Goal: Task Accomplishment & Management: Manage account settings

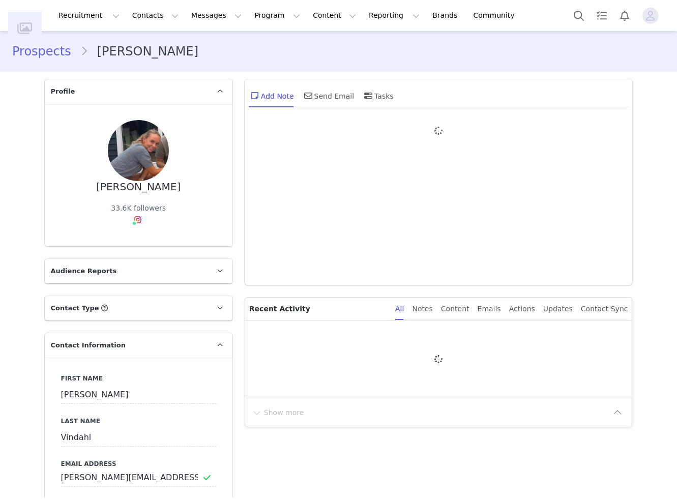
type input "+1 ([GEOGRAPHIC_DATA])"
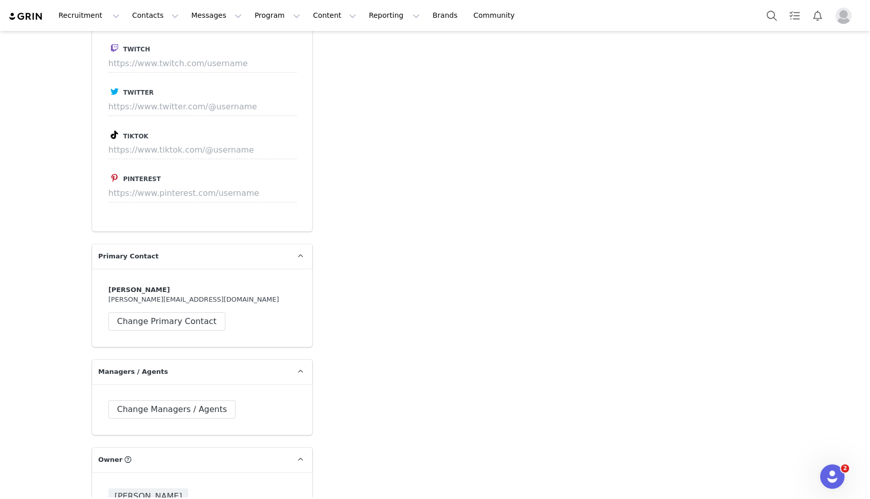
scroll to position [1403, 0]
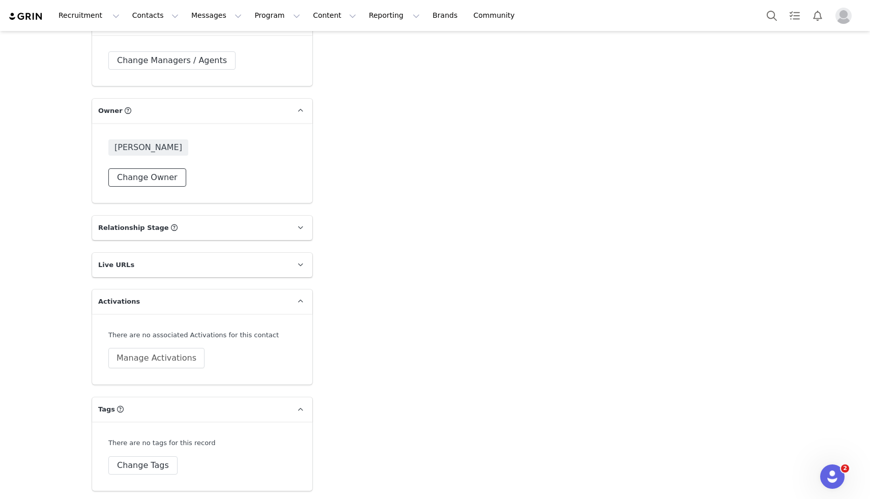
click at [154, 172] on button "Change Owner" at bounding box center [147, 177] width 78 height 18
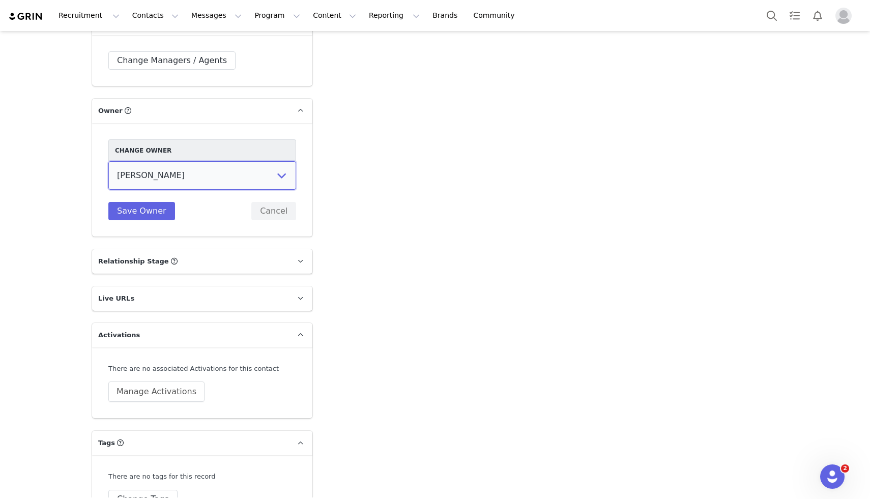
click at [154, 172] on select "[PERSON_NAME] Peppermayo PR [PERSON_NAME] [PERSON_NAME] [PERSON_NAME] [PERSON_N…" at bounding box center [202, 175] width 188 height 29
select select "5988cebd-4b94-4230-8c09-b357ef6016b7"
click at [108, 161] on select "[PERSON_NAME] Peppermayo PR [PERSON_NAME] [PERSON_NAME] [PERSON_NAME] [PERSON_N…" at bounding box center [202, 175] width 188 height 29
click at [145, 213] on button "Save Owner" at bounding box center [141, 211] width 67 height 18
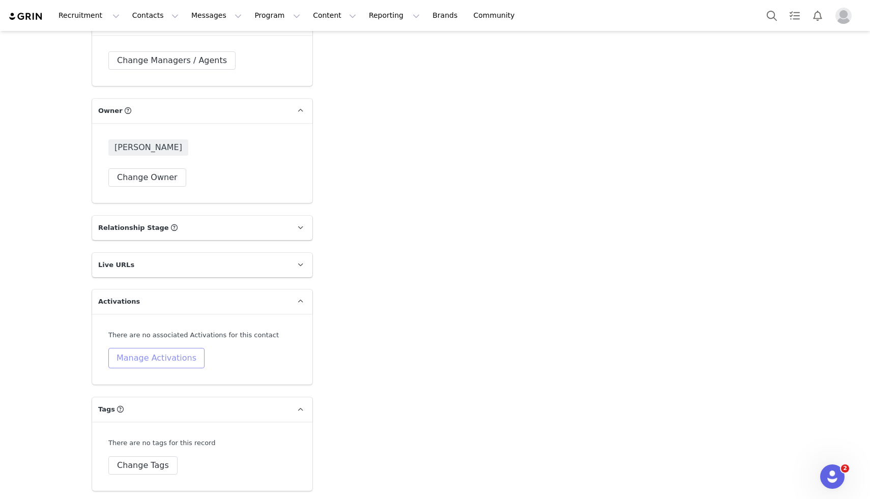
click at [133, 355] on button "Manage Activations" at bounding box center [156, 358] width 96 height 20
click at [123, 401] on div "Select Activation" at bounding box center [110, 397] width 60 height 15
click at [129, 361] on button "Manage Activations" at bounding box center [156, 358] width 96 height 20
click at [142, 355] on button "Manage Activations" at bounding box center [156, 358] width 96 height 20
click at [135, 399] on div "Select Activation" at bounding box center [129, 397] width 99 height 15
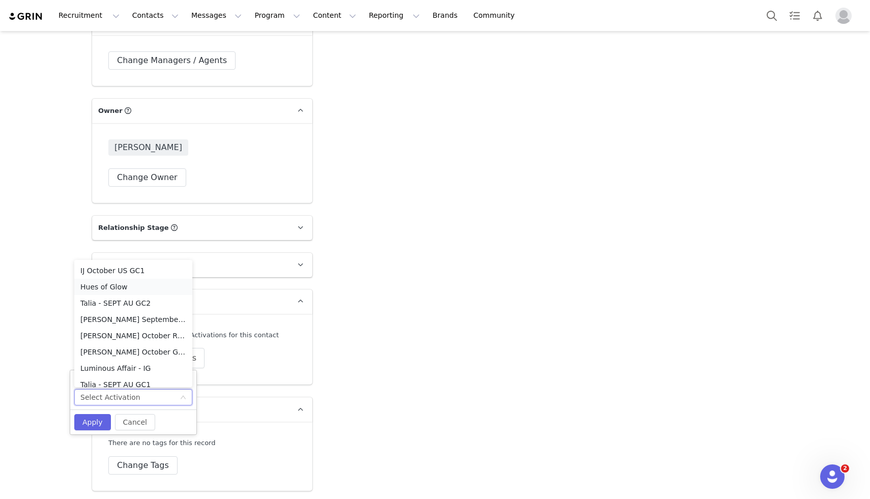
scroll to position [395, 0]
click at [106, 345] on li "Jess October GC3 US" at bounding box center [133, 347] width 118 height 16
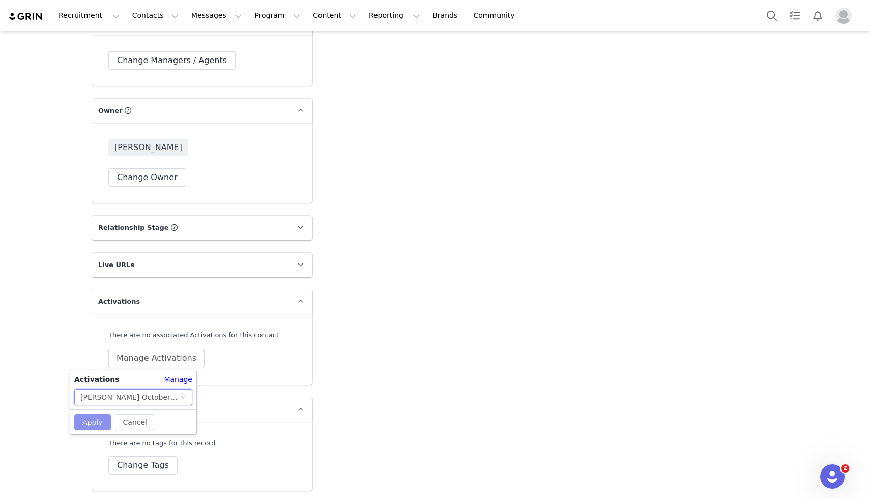
click at [96, 418] on button "Apply" at bounding box center [92, 422] width 37 height 16
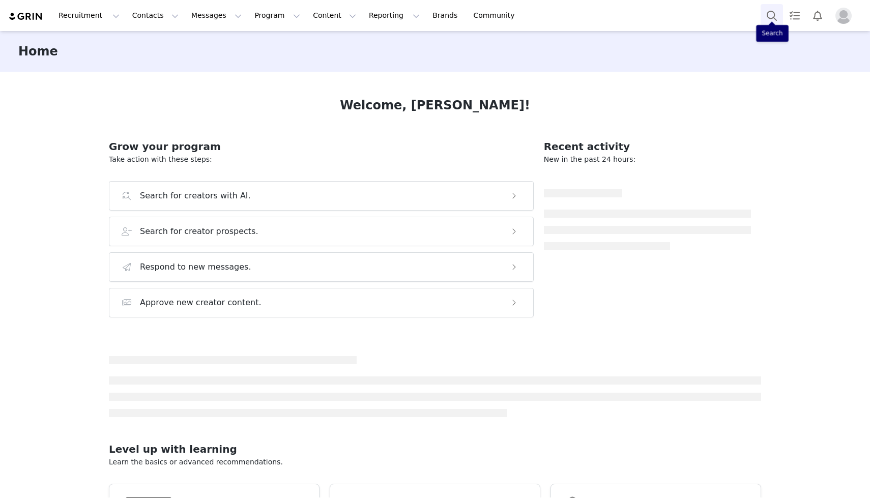
click at [773, 20] on button "Search" at bounding box center [772, 15] width 22 height 23
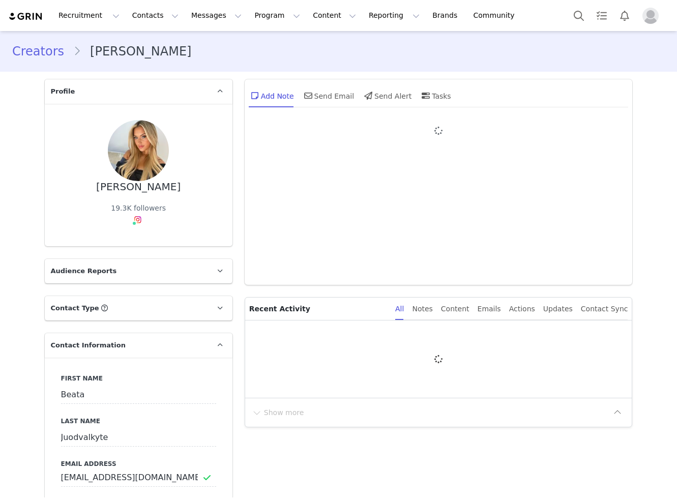
type input "+1 ([GEOGRAPHIC_DATA])"
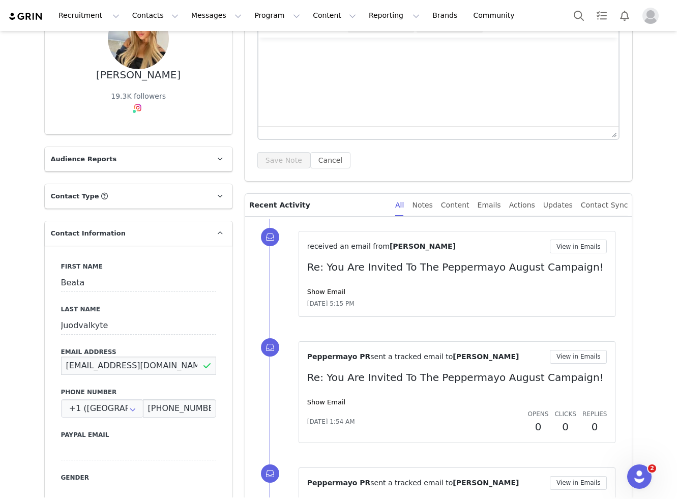
drag, startPoint x: 126, startPoint y: 365, endPoint x: 40, endPoint y: 365, distance: 86.0
paste input "beatajuodd@gmail.com"
type input "beatajuodd@gmail.com"
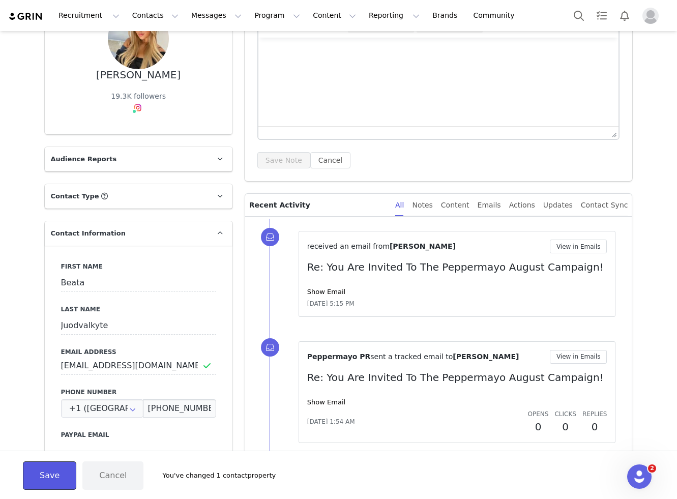
click at [43, 475] on button "Save" at bounding box center [49, 476] width 53 height 29
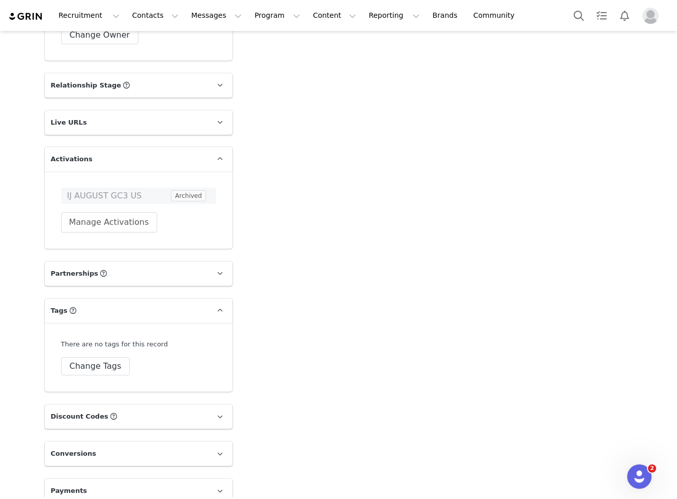
scroll to position [1601, 0]
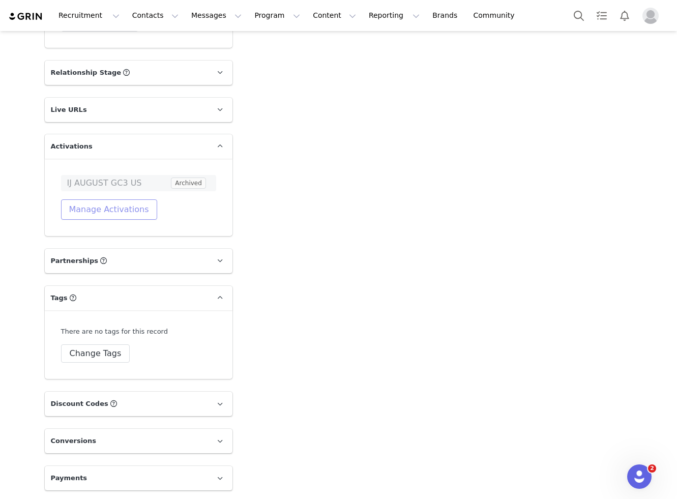
click at [109, 211] on button "Manage Activations" at bounding box center [109, 210] width 96 height 20
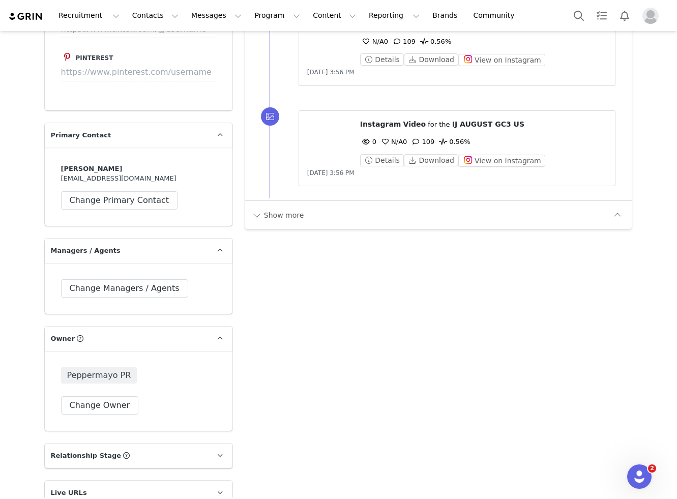
scroll to position [1218, 0]
click at [105, 409] on button "Change Owner" at bounding box center [100, 405] width 78 height 18
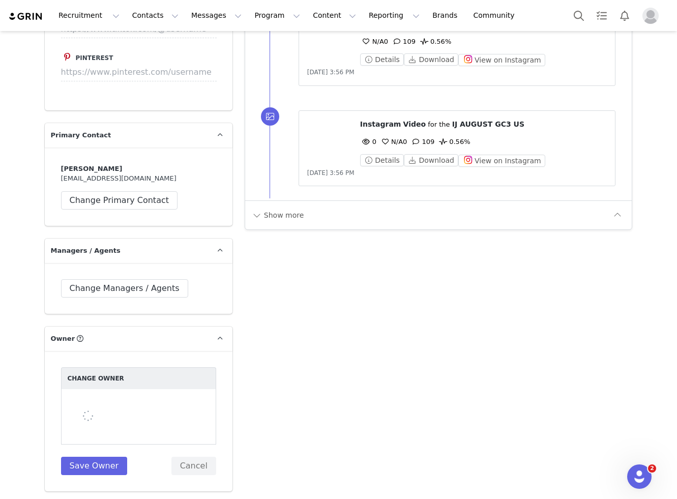
scroll to position [1253, 0]
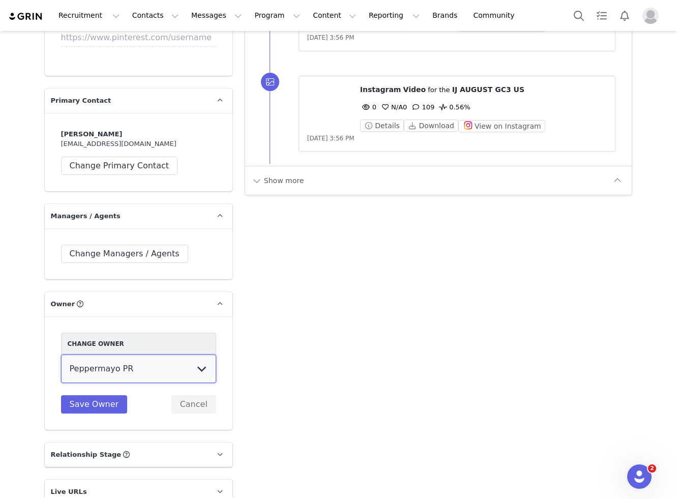
click at [116, 364] on select "Elizabeth Shehata Peppermayo PR Tiffany Poullos Talia Skuse Meg Amphlett Holly …" at bounding box center [138, 369] width 155 height 29
select select "557050a2-b29b-4ef4-a5f1-ccab9e7c3413"
click at [61, 355] on select "Elizabeth Shehata Peppermayo PR Tiffany Poullos Talia Skuse Meg Amphlett Holly …" at bounding box center [138, 369] width 155 height 29
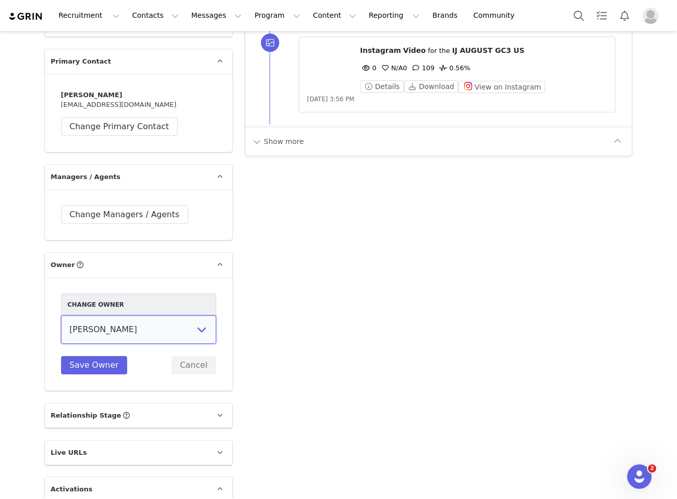
scroll to position [1313, 0]
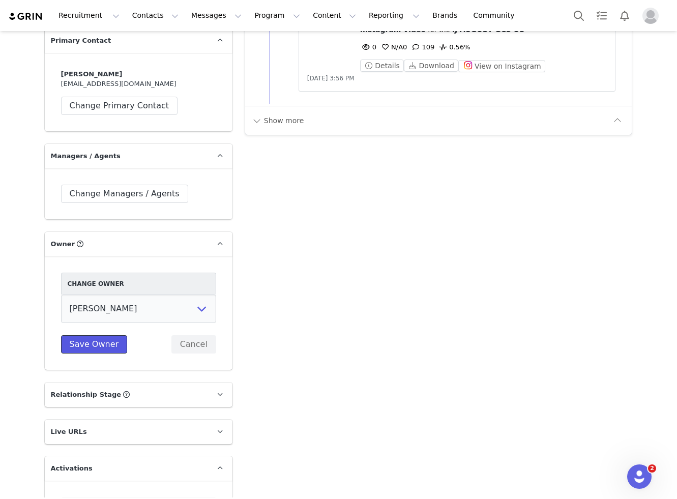
click at [91, 349] on button "Save Owner" at bounding box center [94, 344] width 67 height 18
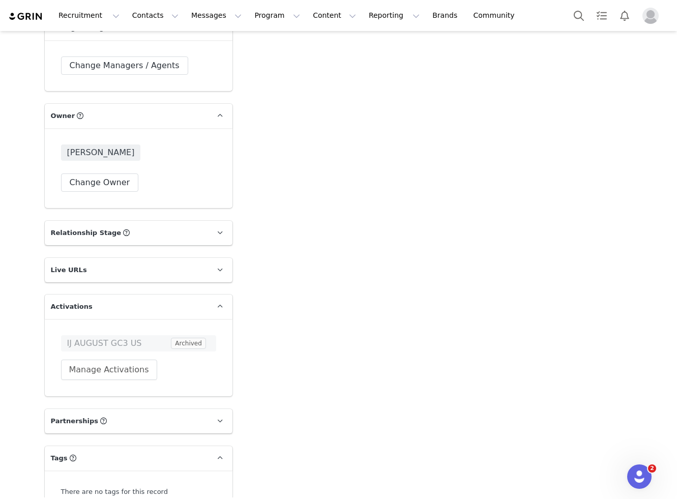
scroll to position [1590, 0]
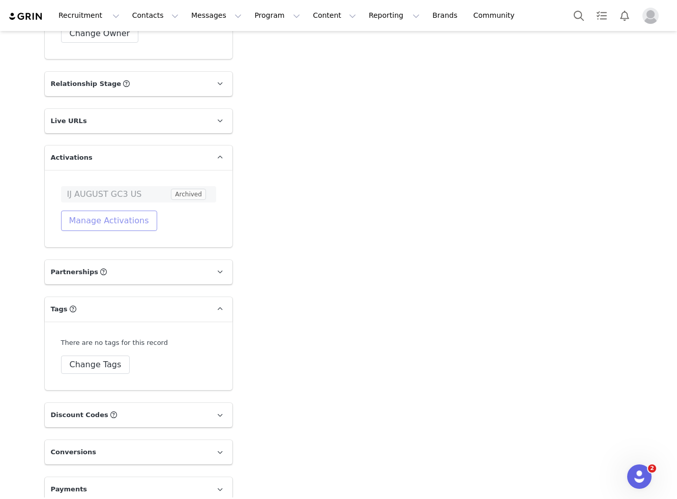
click at [111, 217] on button "Manage Activations" at bounding box center [109, 221] width 96 height 20
click at [94, 258] on div "Select Activation" at bounding box center [82, 259] width 99 height 15
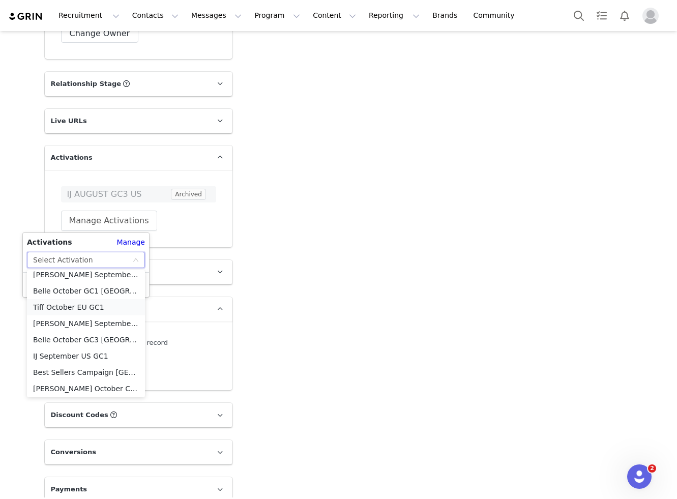
scroll to position [0, 0]
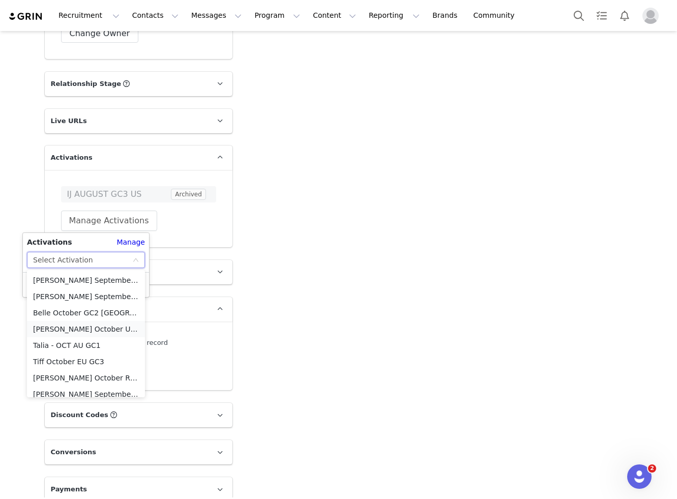
click at [61, 332] on li "[PERSON_NAME] October US GC2" at bounding box center [86, 329] width 118 height 16
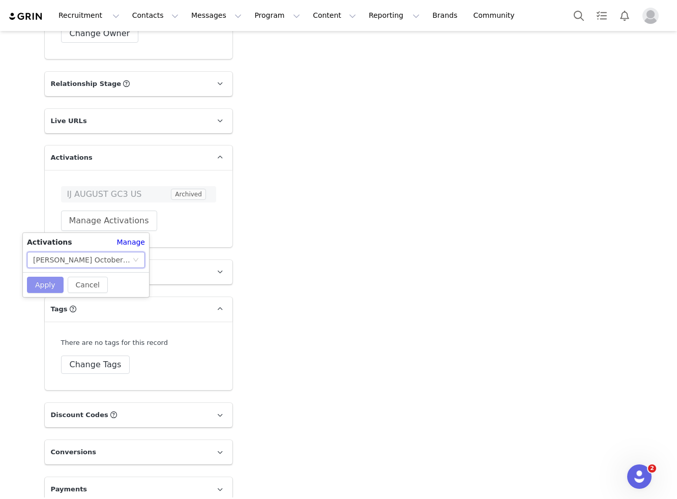
click at [44, 287] on button "Apply" at bounding box center [45, 285] width 37 height 16
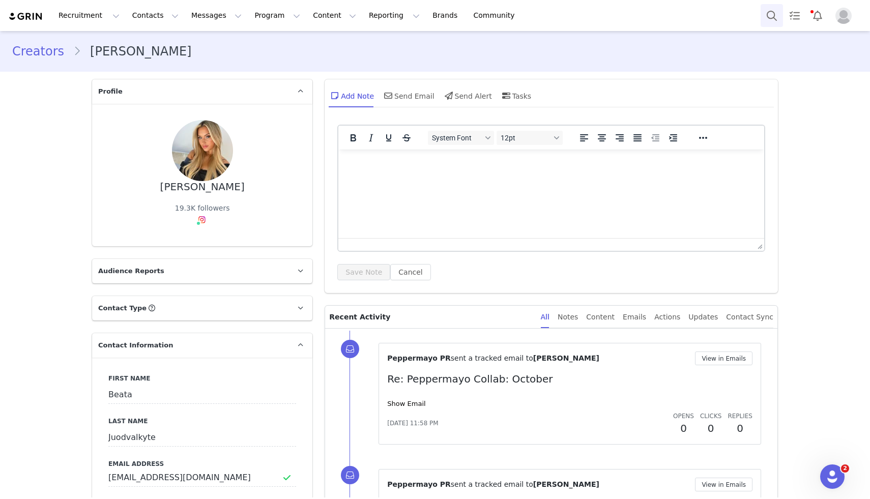
click at [677, 18] on button "Search" at bounding box center [772, 15] width 22 height 23
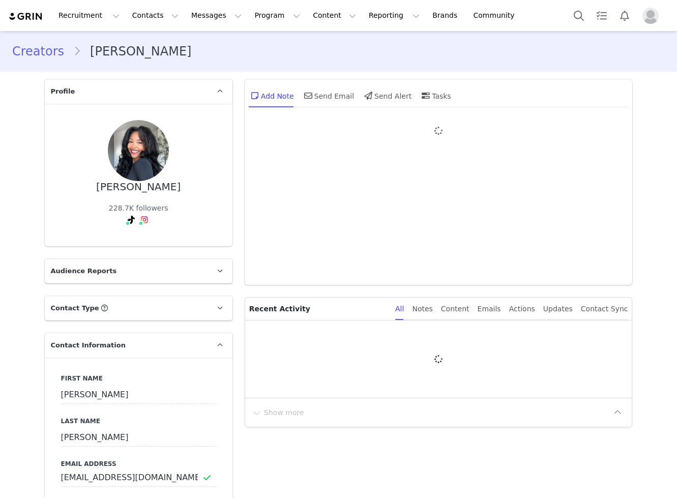
type input "+1 ([GEOGRAPHIC_DATA])"
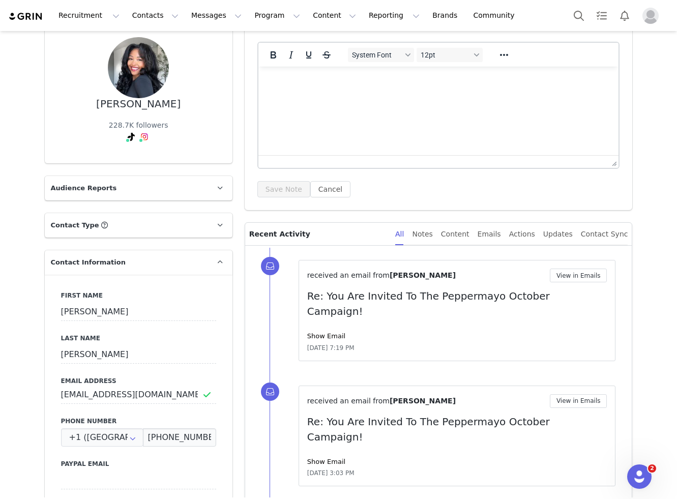
scroll to position [87, 0]
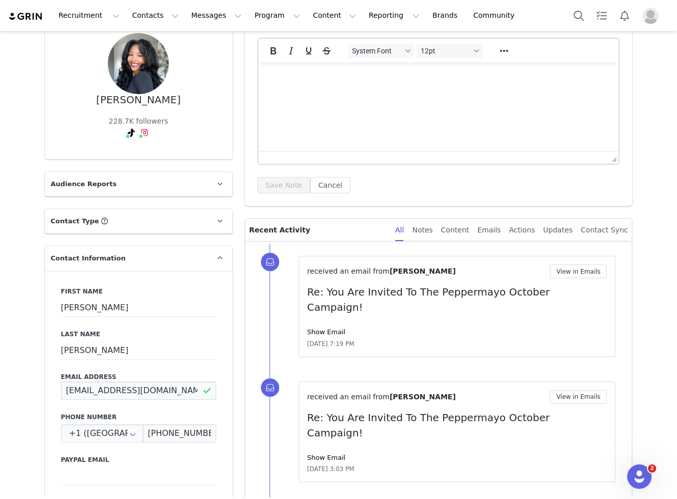
drag, startPoint x: 157, startPoint y: 391, endPoint x: 44, endPoint y: 391, distance: 113.0
paste input "hellodrea16@gmail.com"
type input "hellodrea16@gmail.com"
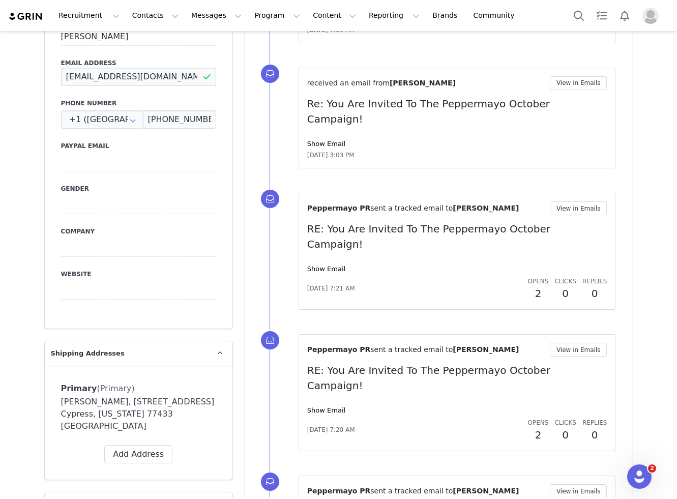
scroll to position [0, 0]
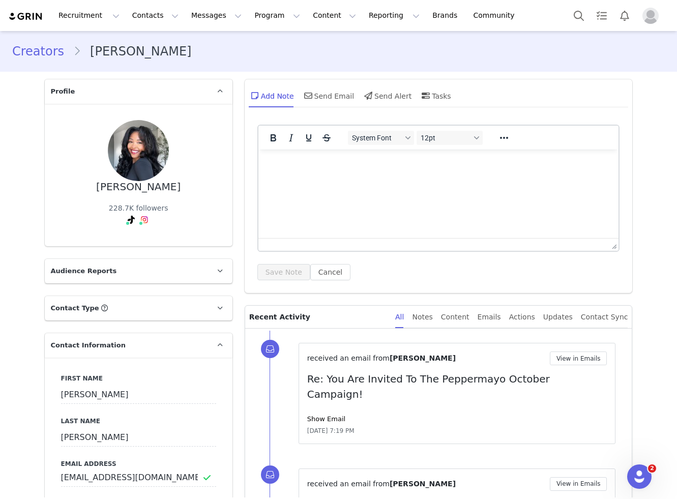
click at [370, 177] on html at bounding box center [438, 163] width 361 height 27
click at [278, 270] on button "Save Note" at bounding box center [284, 272] width 53 height 16
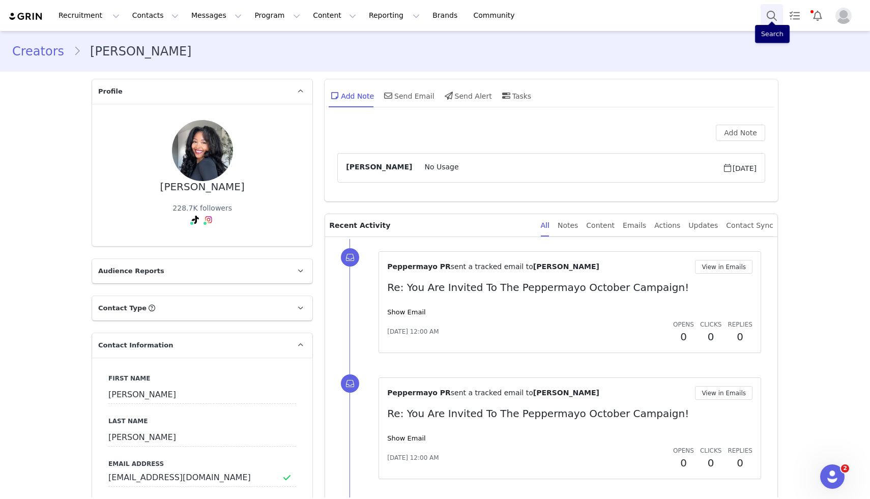
click at [677, 18] on button "Search" at bounding box center [772, 15] width 22 height 23
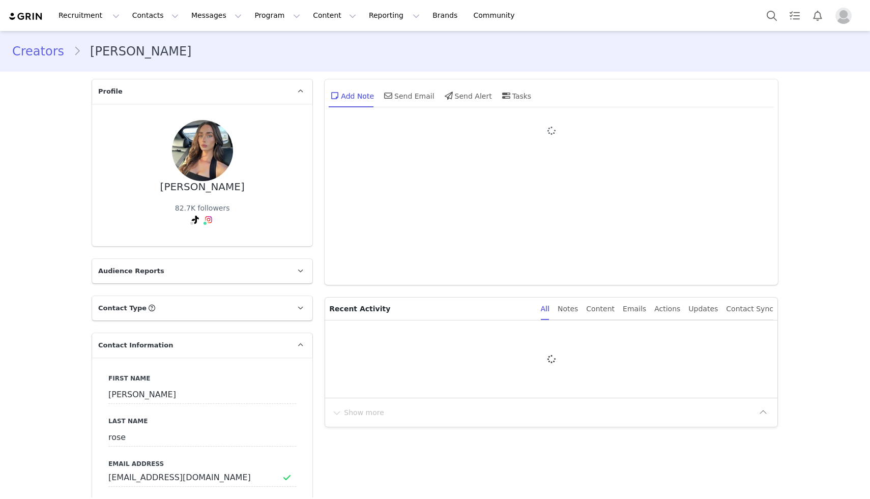
type input "+1 ([GEOGRAPHIC_DATA])"
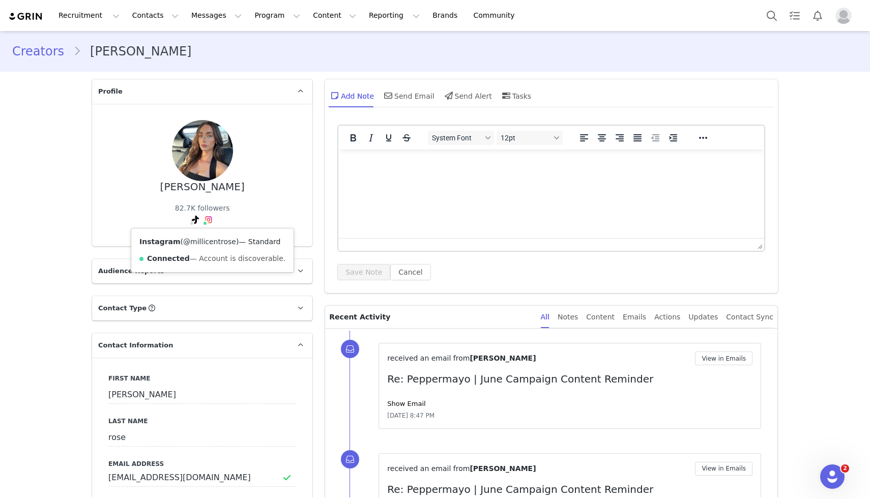
click at [210, 243] on link "@millicentrose" at bounding box center [209, 242] width 53 height 8
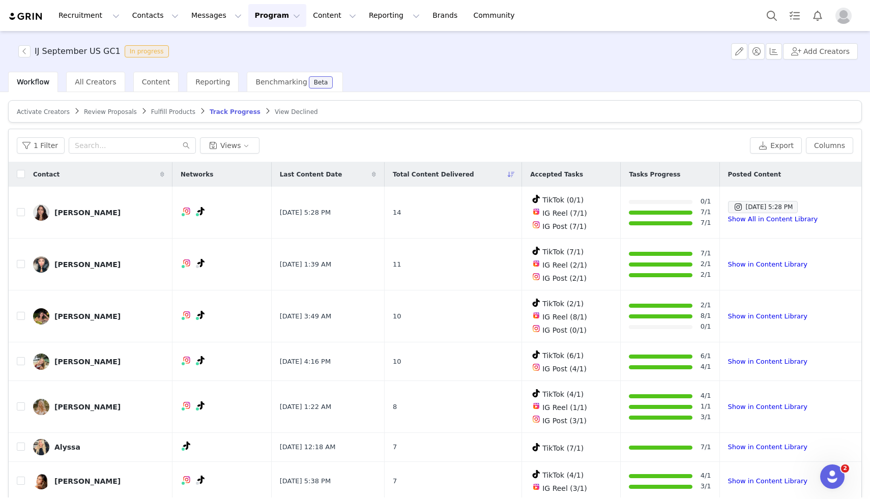
click at [164, 112] on span "Fulfill Products" at bounding box center [173, 111] width 44 height 7
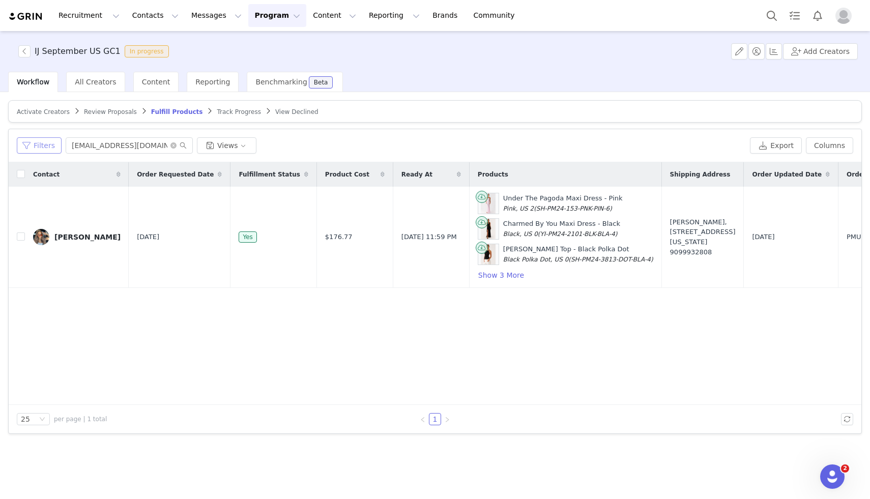
click at [47, 137] on button "Filters" at bounding box center [39, 145] width 45 height 16
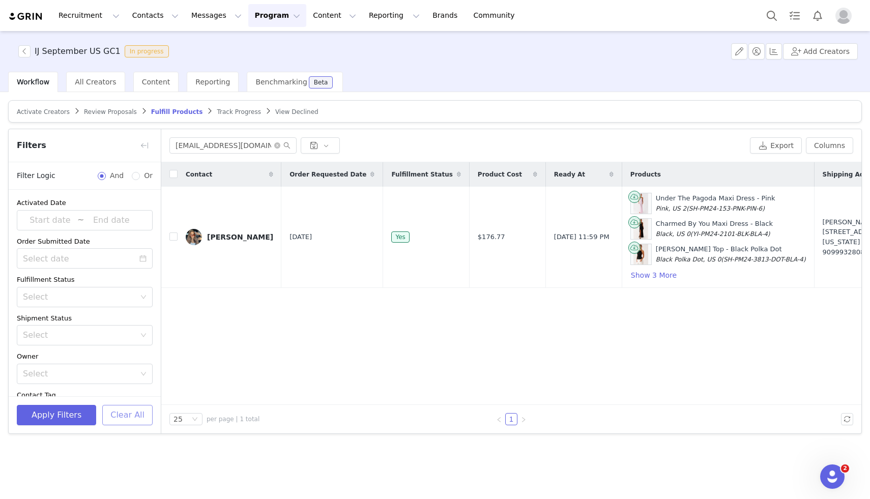
click at [123, 418] on button "Clear All" at bounding box center [127, 415] width 50 height 20
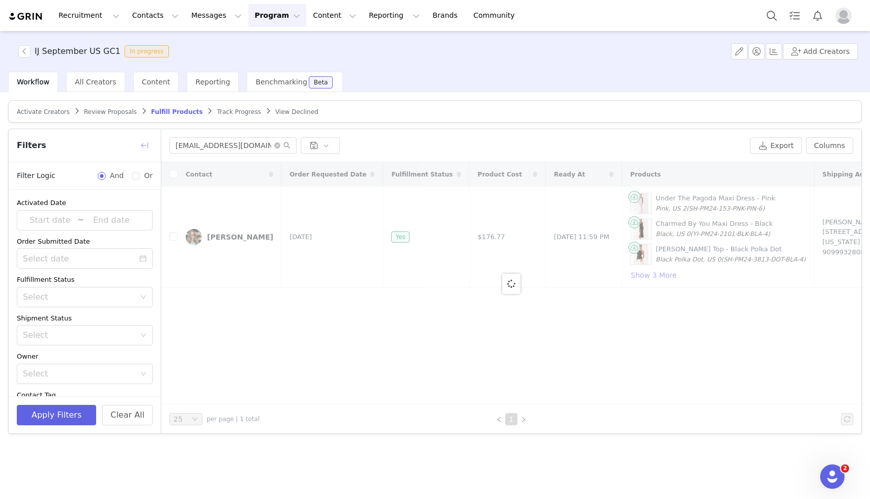
click at [143, 150] on button "button" at bounding box center [144, 145] width 16 height 16
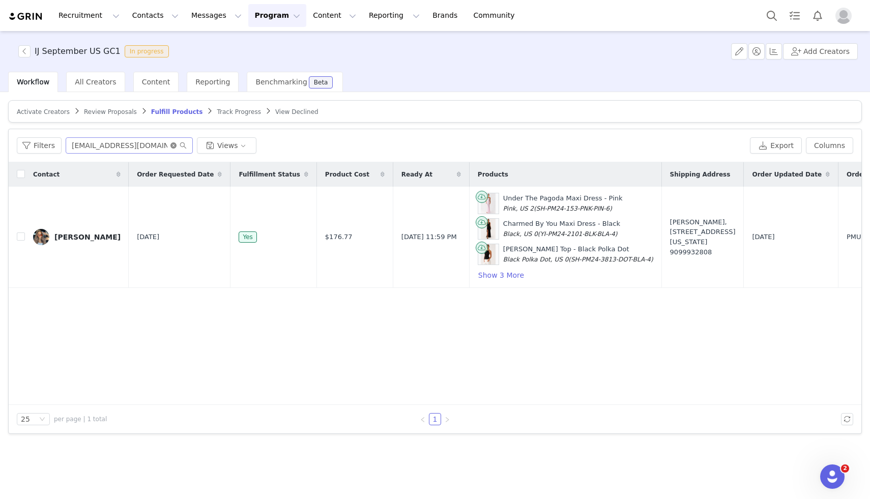
click at [172, 145] on icon "icon: close-circle" at bounding box center [174, 146] width 6 height 6
click at [147, 144] on input "text" at bounding box center [129, 145] width 127 height 16
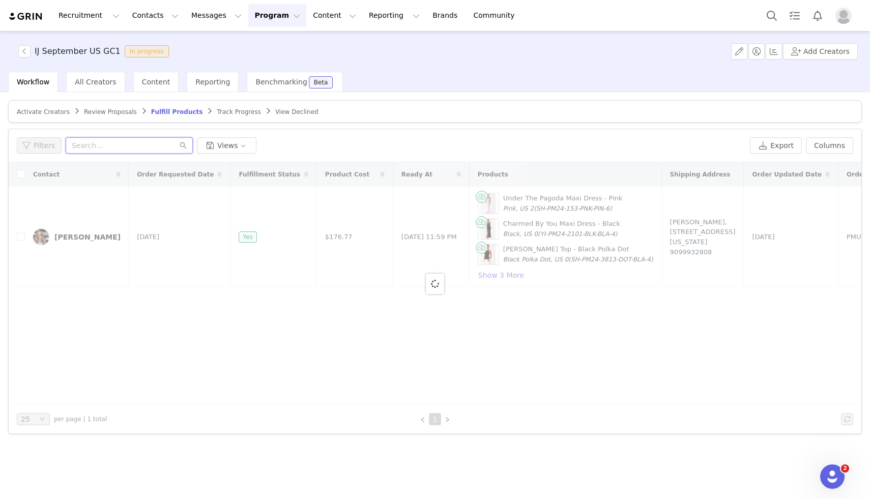
paste input "toriwebster308@icloud.com"
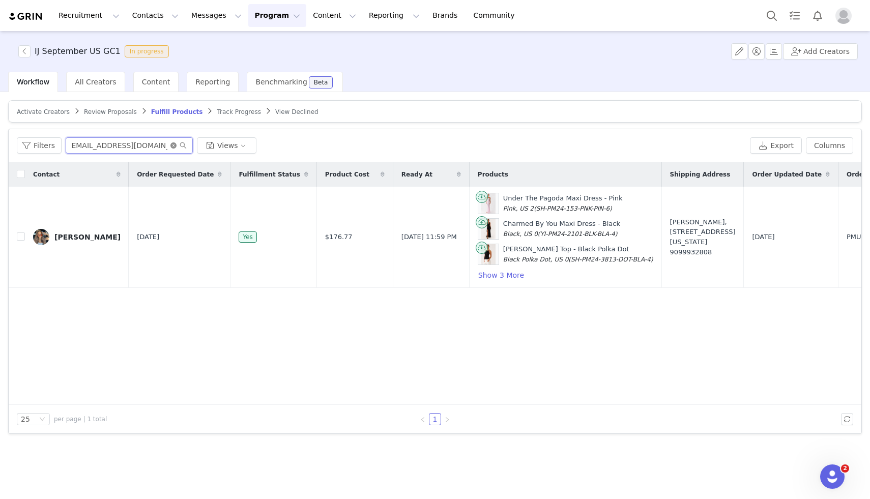
type input "toriwebster308@icloud.com"
click at [172, 146] on icon "icon: close-circle" at bounding box center [174, 146] width 6 height 6
click at [145, 146] on input "text" at bounding box center [129, 145] width 127 height 16
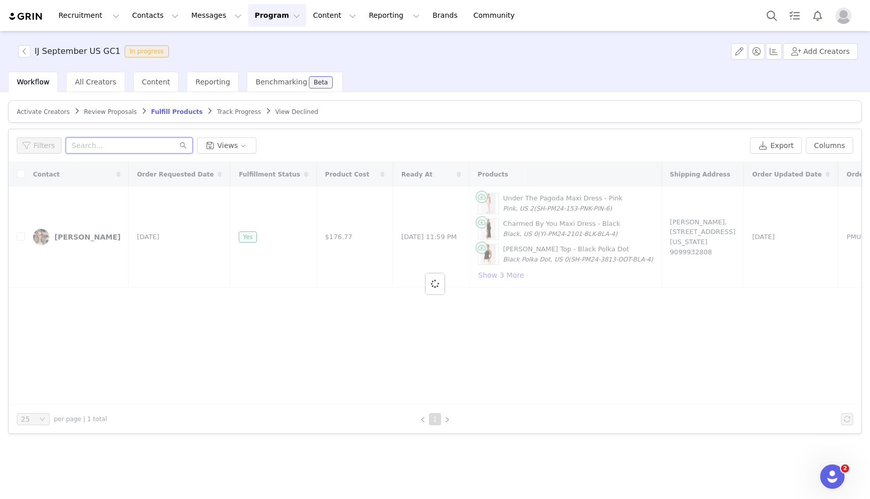
paste input "toriwebster308@icloud.com"
type input "toriwebster308@icloud.com"
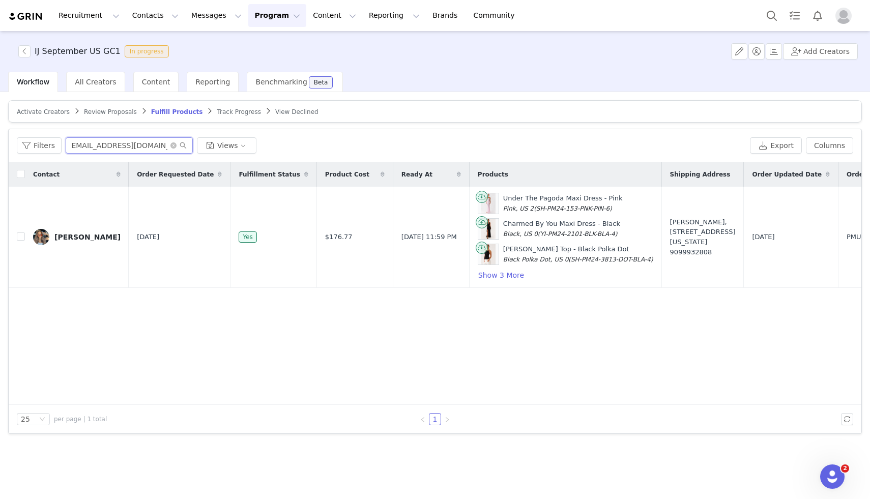
scroll to position [0, 0]
click at [764, 235] on button "button" at bounding box center [766, 237] width 12 height 12
click at [765, 22] on button "Search" at bounding box center [772, 15] width 22 height 23
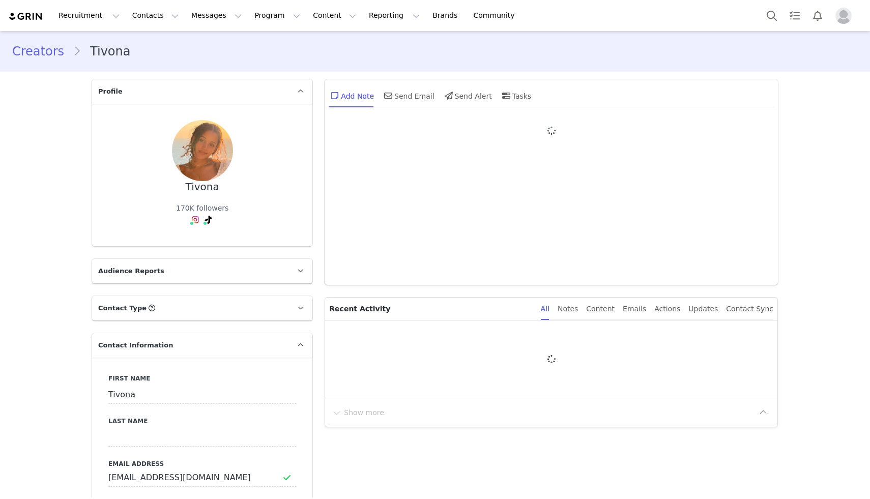
type input "+1 ([GEOGRAPHIC_DATA])"
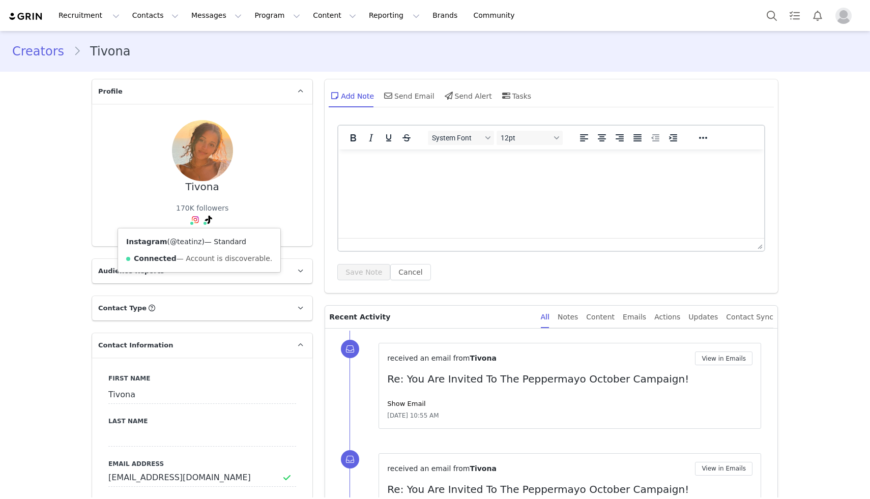
click at [186, 242] on link "@teatinz" at bounding box center [186, 242] width 32 height 8
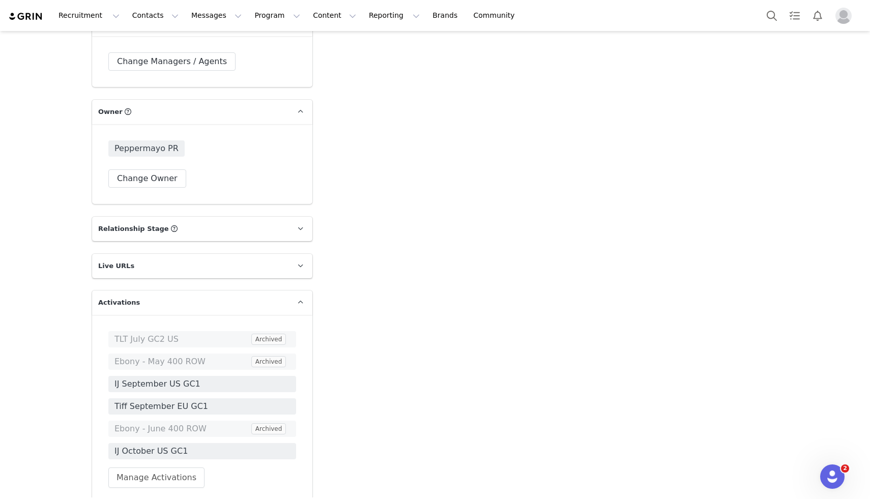
scroll to position [1444, 0]
click at [145, 170] on button "Change Owner" at bounding box center [147, 179] width 78 height 18
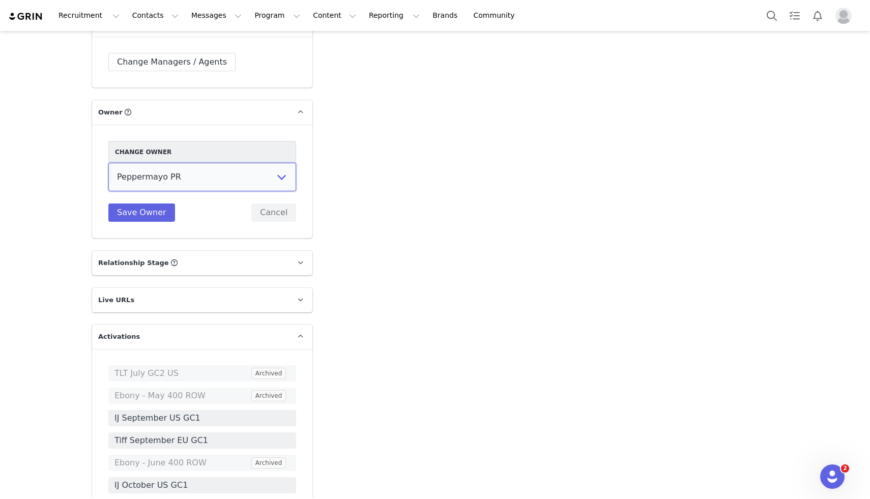
click at [164, 172] on select "[PERSON_NAME] Peppermayo PR [PERSON_NAME] [PERSON_NAME] [PERSON_NAME] [PERSON_N…" at bounding box center [202, 177] width 188 height 29
select select "b640a7e4-0c31-4a52-aa8d-2abeaf6daaba"
click at [108, 163] on select "[PERSON_NAME] Peppermayo PR [PERSON_NAME] [PERSON_NAME] [PERSON_NAME] [PERSON_N…" at bounding box center [202, 177] width 188 height 29
click at [134, 208] on button "Save Owner" at bounding box center [141, 213] width 67 height 18
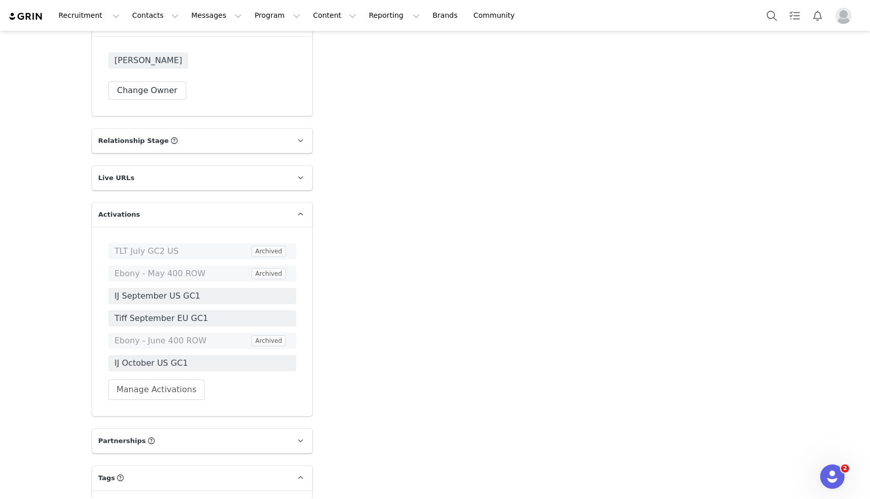
scroll to position [1544, 0]
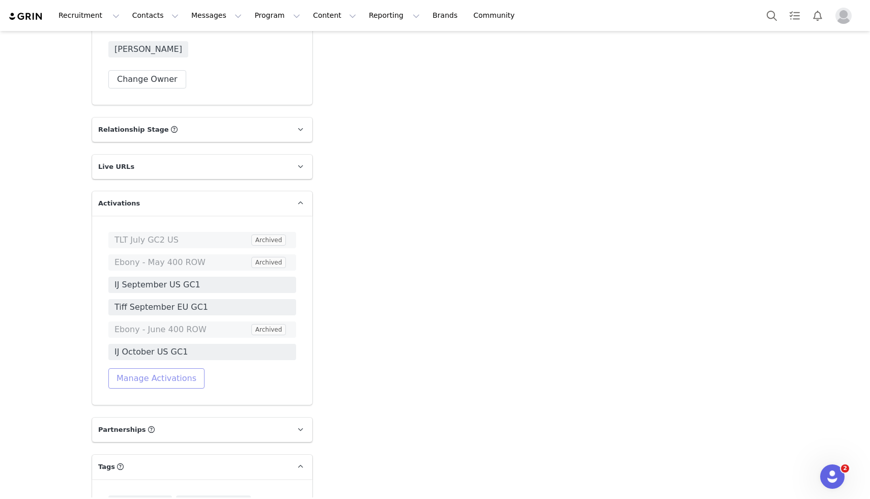
click at [142, 368] on button "Manage Activations" at bounding box center [156, 378] width 96 height 20
click at [129, 408] on div "Select Activation" at bounding box center [110, 405] width 60 height 15
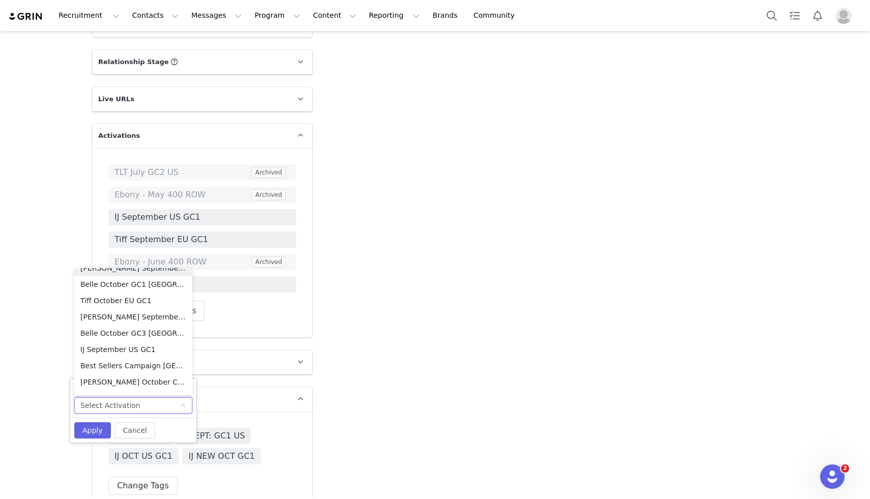
scroll to position [197, 0]
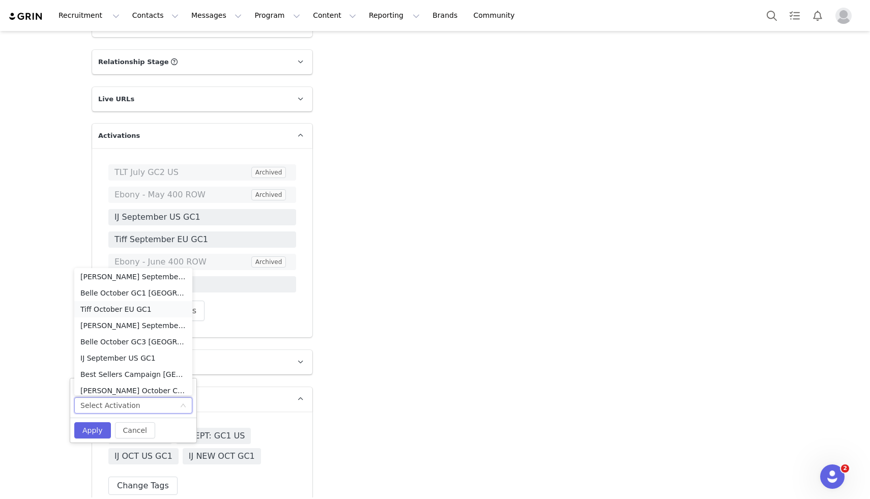
click at [113, 309] on li "Tiff October EU GC1" at bounding box center [133, 309] width 118 height 16
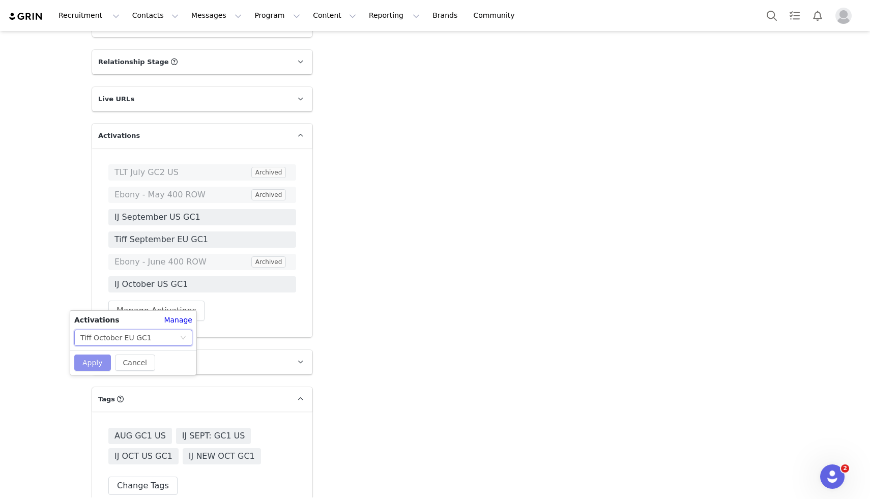
click at [94, 366] on button "Apply" at bounding box center [92, 363] width 37 height 16
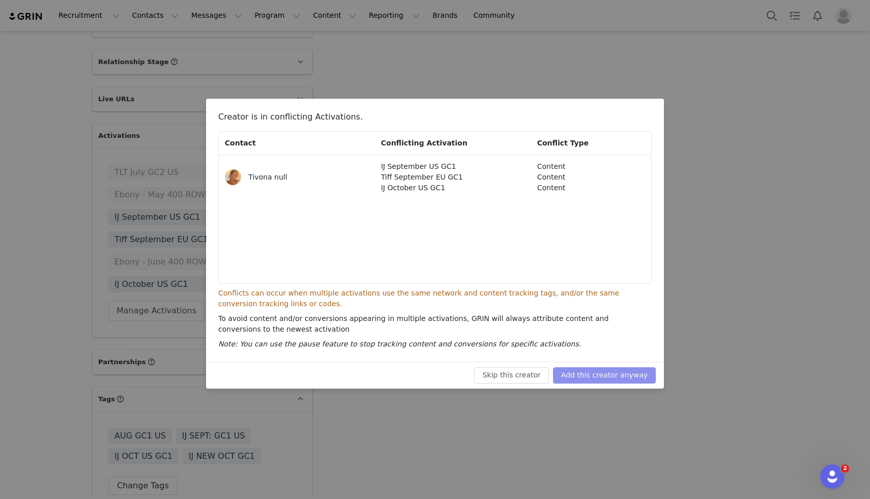
click at [628, 380] on button "Add this creator anyway" at bounding box center [604, 375] width 103 height 16
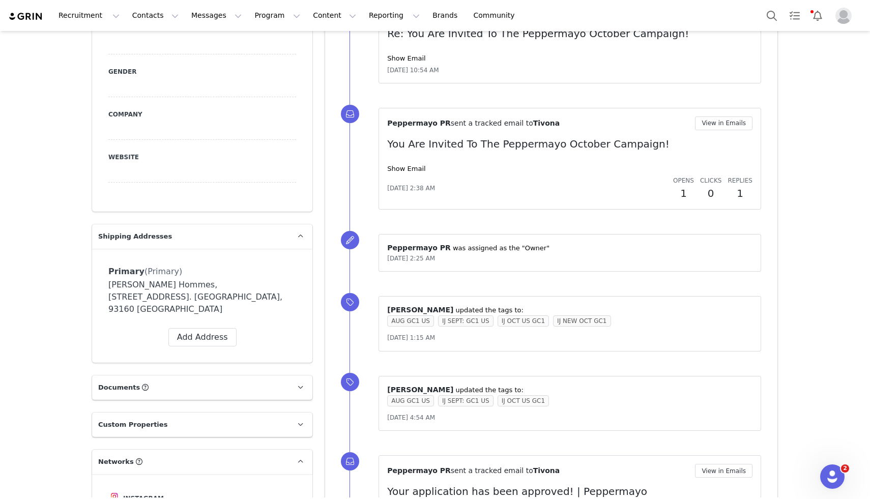
scroll to position [0, 0]
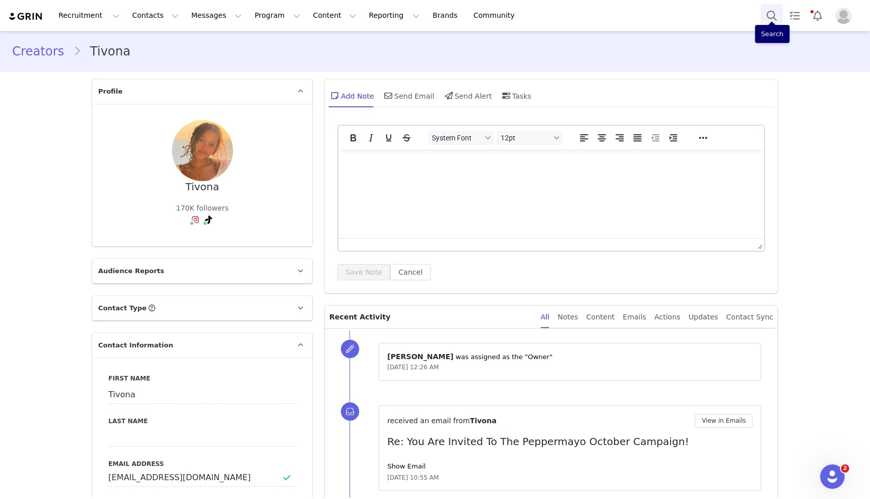
click at [771, 23] on button "Search" at bounding box center [772, 15] width 22 height 23
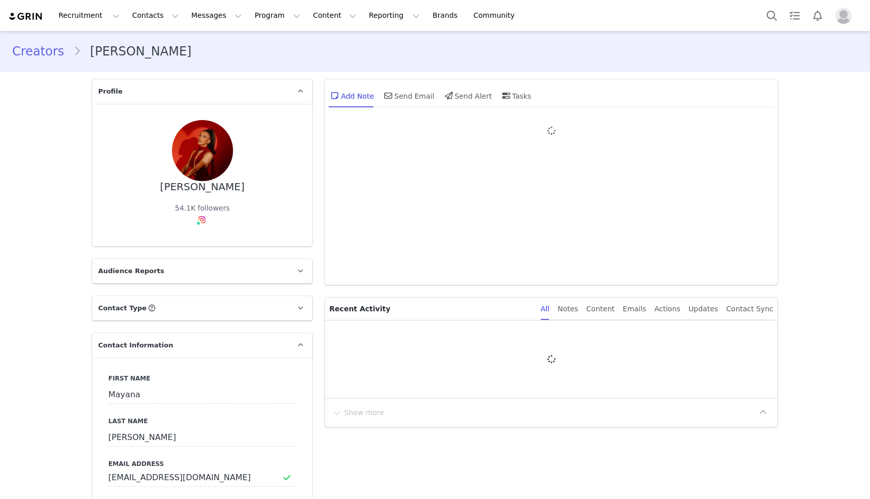
type input "+1 ([GEOGRAPHIC_DATA])"
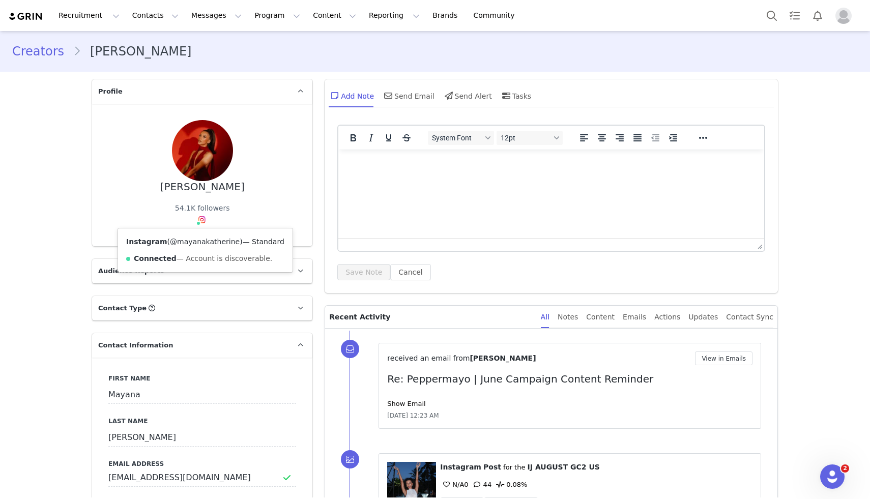
click at [202, 239] on link "@mayanakatherine" at bounding box center [205, 242] width 70 height 8
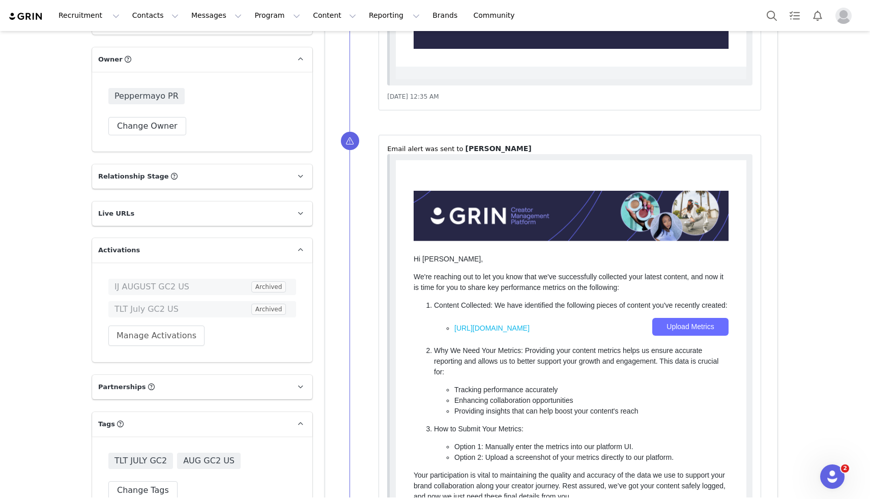
scroll to position [1594, 0]
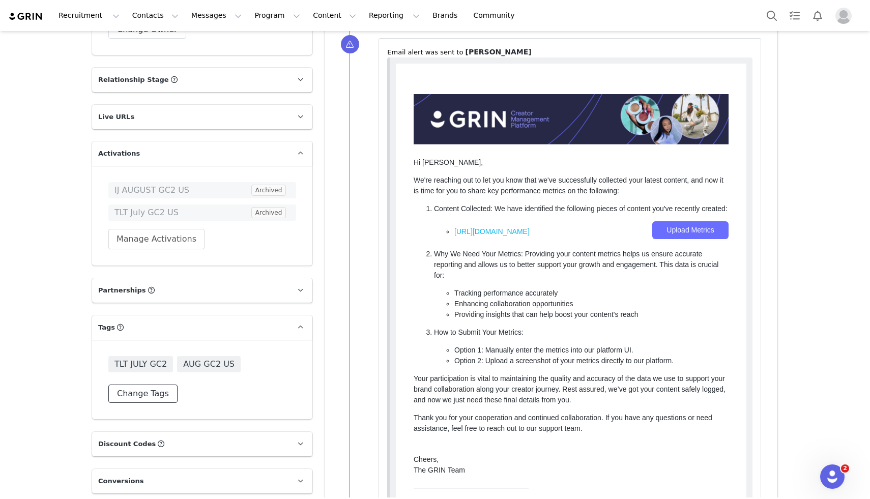
click at [123, 385] on button "Change Tags" at bounding box center [142, 394] width 69 height 18
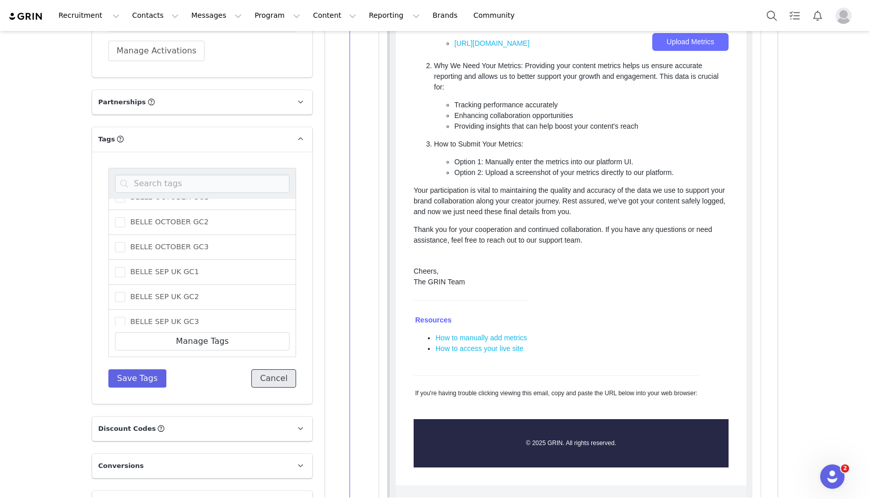
click at [278, 370] on button "Cancel" at bounding box center [273, 379] width 45 height 18
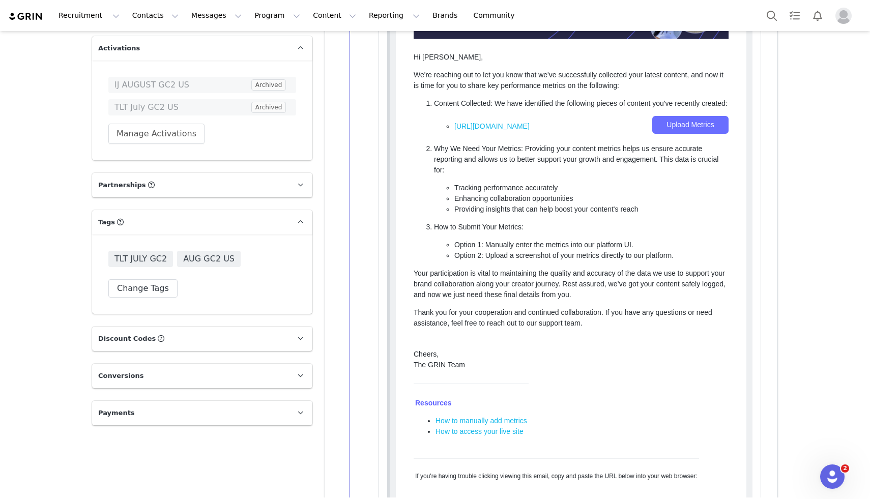
scroll to position [1314, 0]
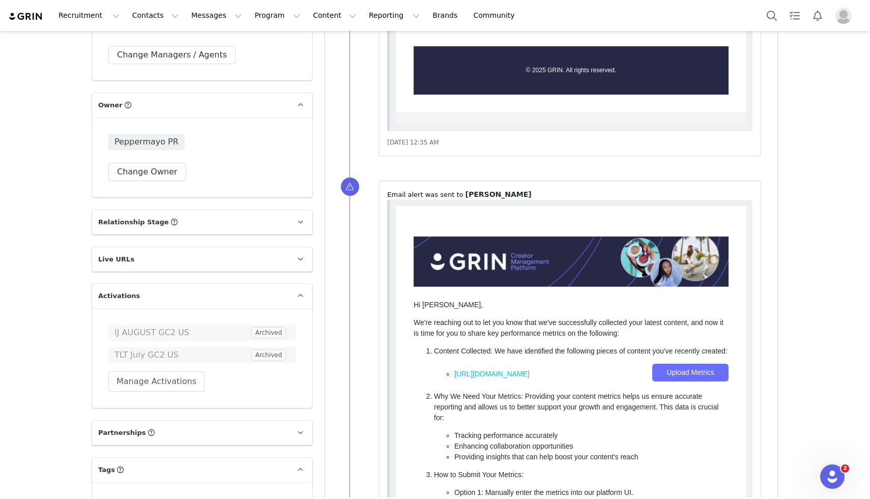
scroll to position [1585, 0]
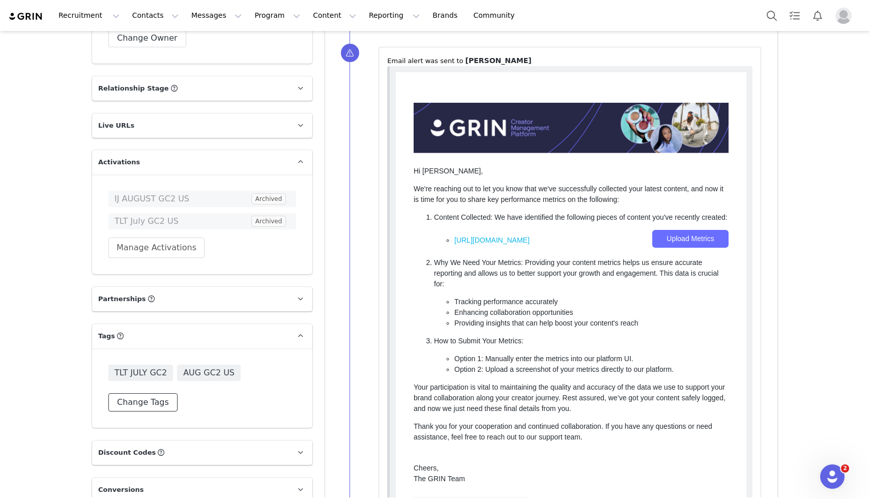
click at [132, 393] on button "Change Tags" at bounding box center [142, 402] width 69 height 18
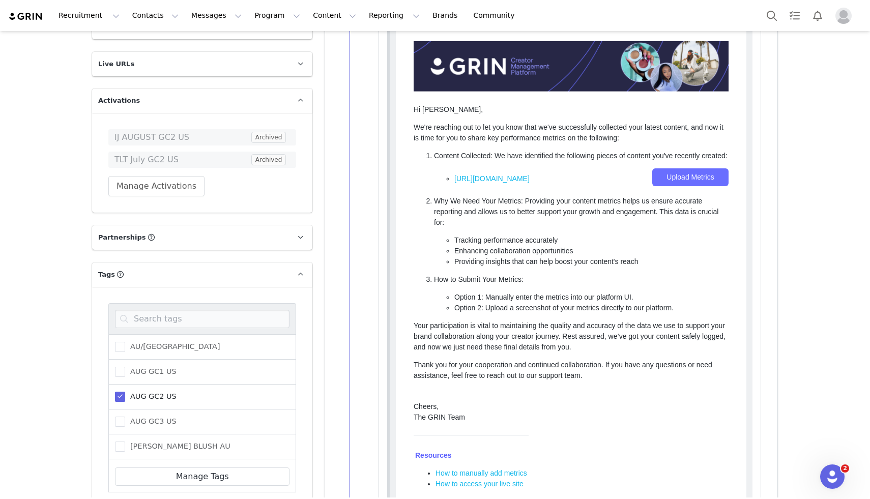
scroll to position [1736, 0]
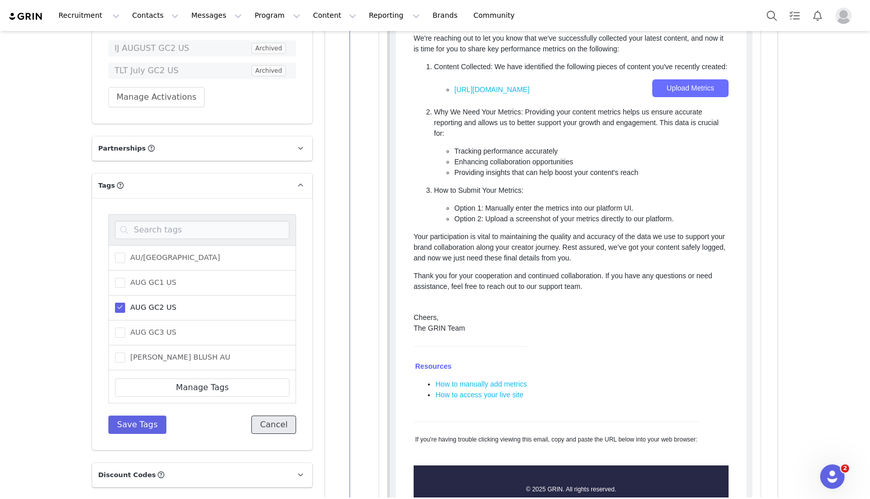
click at [264, 416] on button "Cancel" at bounding box center [273, 425] width 45 height 18
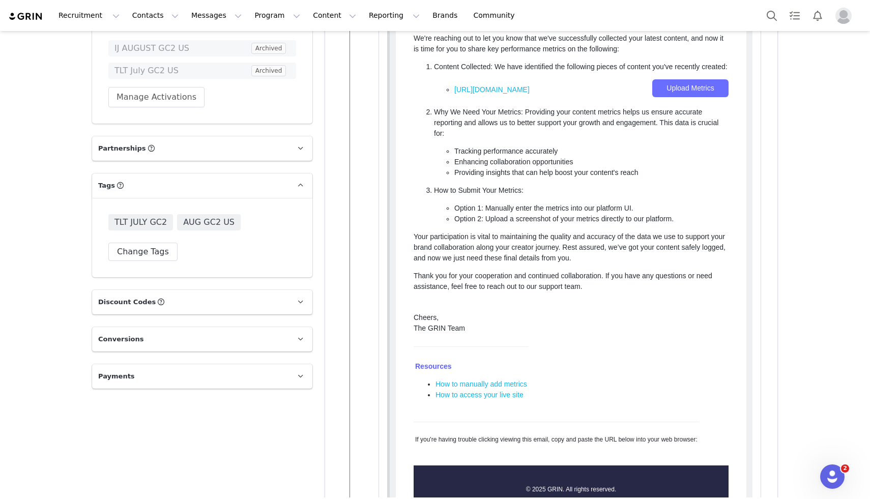
scroll to position [1545, 0]
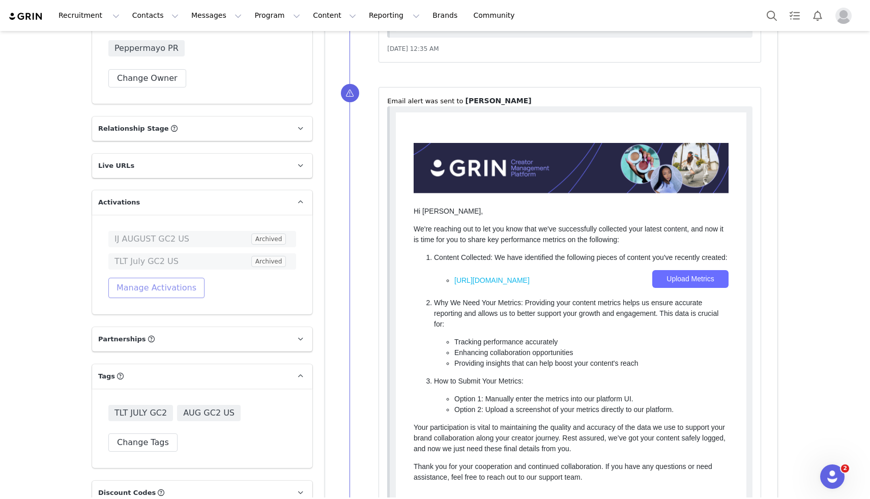
click at [151, 278] on button "Manage Activations" at bounding box center [156, 288] width 96 height 20
click at [133, 307] on div "Select Activation" at bounding box center [133, 315] width 118 height 16
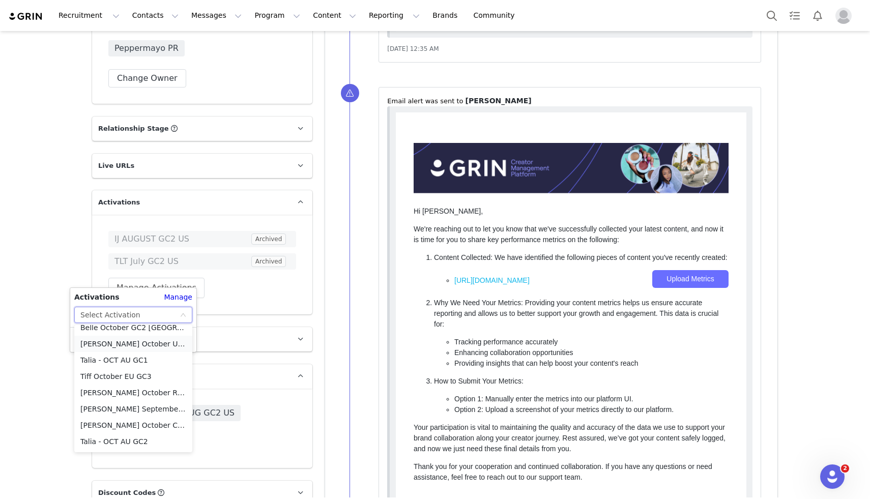
scroll to position [0, 0]
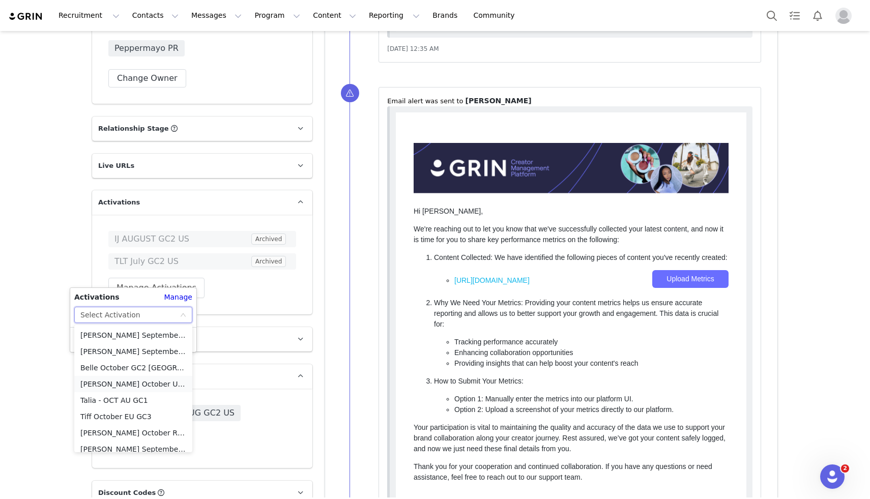
click at [127, 382] on li "[PERSON_NAME] October US GC2" at bounding box center [133, 384] width 118 height 16
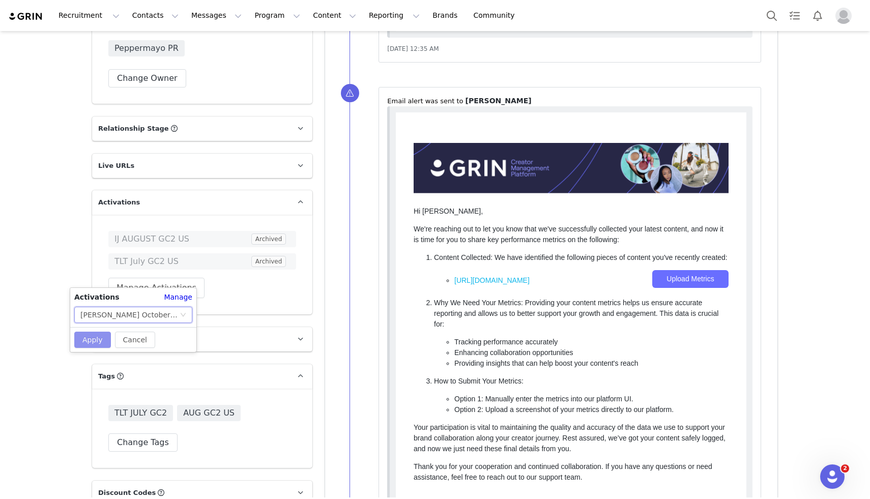
click at [88, 340] on button "Apply" at bounding box center [92, 340] width 37 height 16
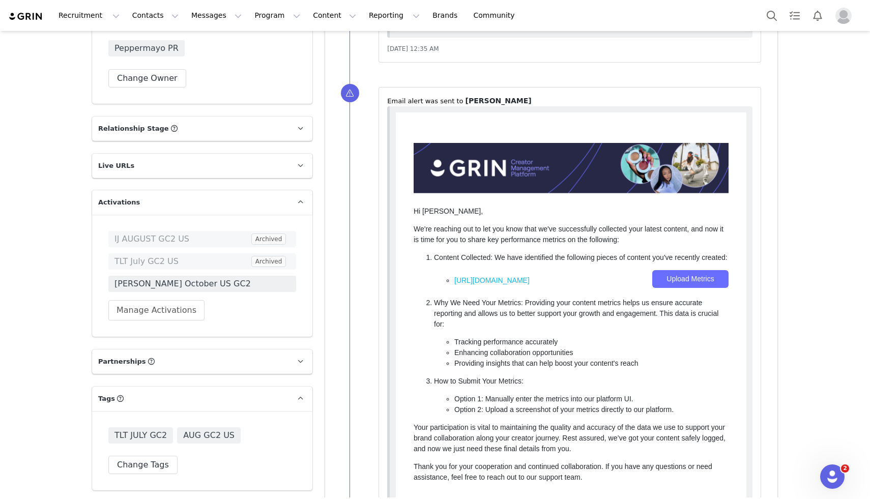
scroll to position [1167, 0]
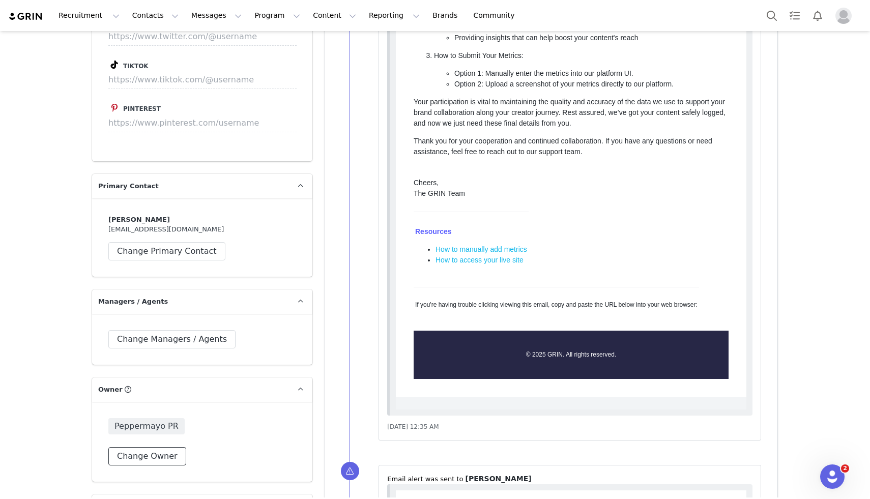
click at [131, 447] on button "Change Owner" at bounding box center [147, 456] width 78 height 18
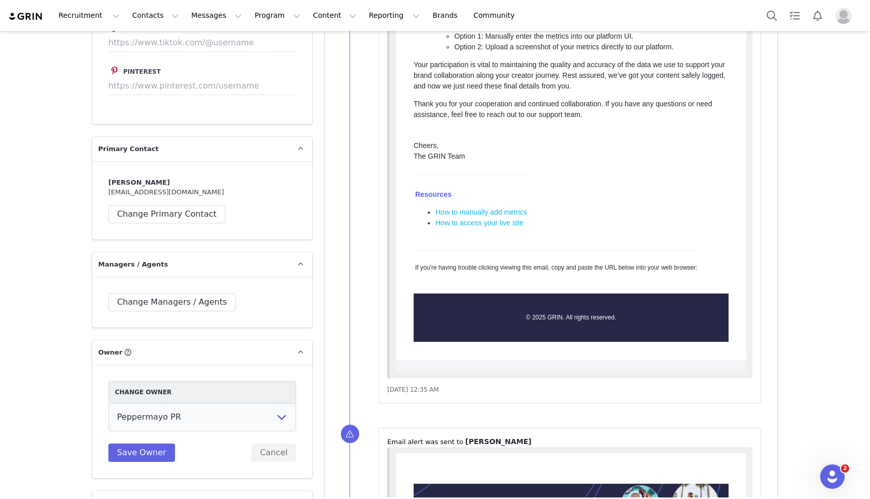
scroll to position [1210, 0]
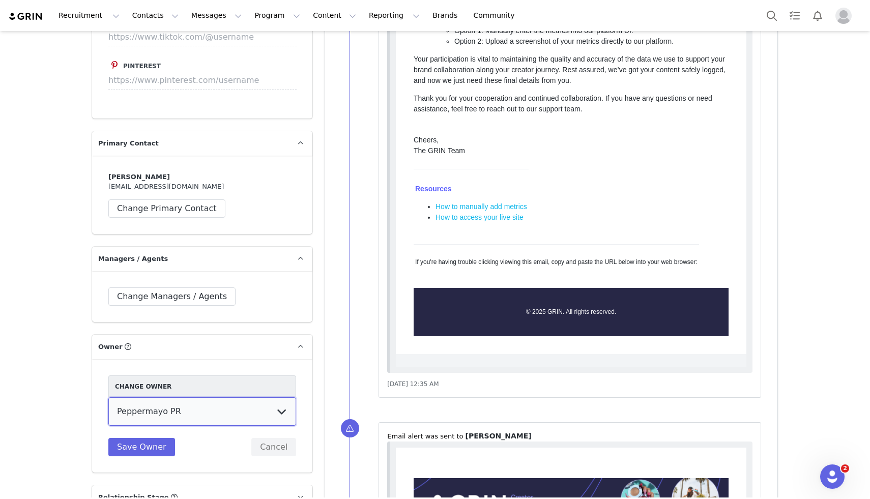
click at [151, 408] on select "Elizabeth Shehata Peppermayo PR Tiffany Poullos Talia Skuse Meg Amphlett Holly …" at bounding box center [202, 411] width 188 height 29
select select "557050a2-b29b-4ef4-a5f1-ccab9e7c3413"
click at [108, 397] on select "Elizabeth Shehata Peppermayo PR Tiffany Poullos Talia Skuse Meg Amphlett Holly …" at bounding box center [202, 411] width 188 height 29
click at [143, 438] on button "Save Owner" at bounding box center [141, 447] width 67 height 18
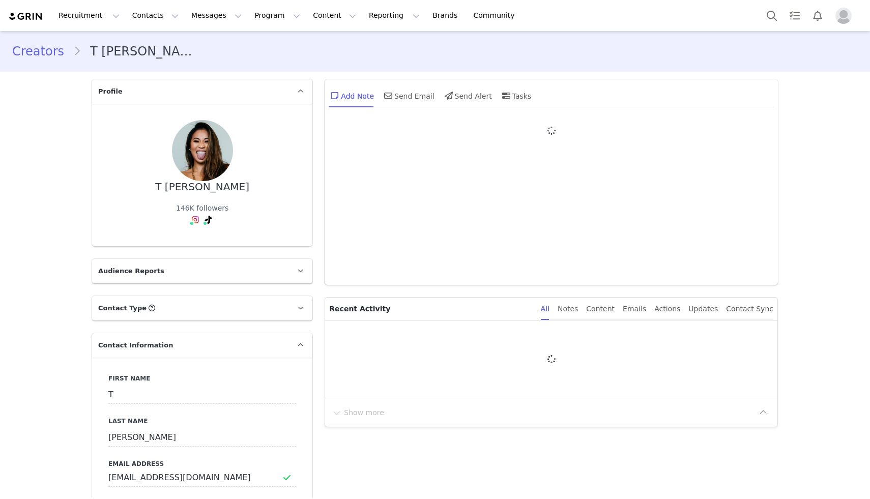
type input "+1 ([GEOGRAPHIC_DATA])"
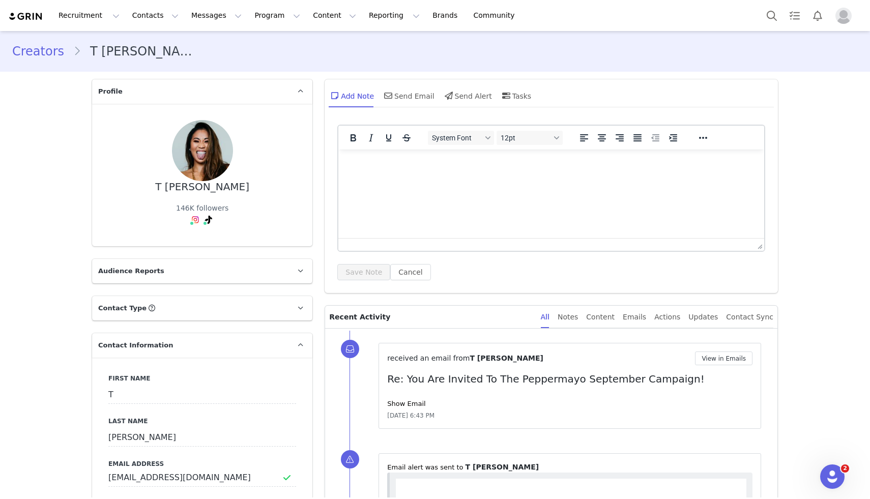
scroll to position [284, 0]
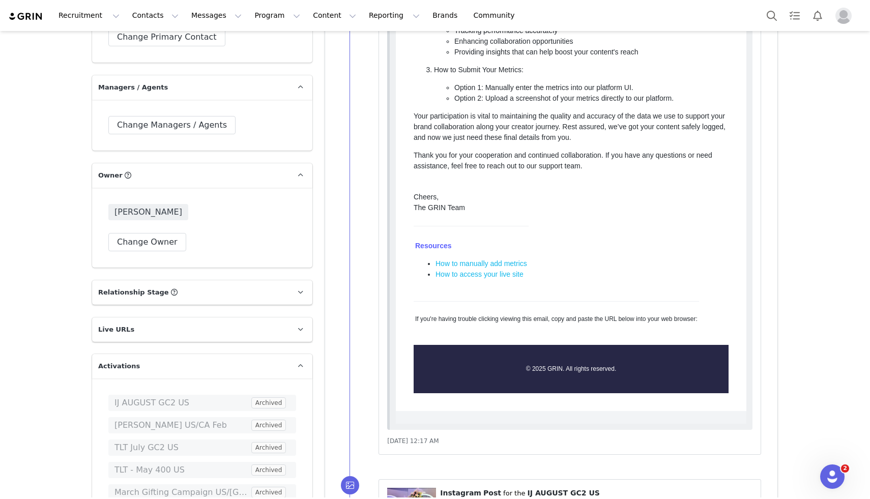
scroll to position [1650, 0]
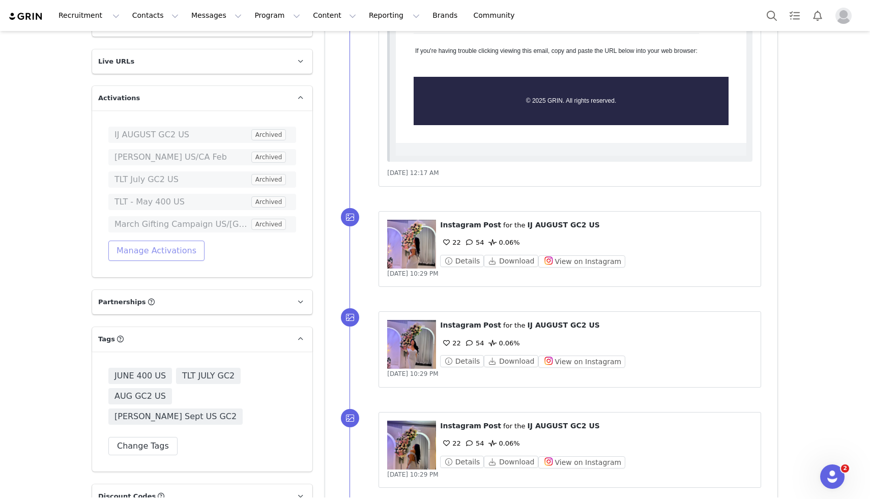
click at [152, 241] on button "Manage Activations" at bounding box center [156, 251] width 96 height 20
click at [130, 278] on div "Select Activation" at bounding box center [110, 277] width 60 height 15
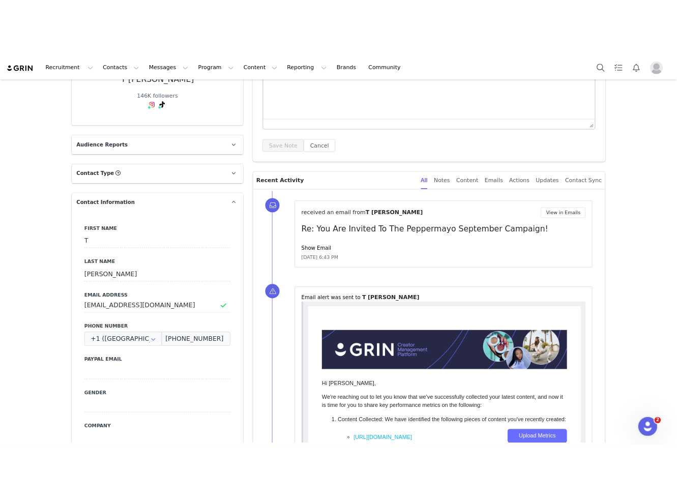
scroll to position [0, 0]
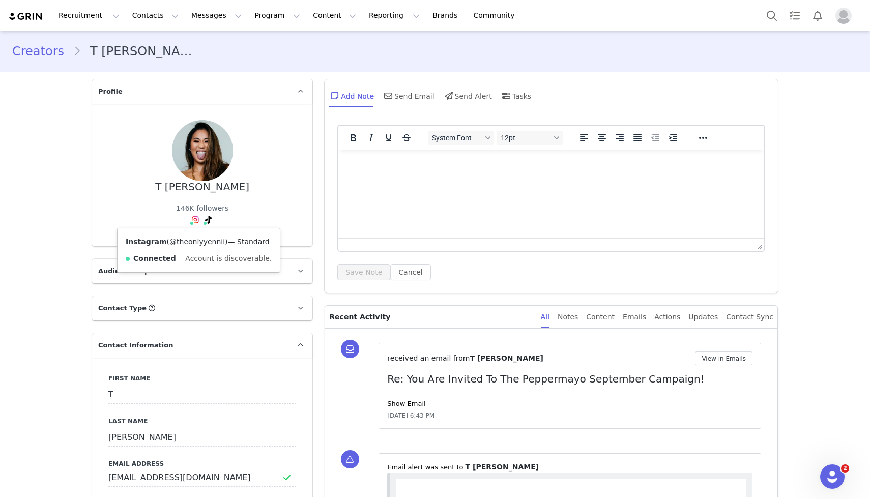
click at [190, 241] on link "@theonlyyennii" at bounding box center [196, 242] width 55 height 8
click at [195, 242] on link "@theonlyyennii" at bounding box center [188, 242] width 55 height 8
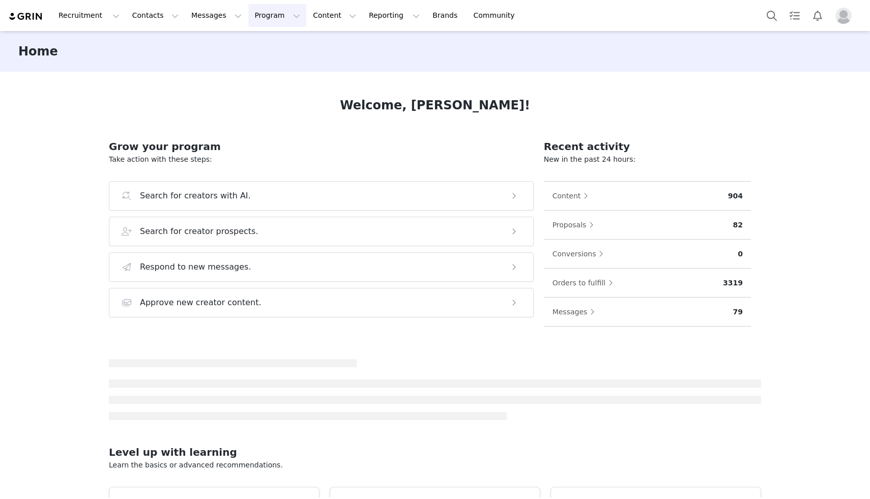
click at [250, 11] on button "Program Program" at bounding box center [277, 15] width 58 height 23
click at [250, 43] on p "Activations" at bounding box center [260, 45] width 39 height 11
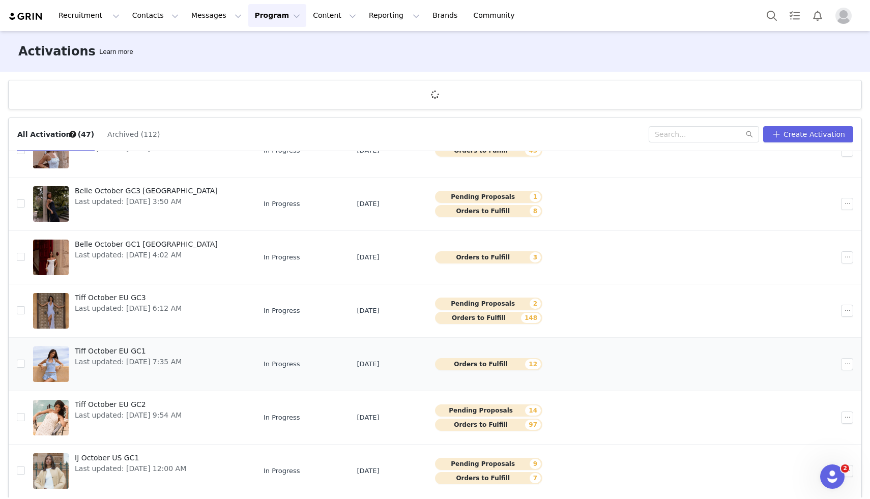
scroll to position [38, 0]
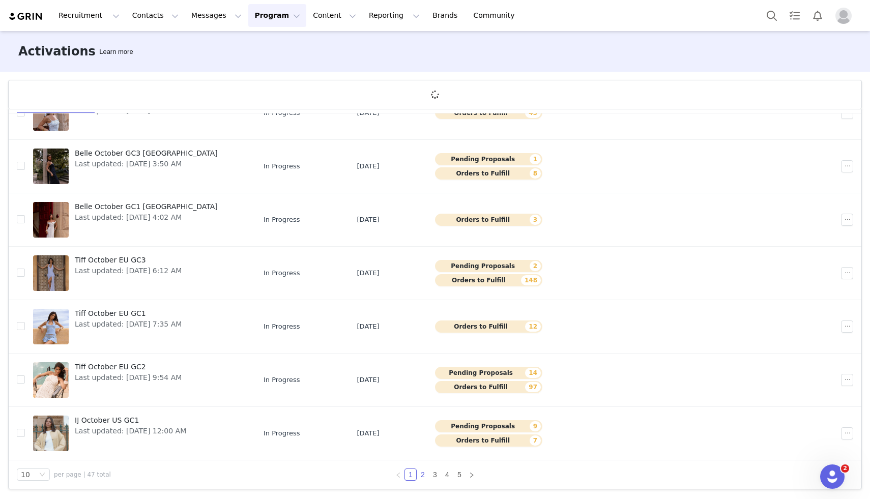
click at [422, 471] on link "2" at bounding box center [422, 474] width 11 height 11
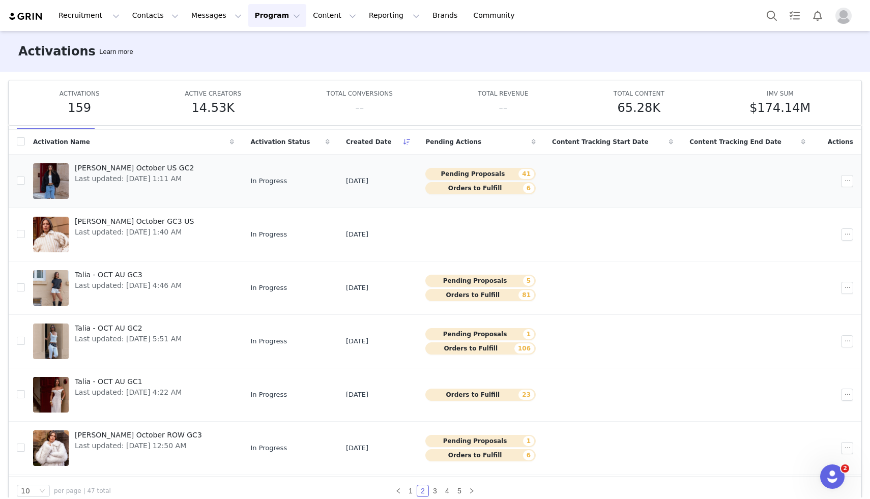
click at [122, 166] on span "[PERSON_NAME] October US GC2" at bounding box center [134, 168] width 119 height 11
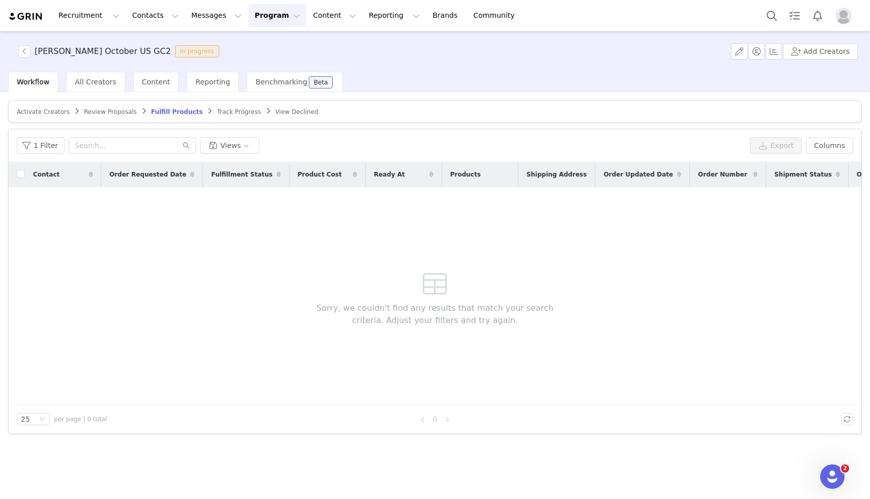
click at [52, 114] on span "Activate Creators" at bounding box center [43, 111] width 53 height 7
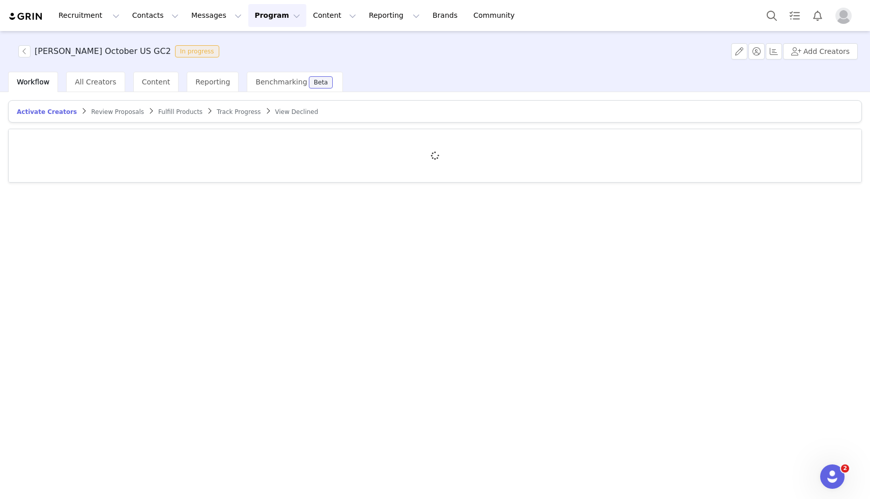
click at [96, 113] on span "Review Proposals" at bounding box center [117, 111] width 53 height 7
click at [50, 108] on span "Activate Creators" at bounding box center [43, 111] width 53 height 7
click at [96, 113] on span "Review Proposals" at bounding box center [117, 111] width 53 height 7
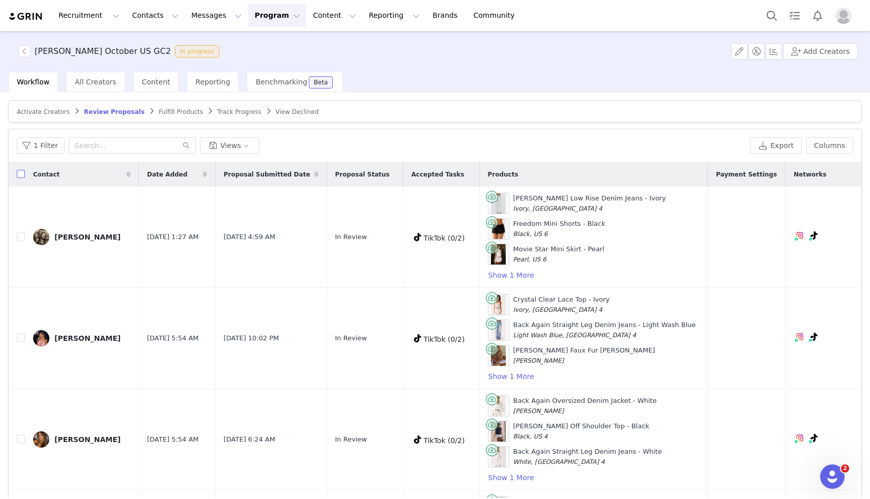
click at [19, 176] on input "checkbox" at bounding box center [21, 174] width 8 height 8
checkbox input "true"
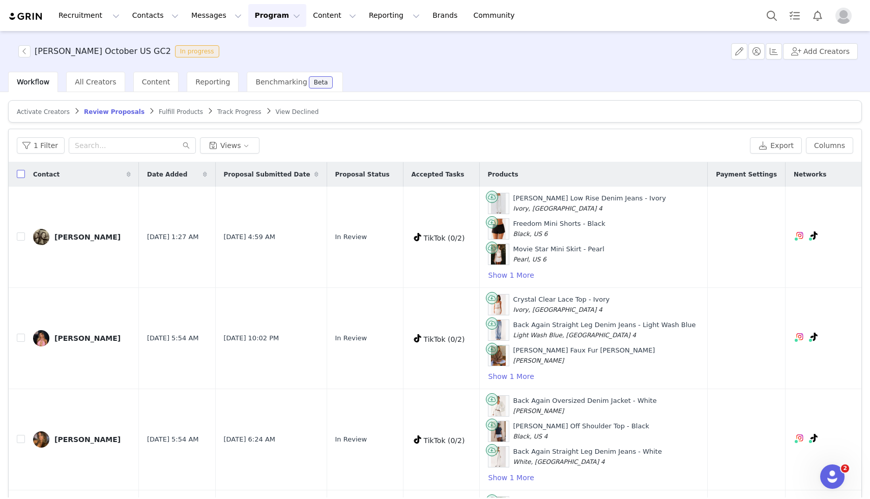
checkbox input "true"
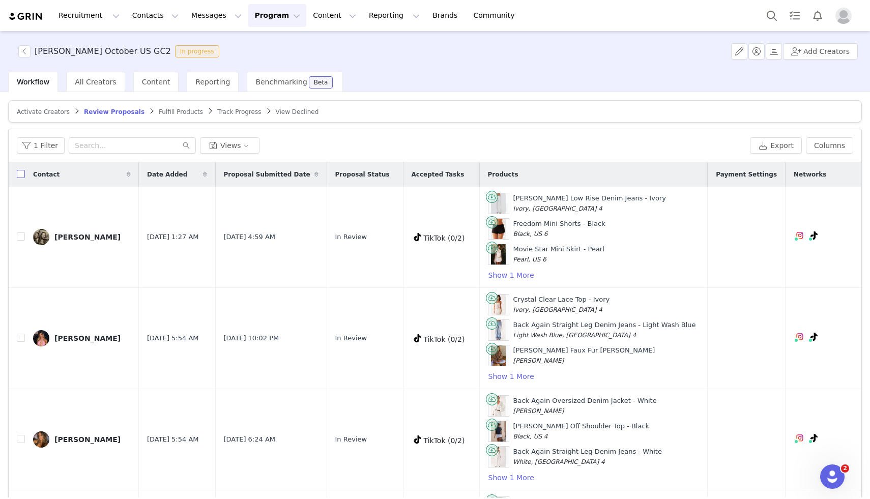
checkbox input "true"
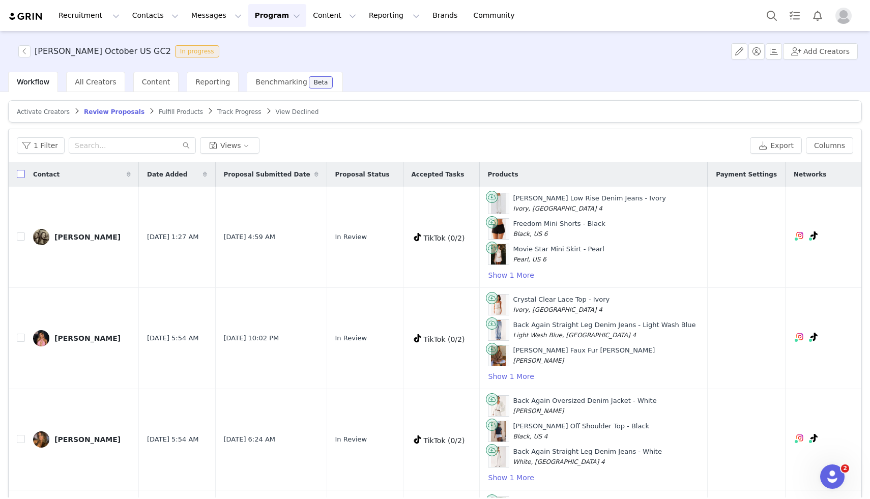
checkbox input "true"
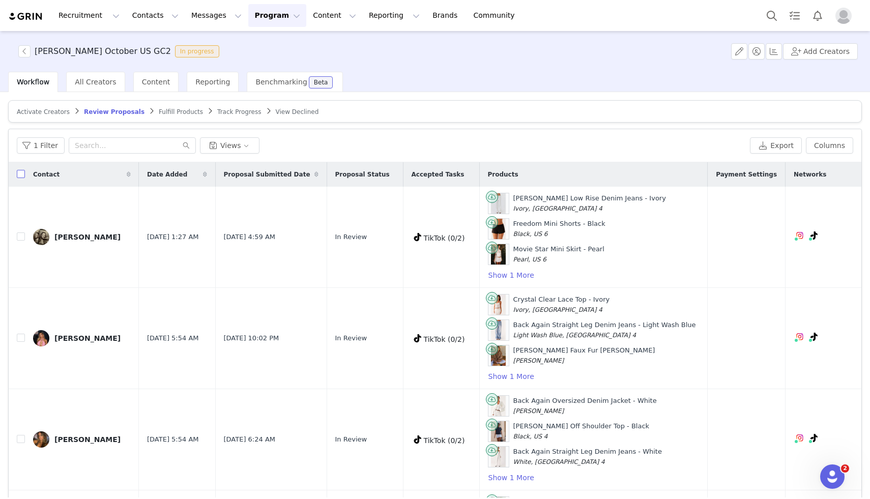
checkbox input "true"
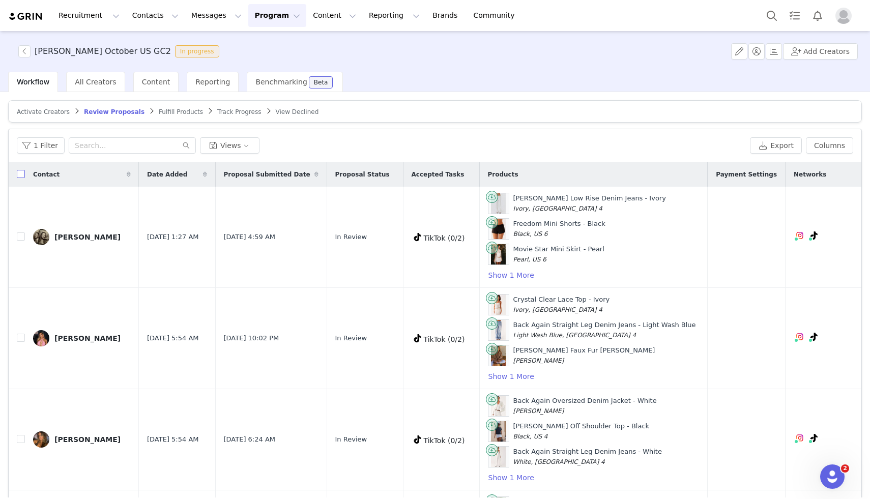
checkbox input "true"
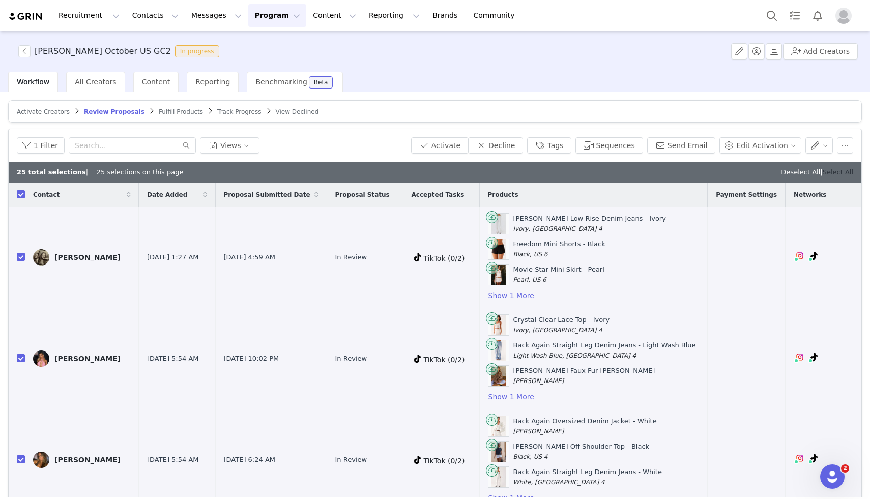
click at [833, 173] on link "Select All" at bounding box center [838, 172] width 31 height 8
click at [50, 140] on button "1 Filter" at bounding box center [41, 145] width 48 height 16
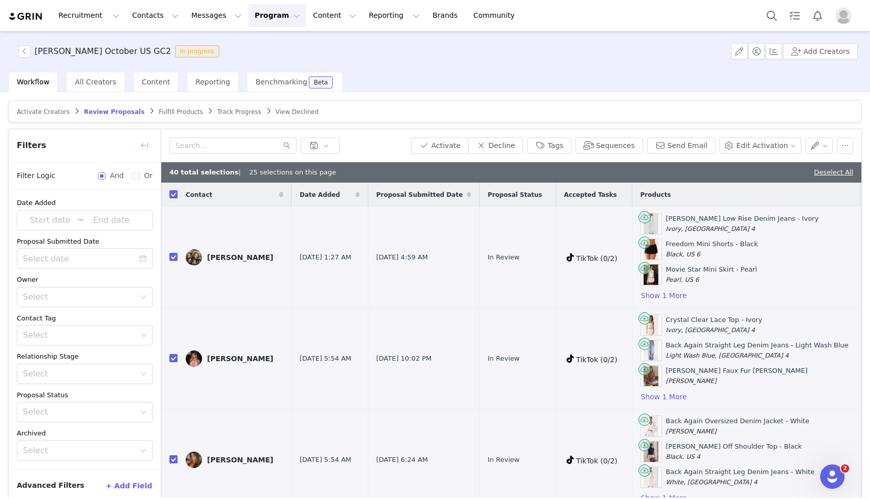
click at [142, 148] on button "button" at bounding box center [144, 145] width 16 height 16
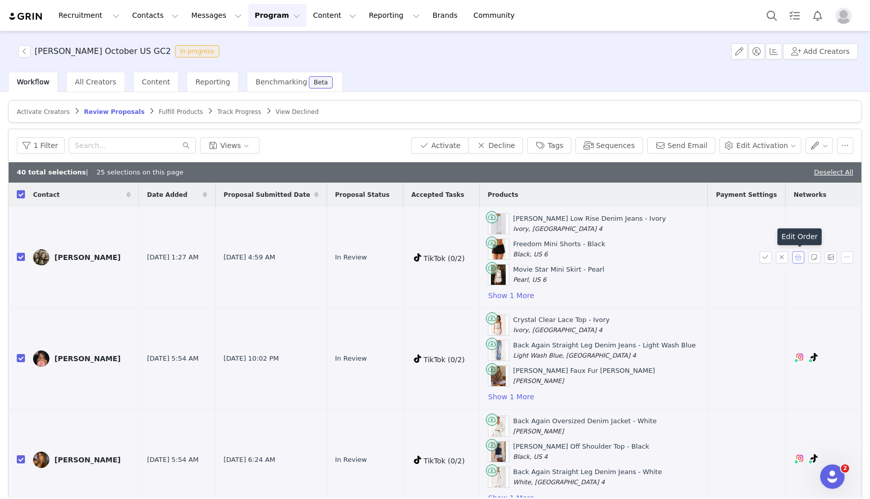
click at [803, 256] on button "button" at bounding box center [798, 257] width 12 height 12
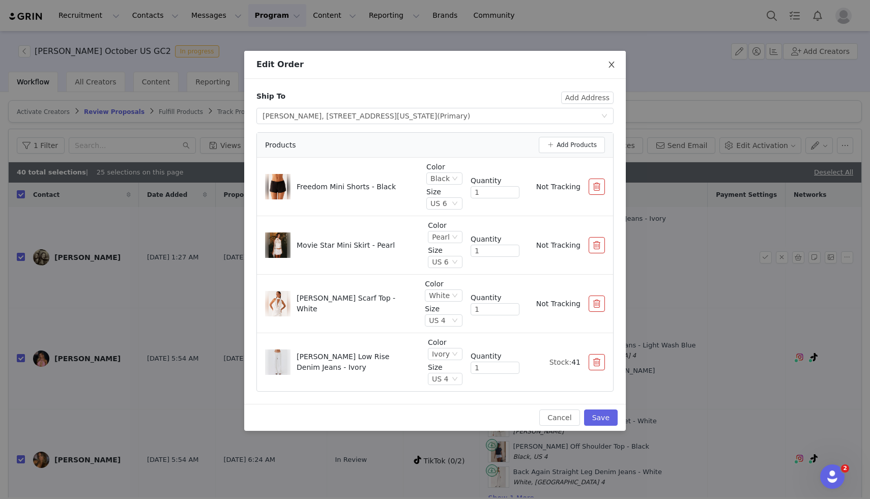
click at [609, 65] on icon "icon: close" at bounding box center [612, 65] width 8 height 8
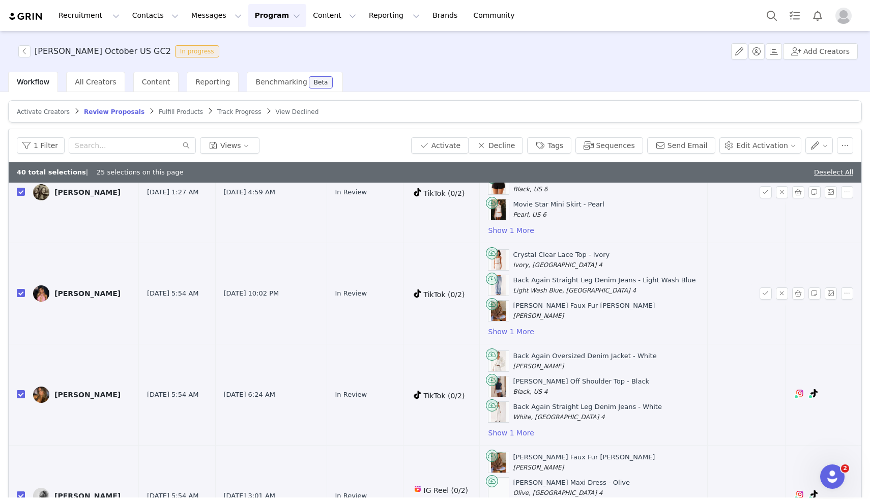
scroll to position [76, 0]
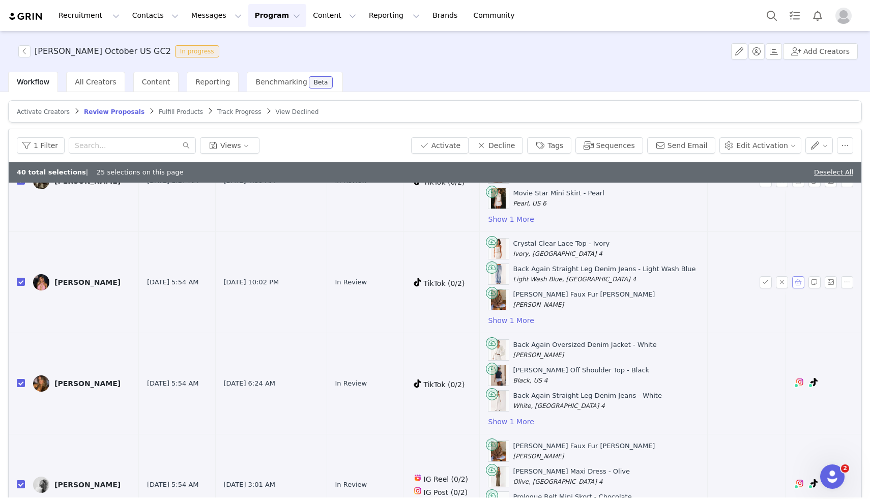
click at [797, 285] on button "button" at bounding box center [798, 282] width 12 height 12
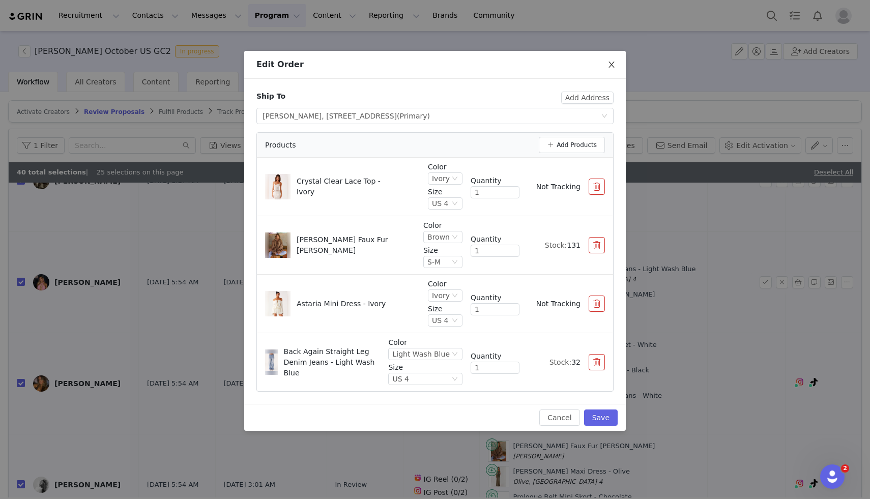
click at [608, 67] on icon "icon: close" at bounding box center [612, 65] width 8 height 8
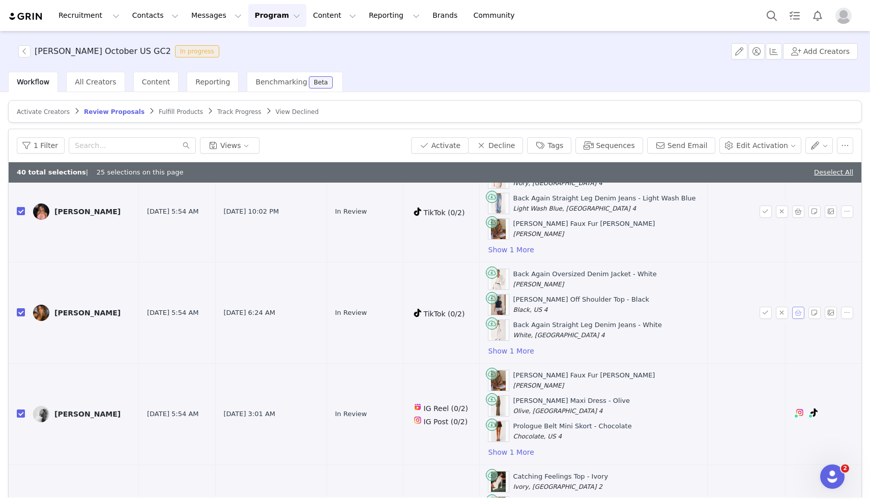
scroll to position [154, 0]
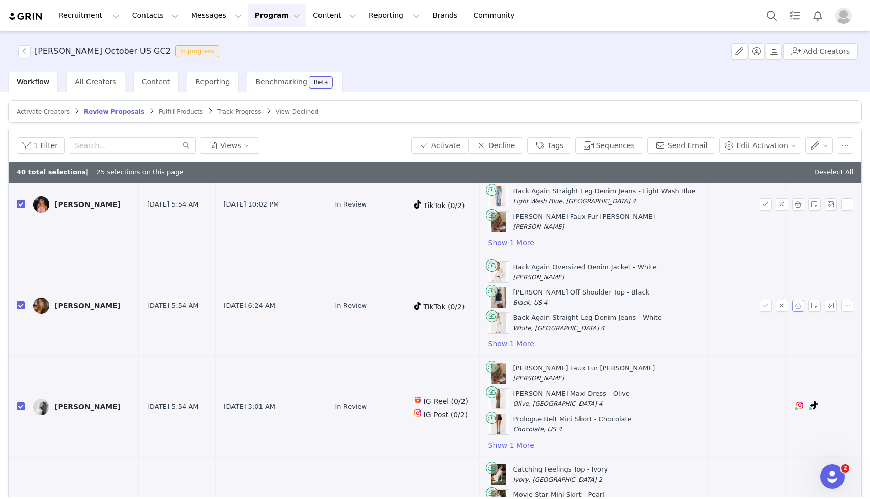
click at [799, 304] on button "button" at bounding box center [798, 306] width 12 height 12
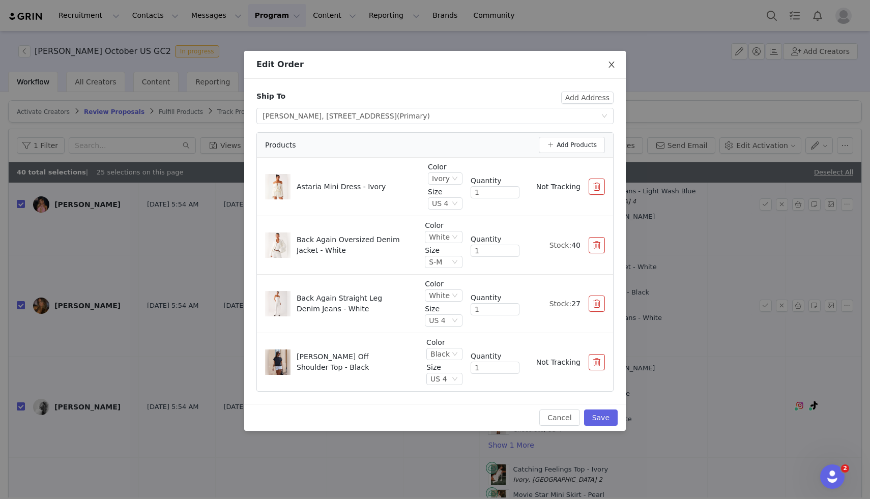
click at [612, 62] on icon "icon: close" at bounding box center [612, 65] width 8 height 8
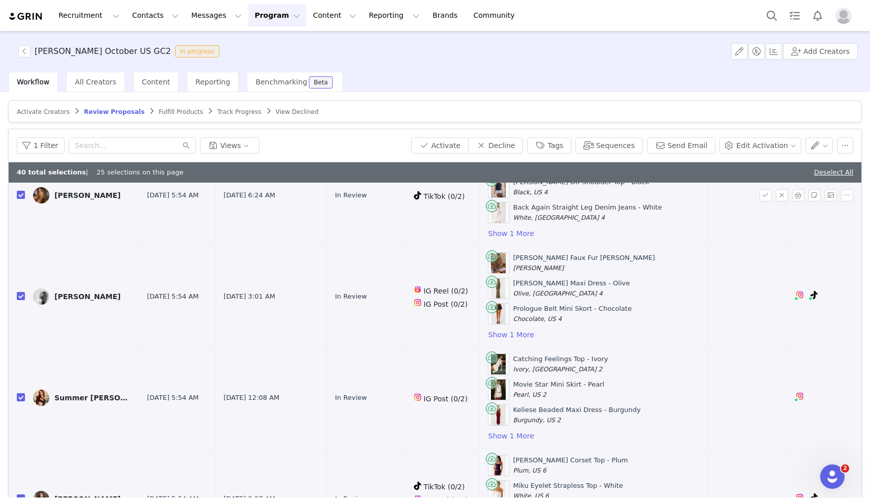
scroll to position [469, 0]
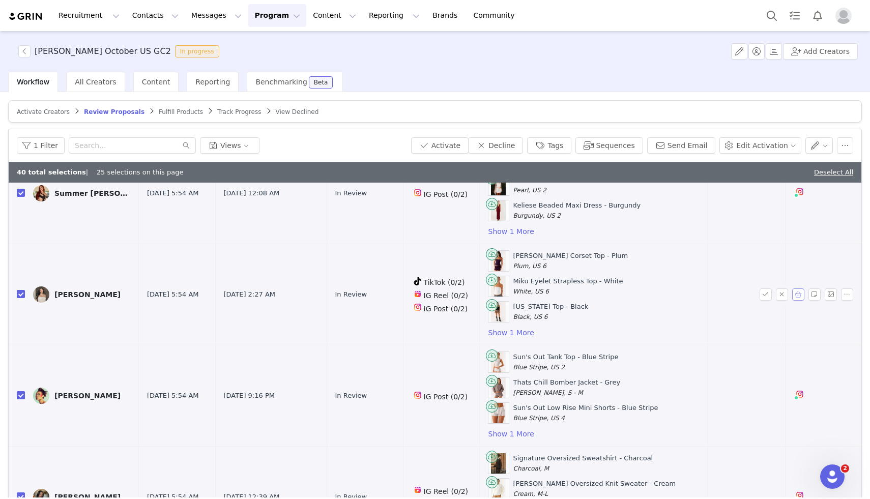
click at [799, 293] on button "button" at bounding box center [798, 295] width 12 height 12
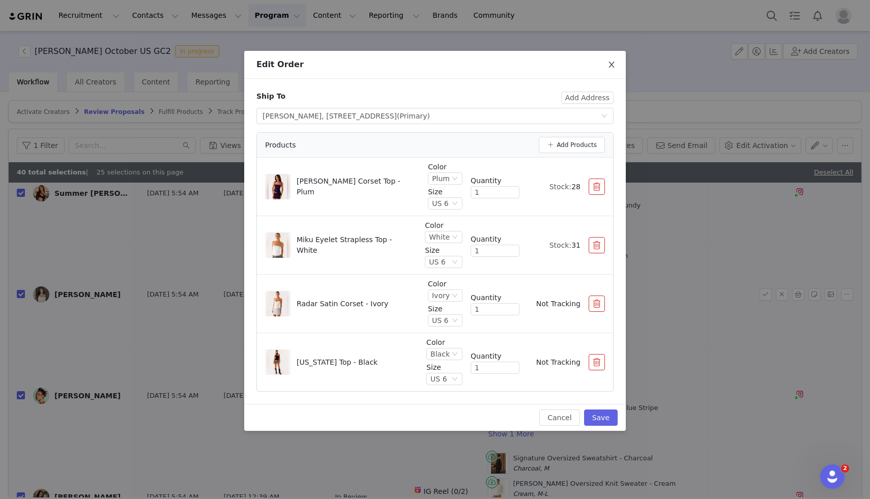
click at [610, 65] on icon "icon: close" at bounding box center [612, 65] width 8 height 8
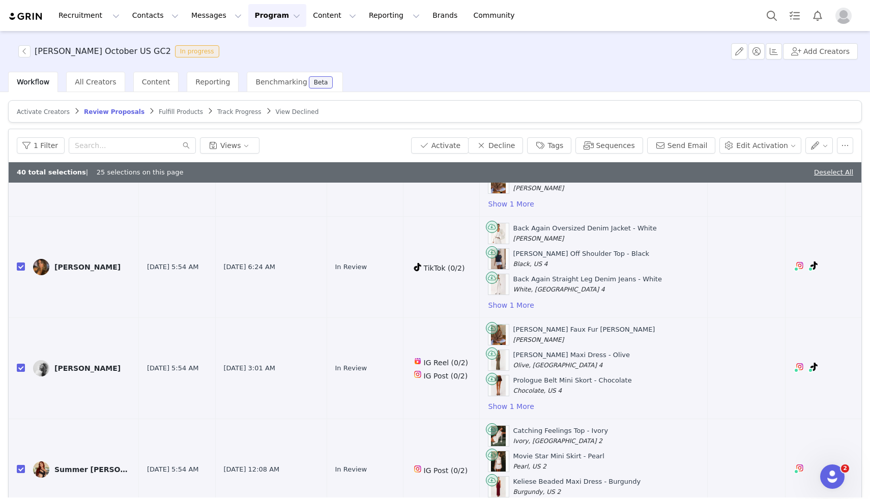
scroll to position [0, 0]
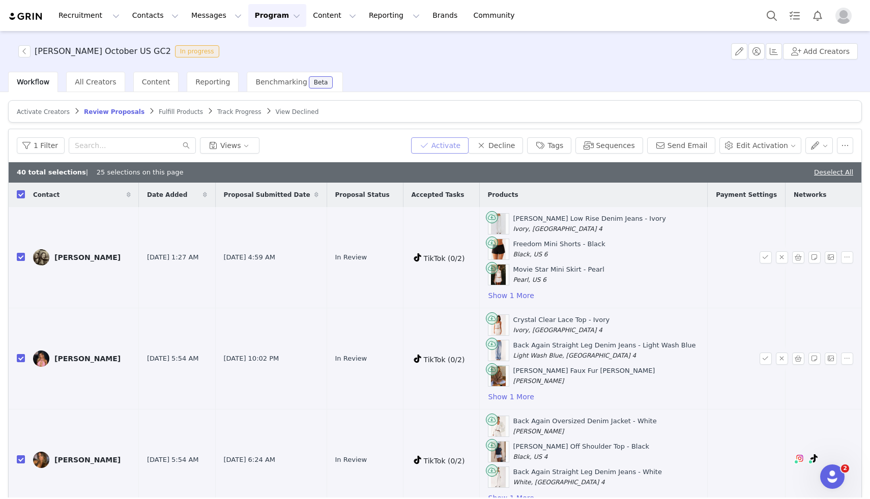
click at [451, 141] on button "Activate" at bounding box center [440, 145] width 58 height 16
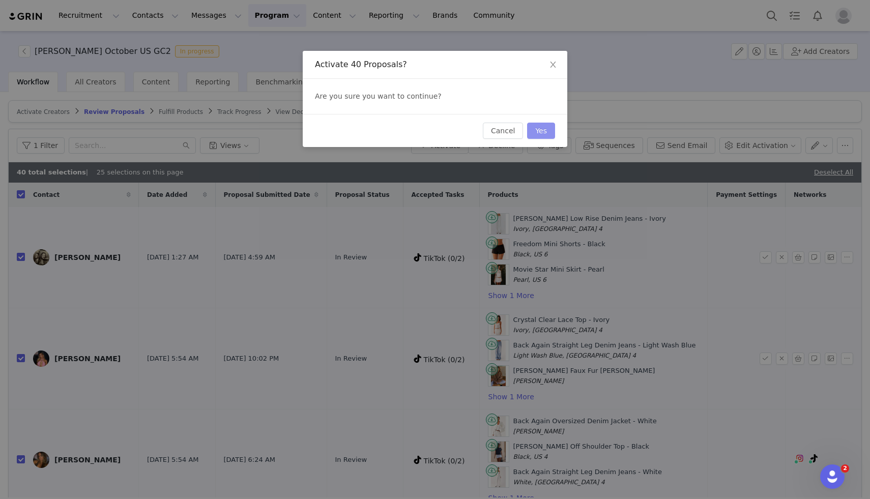
click at [546, 131] on button "Yes" at bounding box center [541, 131] width 28 height 16
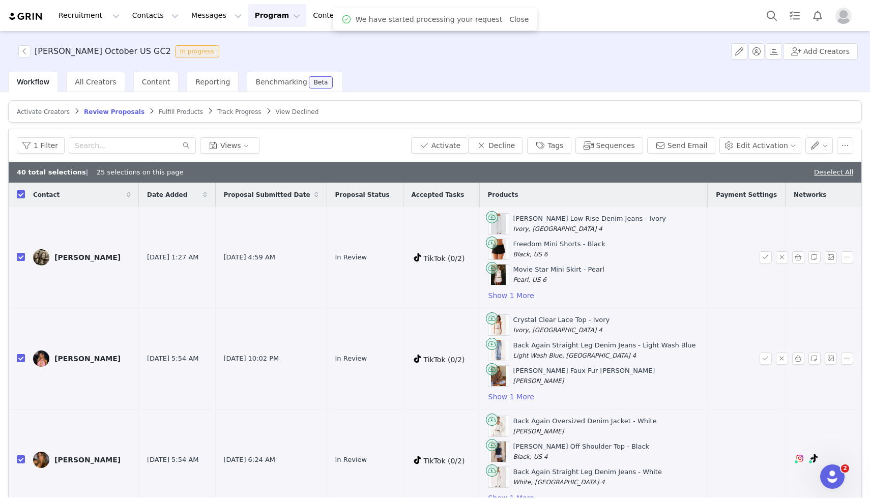
click at [168, 106] on article "Activate Creators Review Proposals Fulfill Products Track Progress View Declined" at bounding box center [435, 111] width 854 height 22
click at [171, 113] on span "Fulfill Products" at bounding box center [181, 111] width 44 height 7
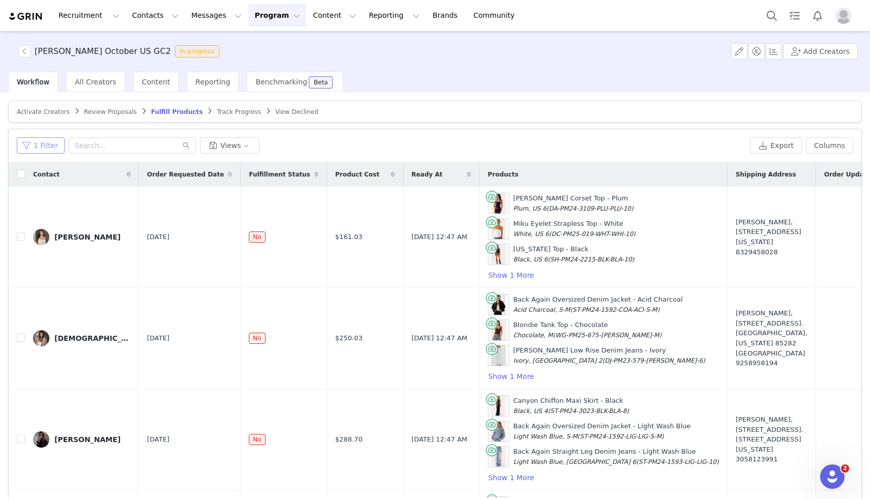
click at [35, 147] on button "1 Filter" at bounding box center [41, 145] width 48 height 16
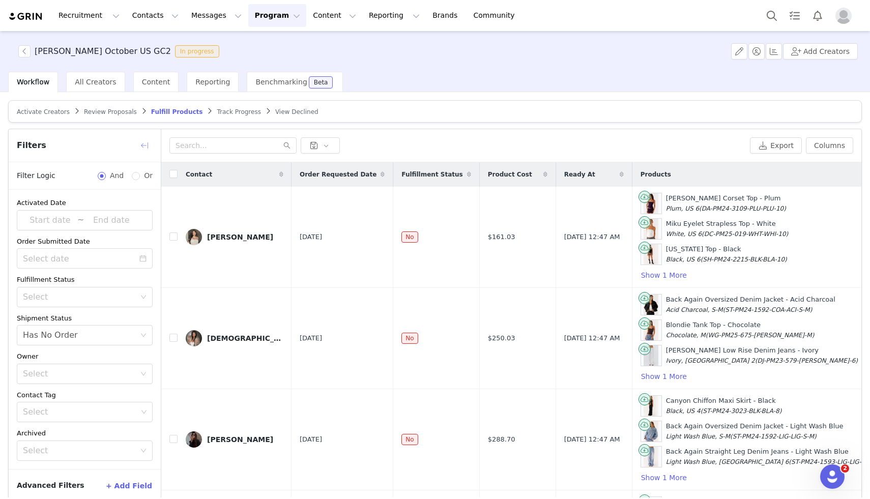
click at [146, 144] on button "button" at bounding box center [144, 145] width 16 height 16
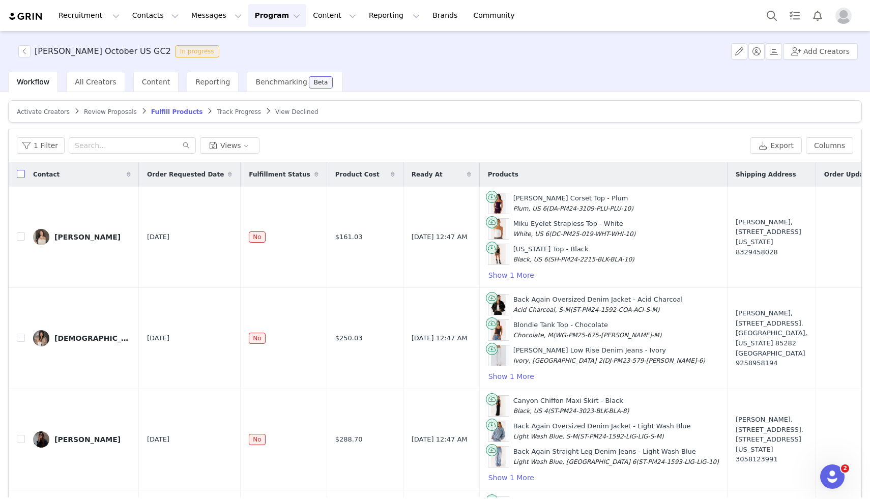
click at [20, 175] on input "checkbox" at bounding box center [21, 174] width 8 height 8
checkbox input "true"
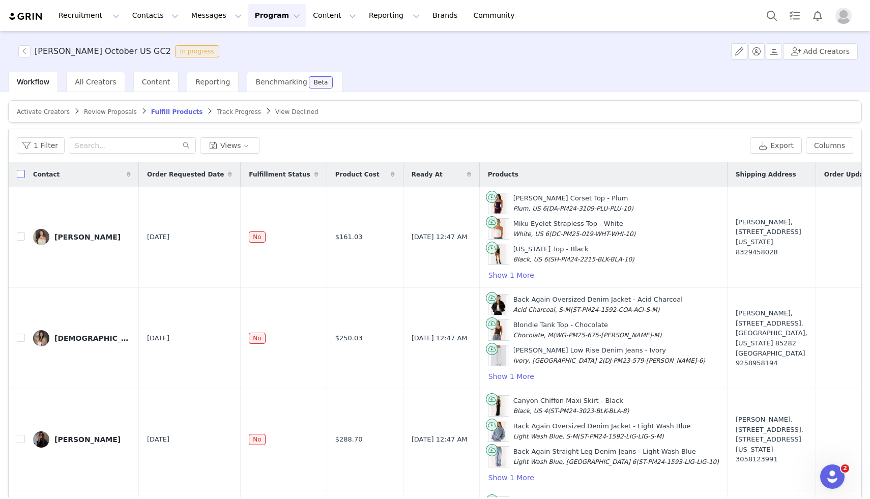
checkbox input "true"
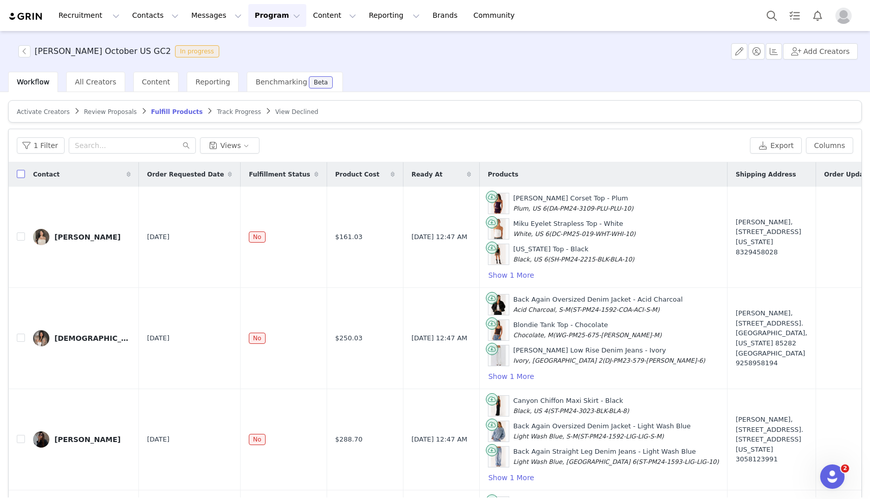
checkbox input "true"
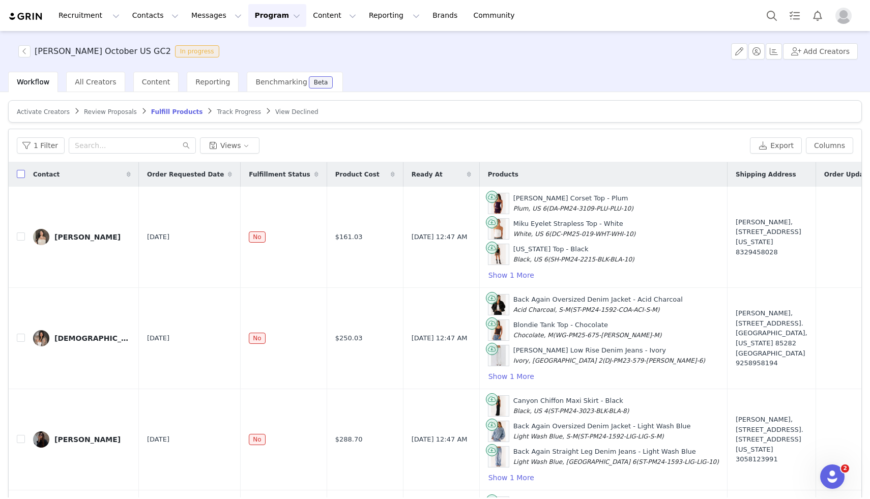
checkbox input "true"
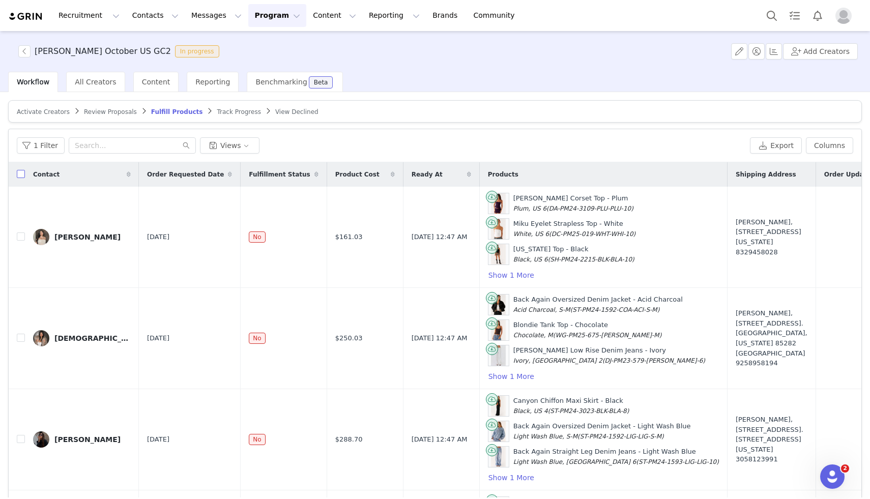
checkbox input "true"
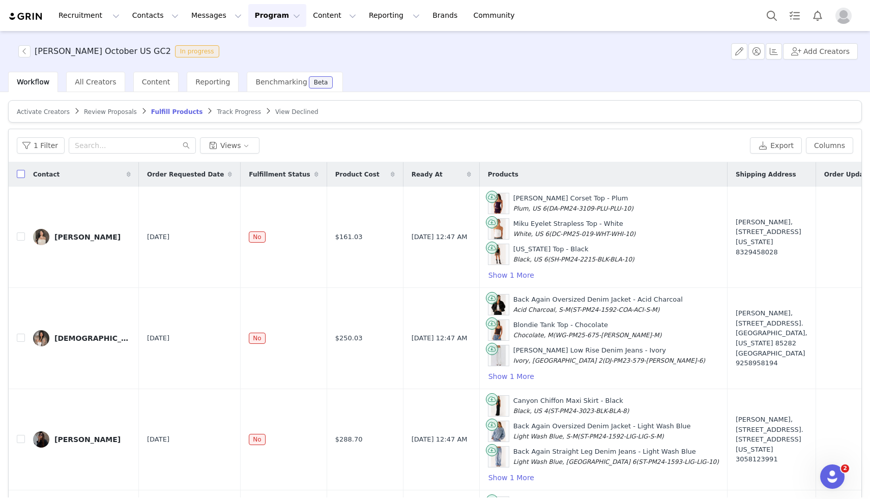
checkbox input "true"
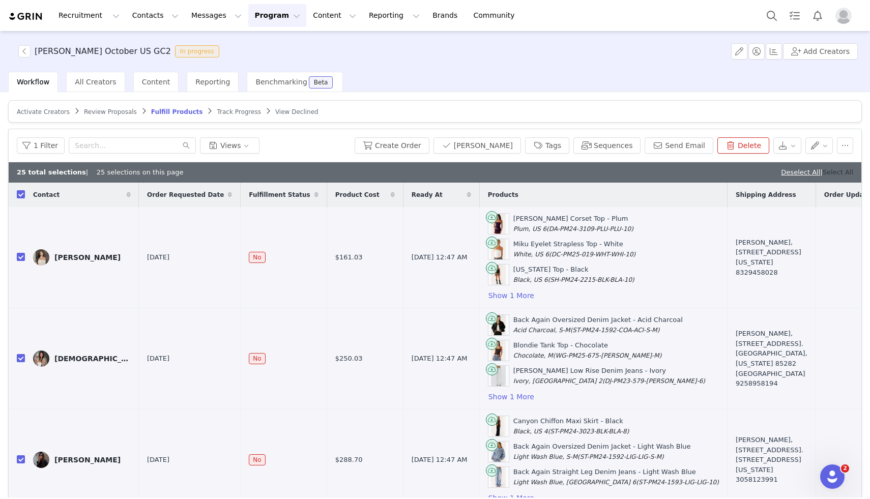
click at [830, 171] on link "Select All" at bounding box center [838, 172] width 31 height 8
click at [429, 140] on button "Create Order" at bounding box center [392, 145] width 75 height 16
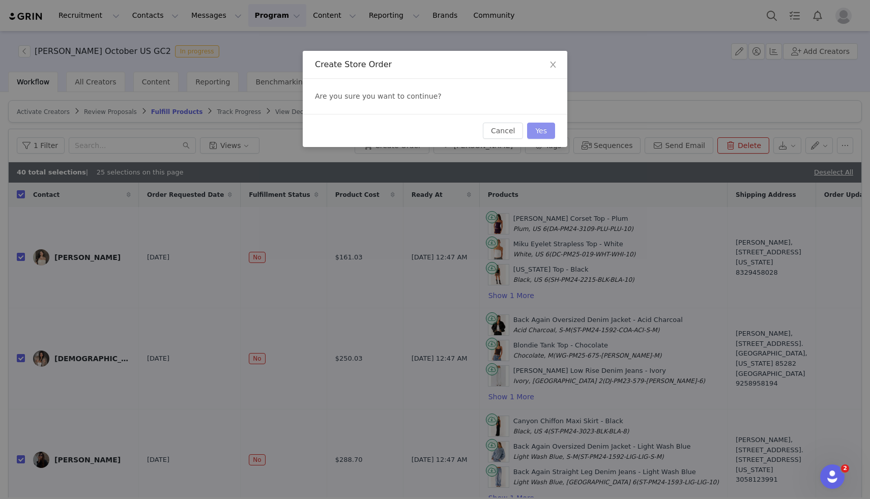
click at [537, 128] on button "Yes" at bounding box center [541, 131] width 28 height 16
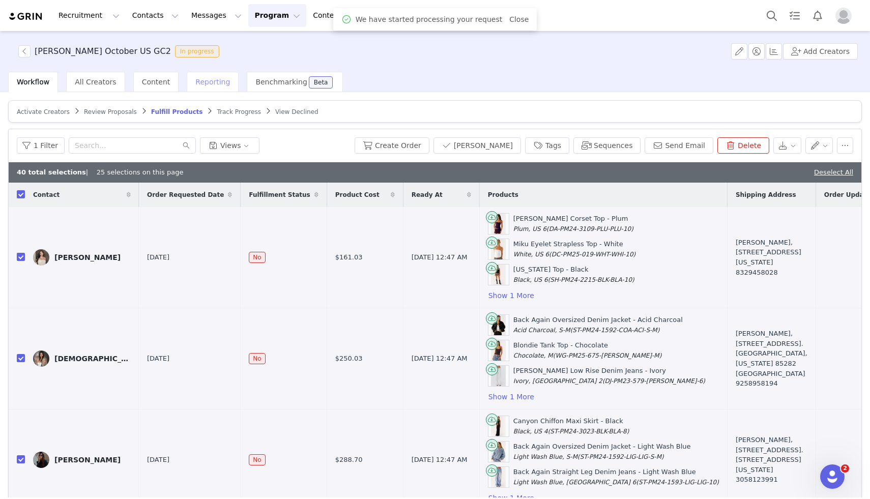
click at [209, 81] on span "Reporting" at bounding box center [212, 82] width 35 height 8
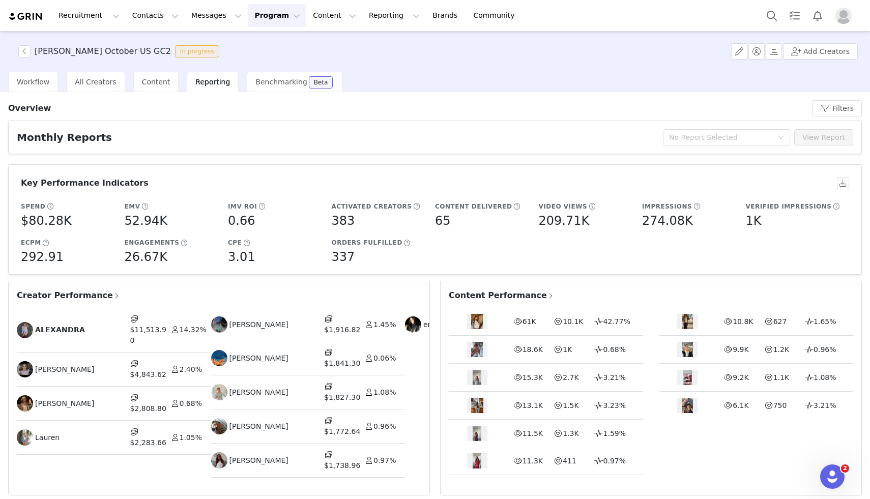
click at [252, 19] on button "Program Program" at bounding box center [277, 15] width 58 height 23
click at [254, 41] on p "Activations" at bounding box center [260, 45] width 39 height 11
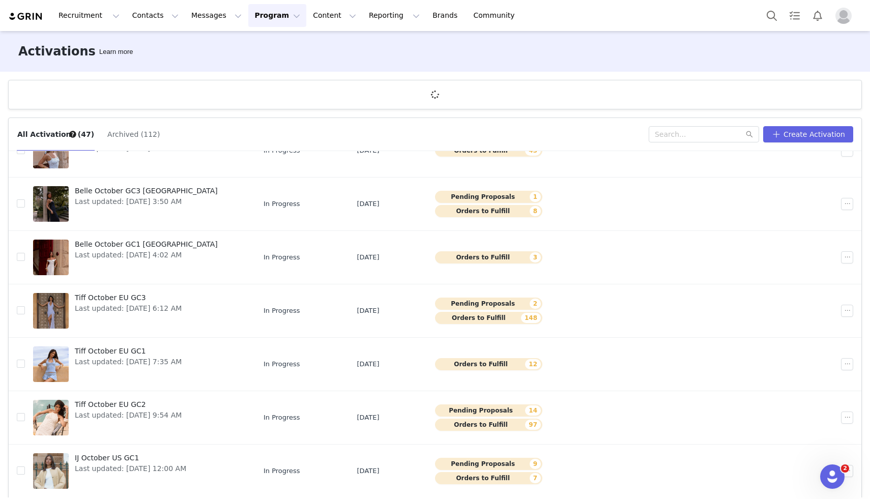
scroll to position [38, 0]
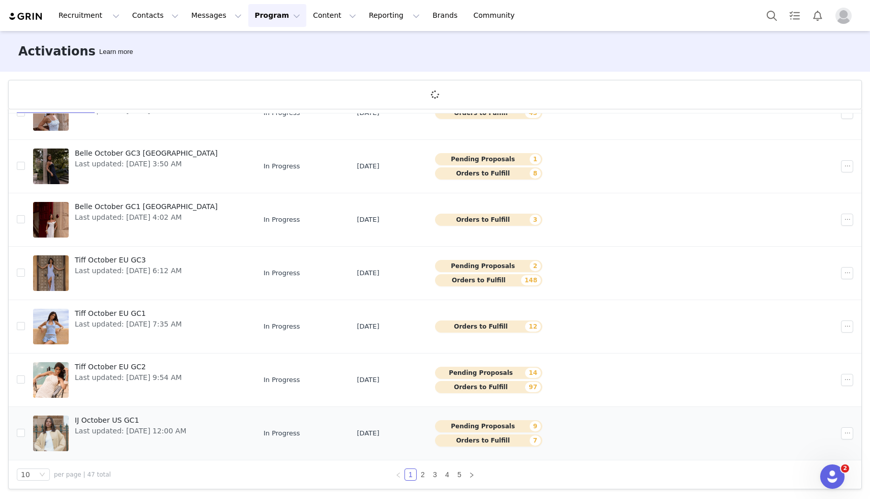
click at [119, 420] on span "IJ October US GC1" at bounding box center [130, 420] width 111 height 11
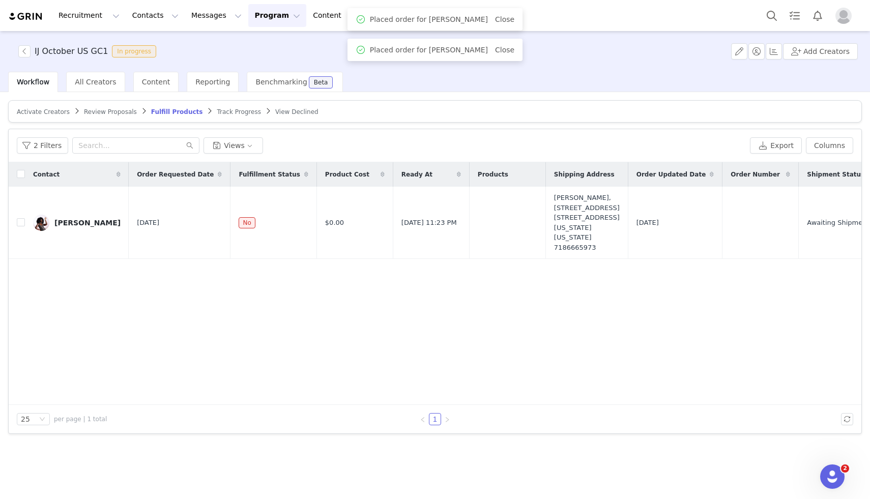
click at [96, 112] on span "Review Proposals" at bounding box center [110, 111] width 53 height 7
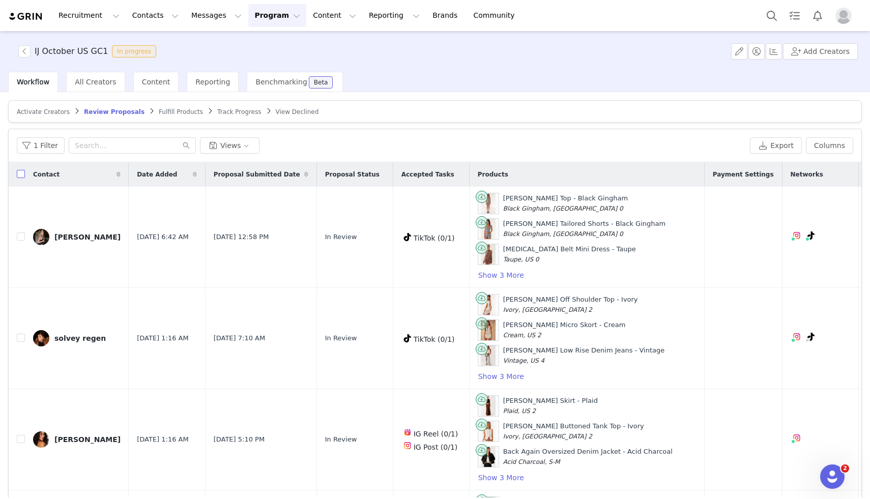
click at [19, 175] on input "checkbox" at bounding box center [21, 174] width 8 height 8
checkbox input "true"
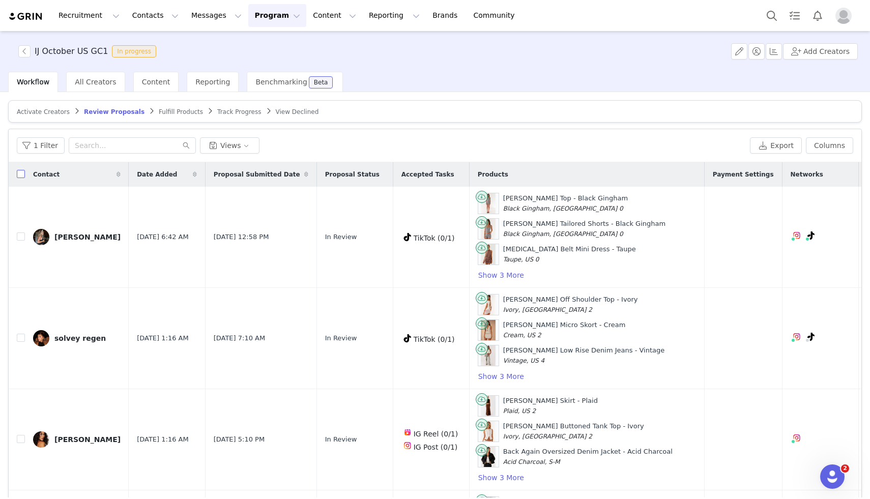
checkbox input "true"
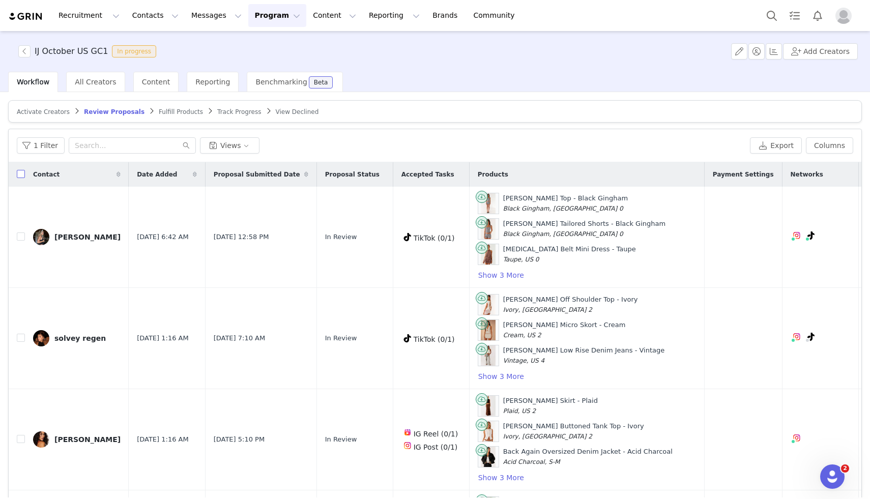
checkbox input "true"
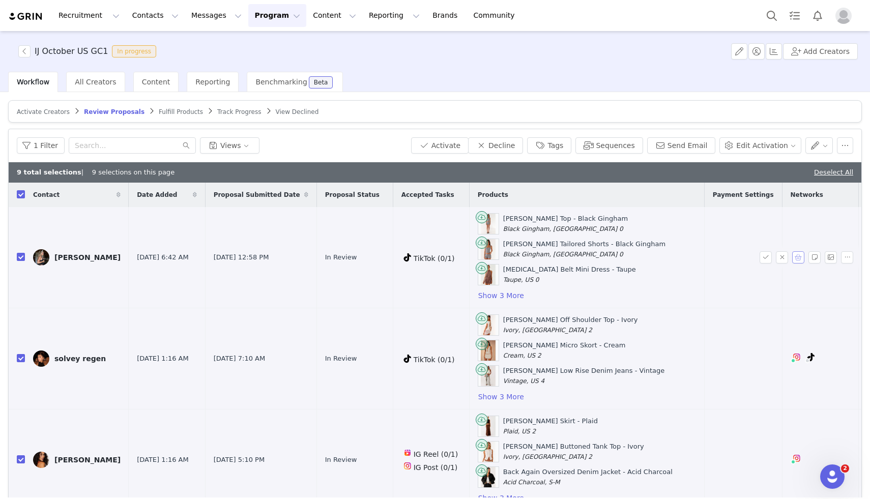
click at [800, 257] on button "button" at bounding box center [798, 257] width 12 height 12
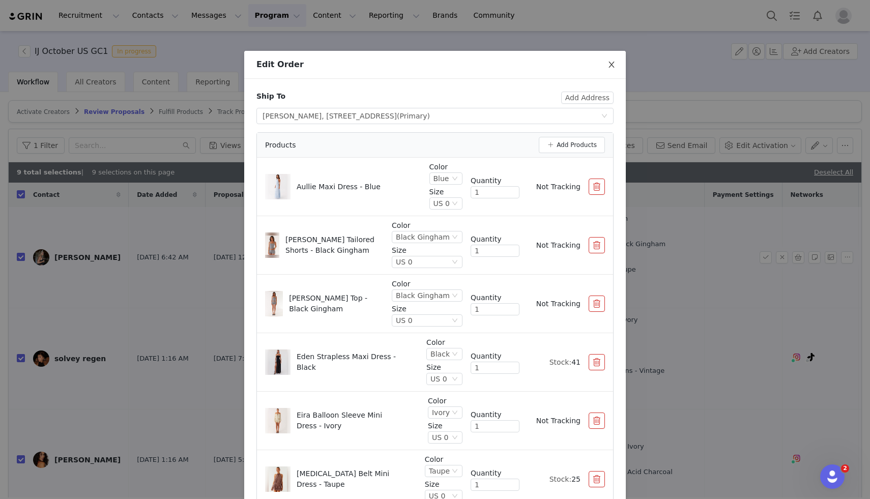
click at [609, 61] on span "Close" at bounding box center [612, 65] width 29 height 29
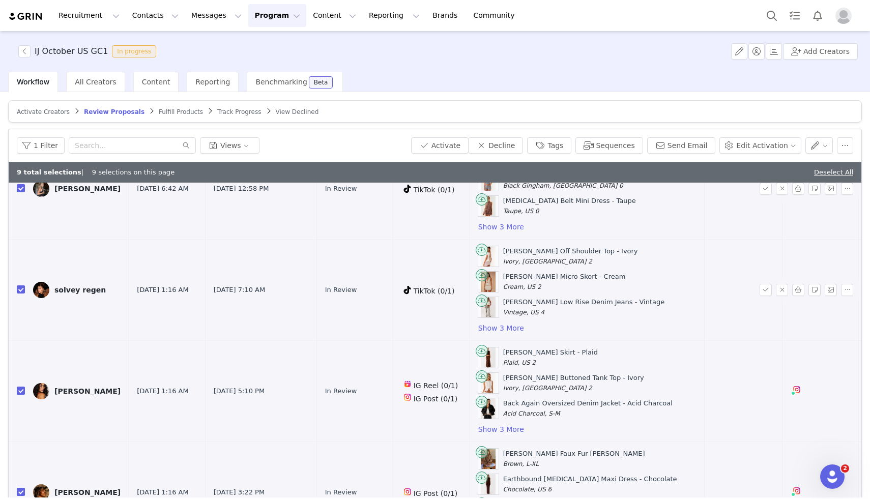
scroll to position [77, 0]
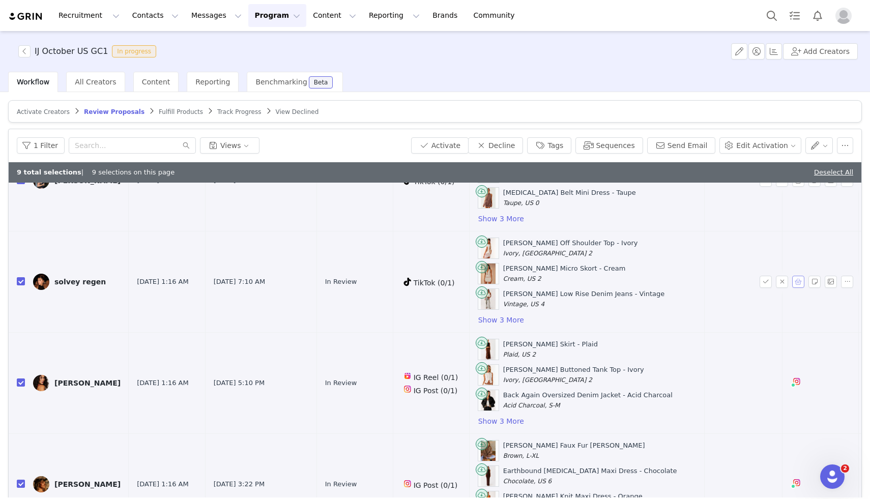
click at [803, 279] on button "button" at bounding box center [798, 282] width 12 height 12
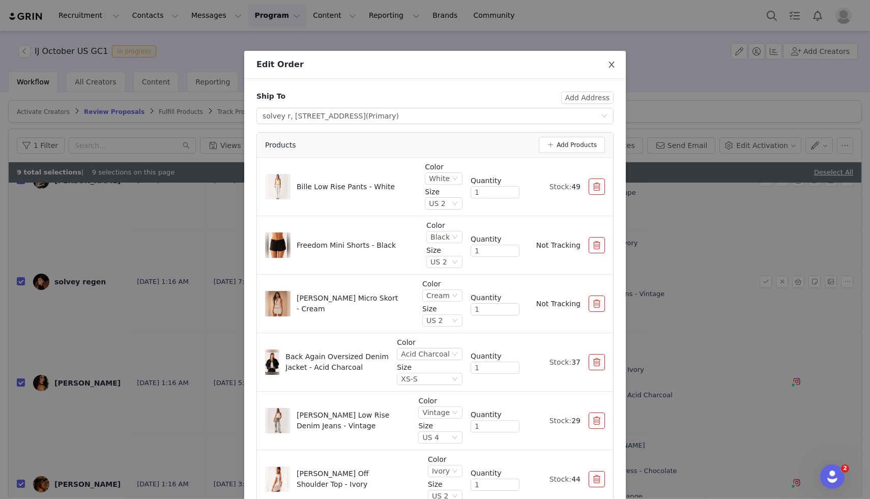
click at [614, 61] on icon "icon: close" at bounding box center [612, 65] width 8 height 8
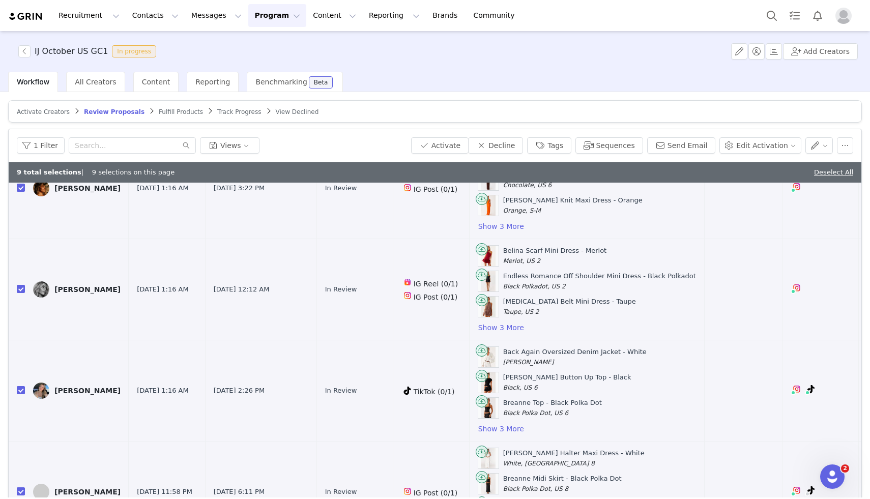
scroll to position [0, 0]
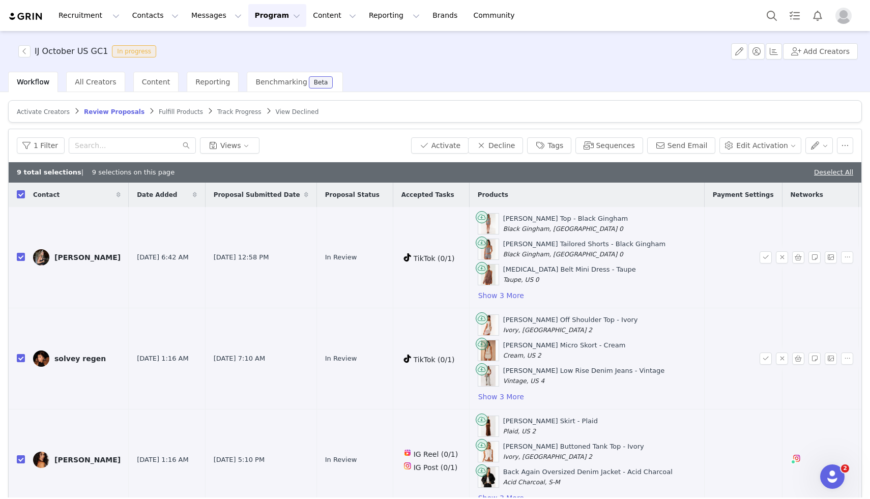
click at [457, 135] on div "1 Filter Views Activate Decline Tags Sequences Send Email Edit Activation" at bounding box center [435, 145] width 853 height 33
click at [458, 143] on button "Activate" at bounding box center [440, 145] width 58 height 16
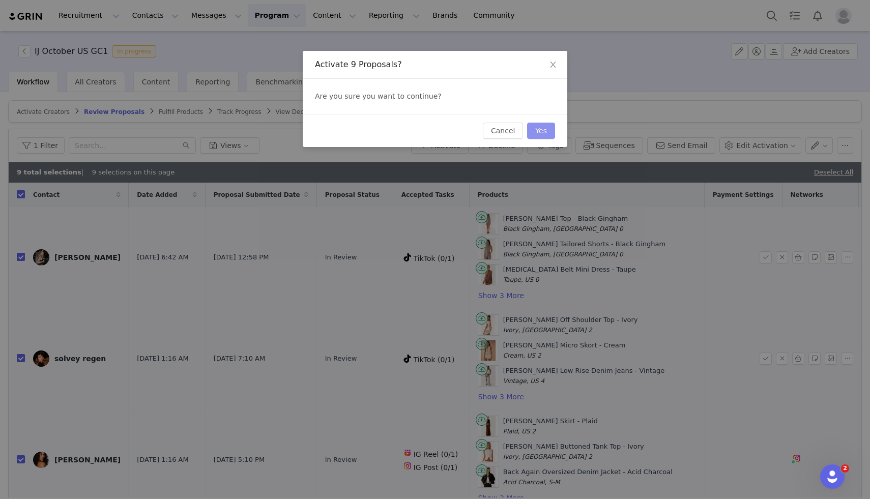
click at [545, 132] on button "Yes" at bounding box center [541, 131] width 28 height 16
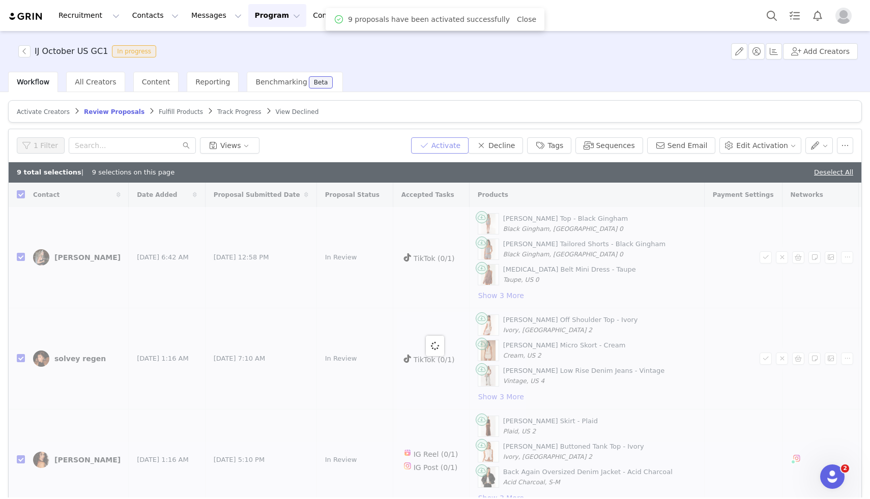
checkbox input "false"
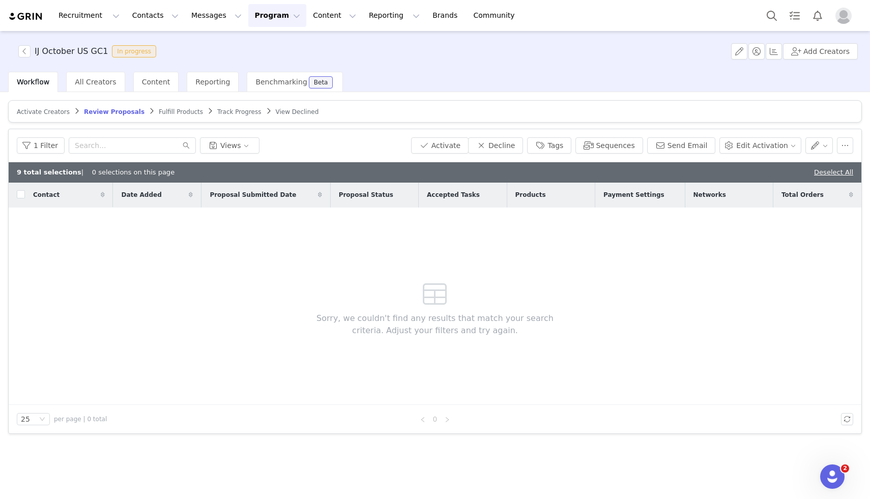
click at [163, 113] on span "Fulfill Products" at bounding box center [181, 111] width 44 height 7
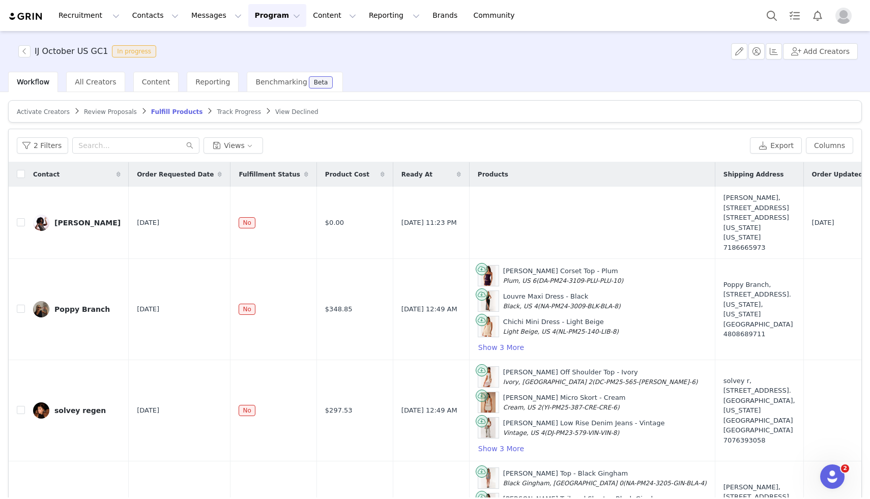
click at [25, 173] on div "Contact" at bounding box center [77, 174] width 104 height 24
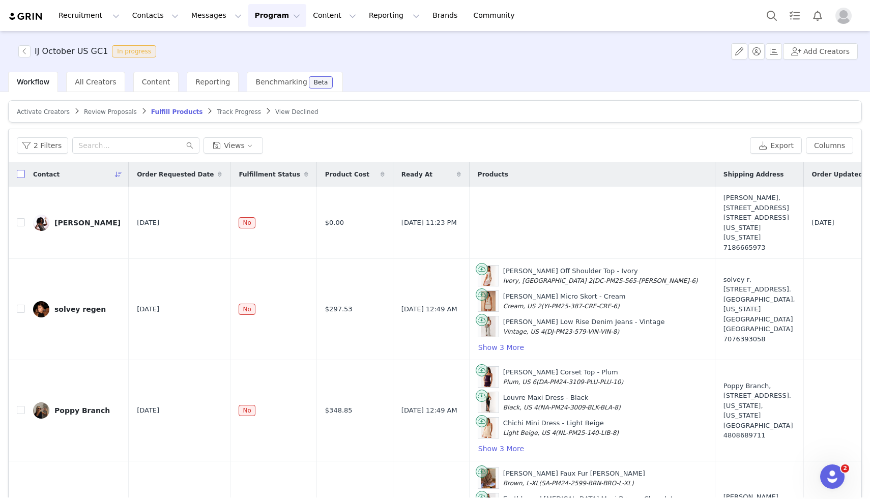
click at [18, 177] on input "checkbox" at bounding box center [21, 174] width 8 height 8
checkbox input "true"
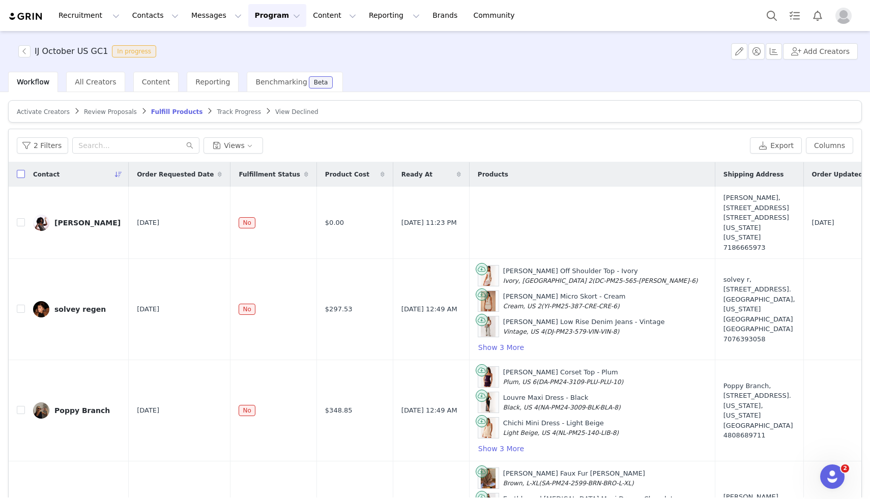
checkbox input "true"
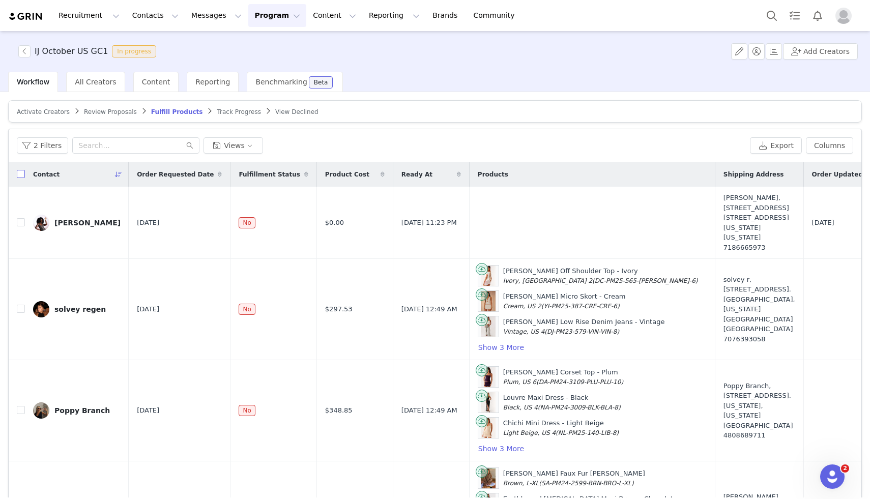
checkbox input "true"
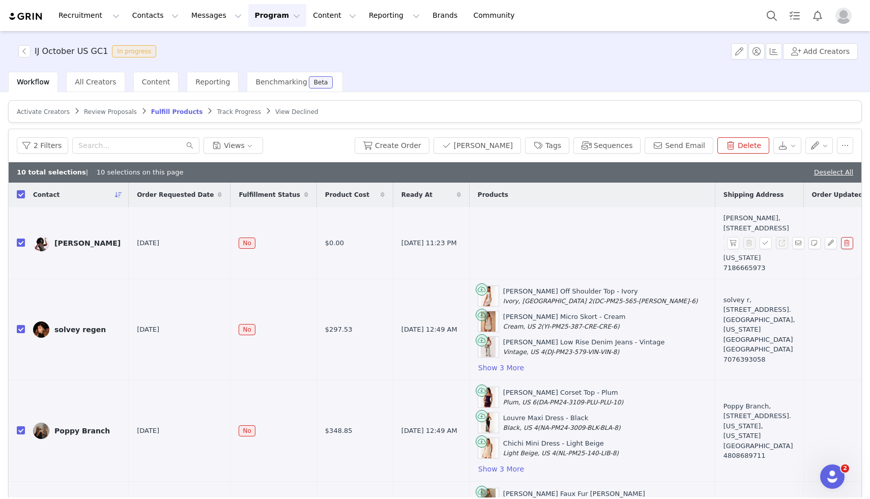
click at [21, 242] on input "checkbox" at bounding box center [21, 243] width 8 height 8
checkbox input "false"
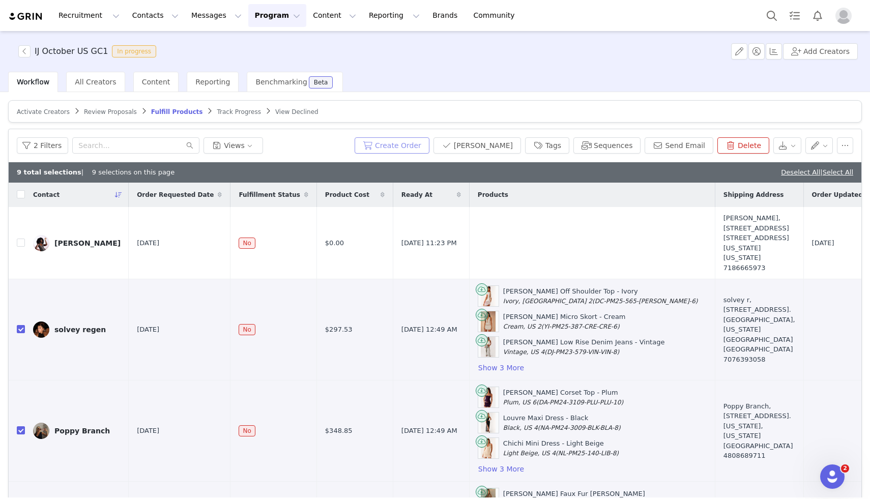
click at [413, 143] on button "Create Order" at bounding box center [392, 145] width 75 height 16
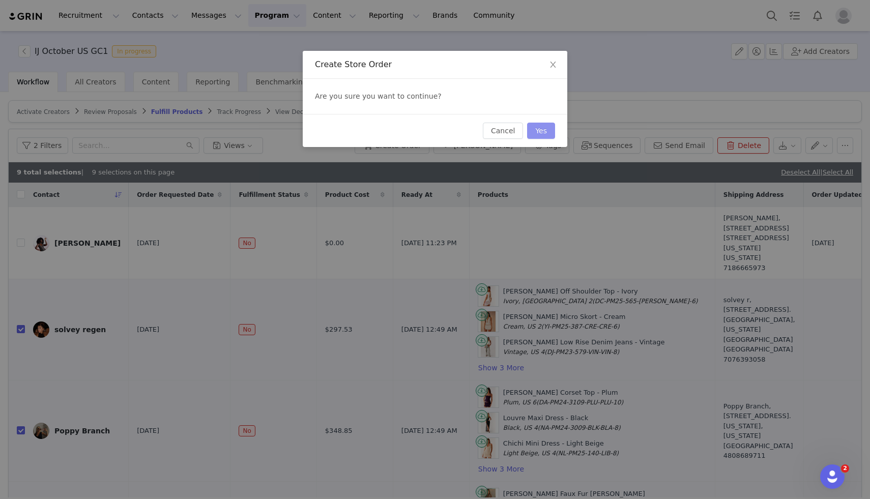
click at [541, 134] on button "Yes" at bounding box center [541, 131] width 28 height 16
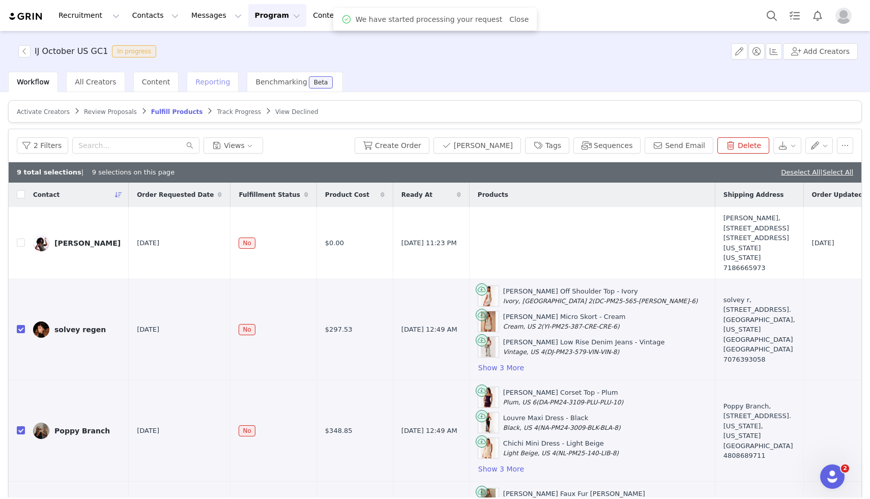
click at [205, 84] on span "Reporting" at bounding box center [212, 82] width 35 height 8
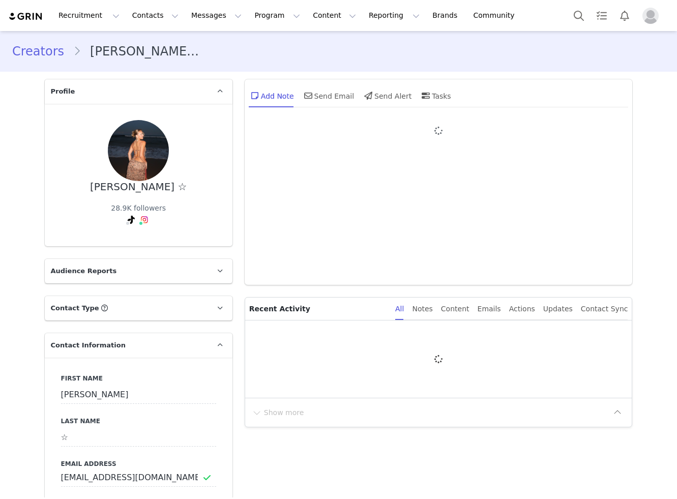
type input "+1 ([GEOGRAPHIC_DATA])"
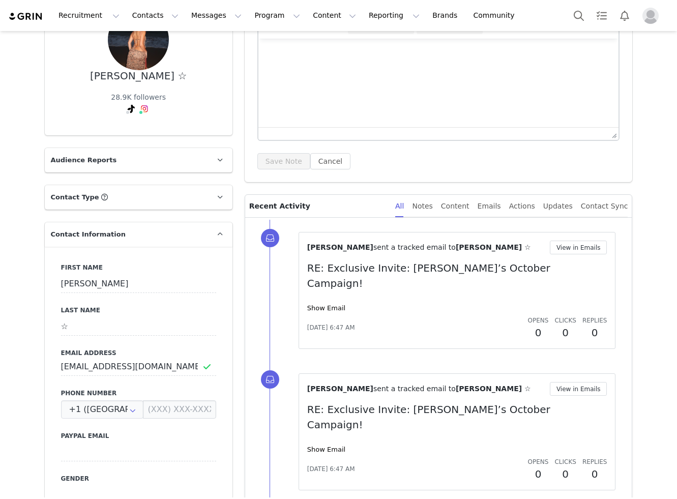
scroll to position [173, 0]
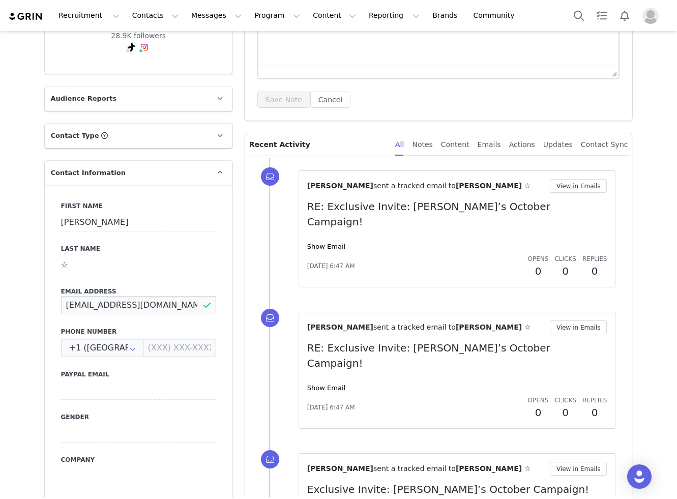
drag, startPoint x: 158, startPoint y: 304, endPoint x: 58, endPoint y: 304, distance: 99.8
click at [58, 304] on div "First Name CHRISTINA Last Name ☆ Email Address styledivulge@gmail.com Phone Num…" at bounding box center [139, 371] width 188 height 372
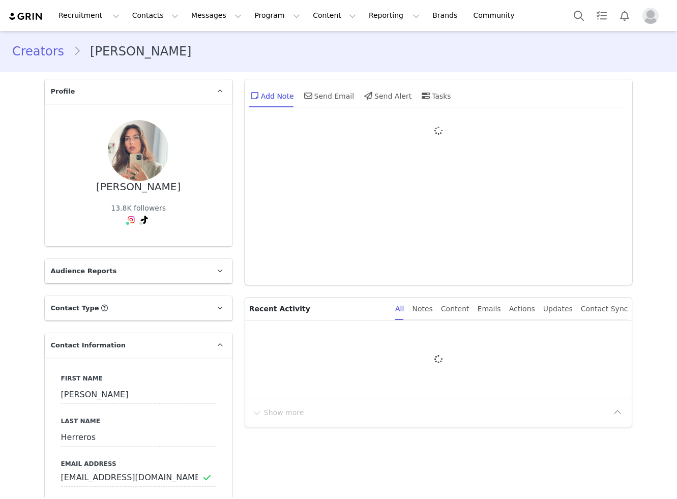
type input "+1 (United States)"
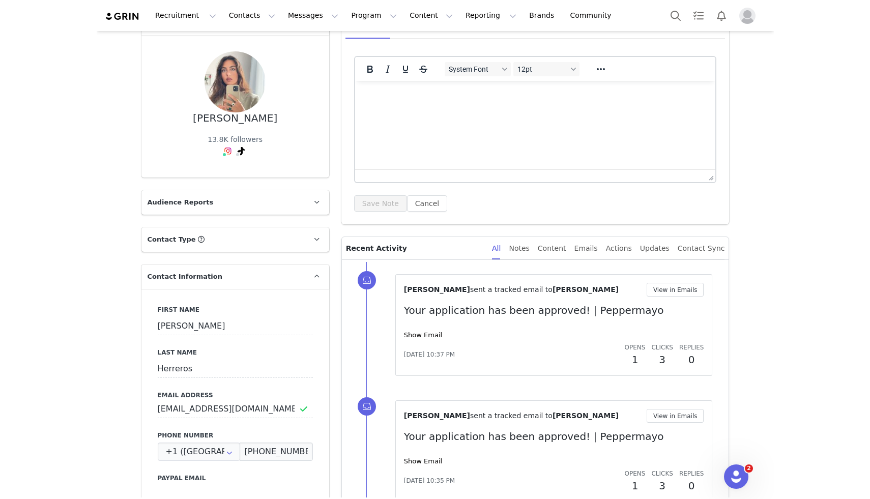
scroll to position [76, 0]
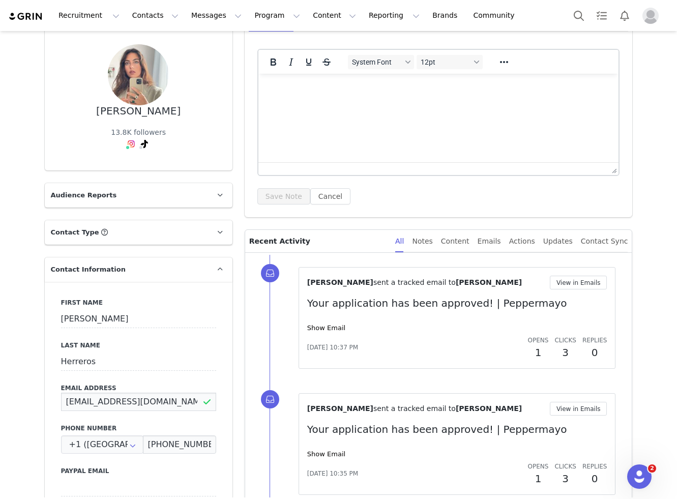
drag, startPoint x: 172, startPoint y: 400, endPoint x: 65, endPoint y: 401, distance: 106.4
click at [65, 401] on input "mariarrostapia@gmail.com" at bounding box center [138, 402] width 155 height 18
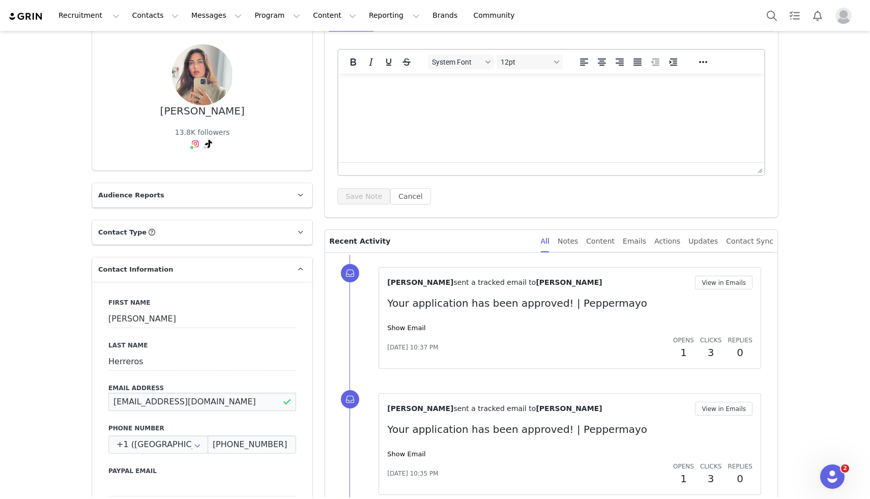
scroll to position [375, 0]
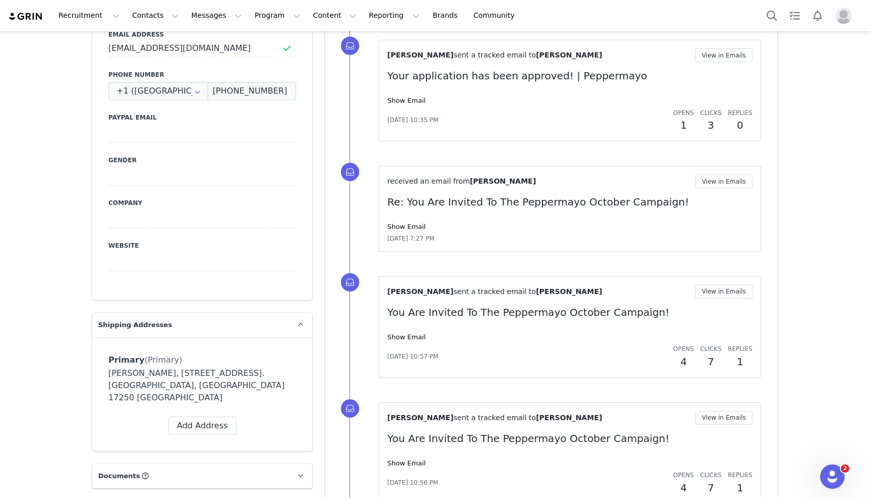
scroll to position [437, 0]
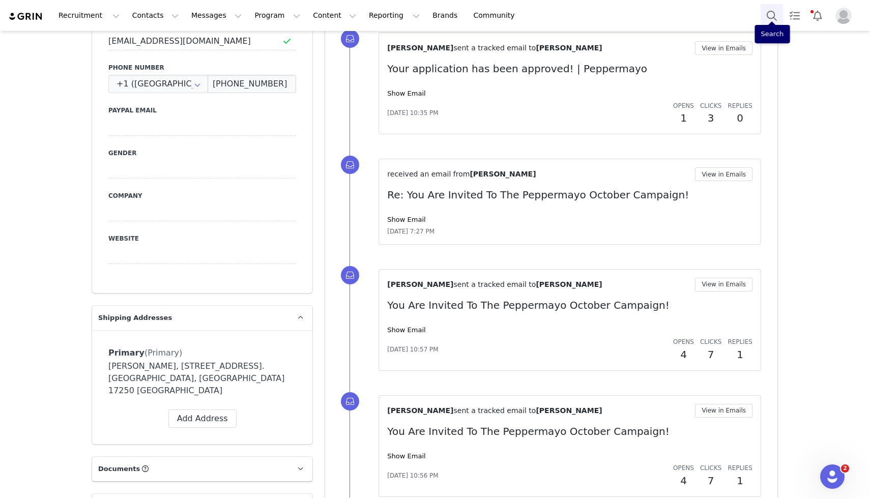
click at [677, 22] on button "Search" at bounding box center [772, 15] width 22 height 23
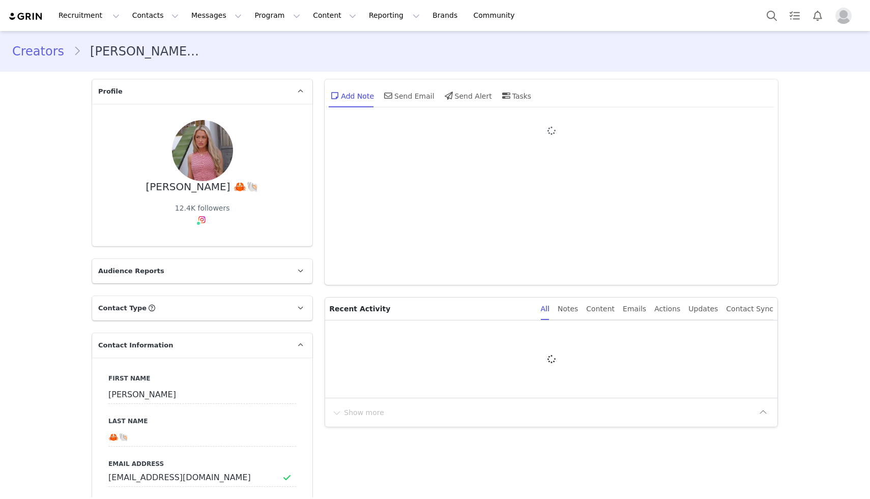
type input "+1 ([GEOGRAPHIC_DATA])"
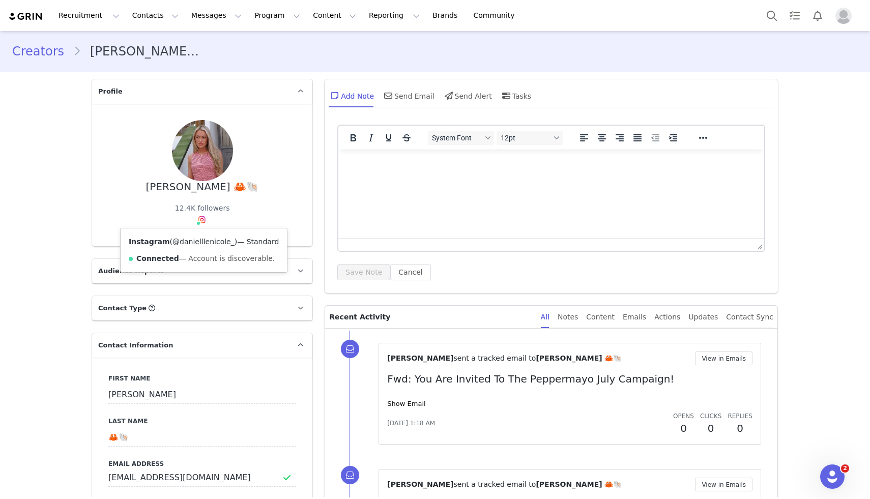
click at [201, 241] on link "@danielllenicole_" at bounding box center [204, 242] width 62 height 8
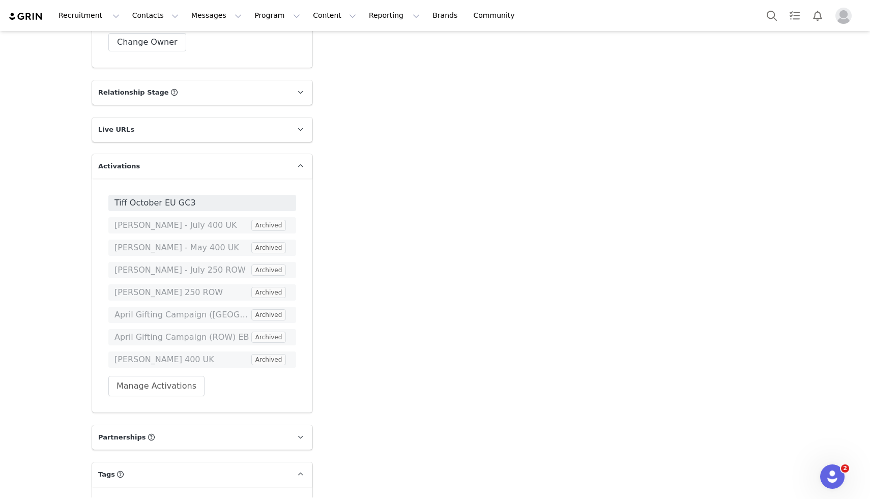
scroll to position [1579, 0]
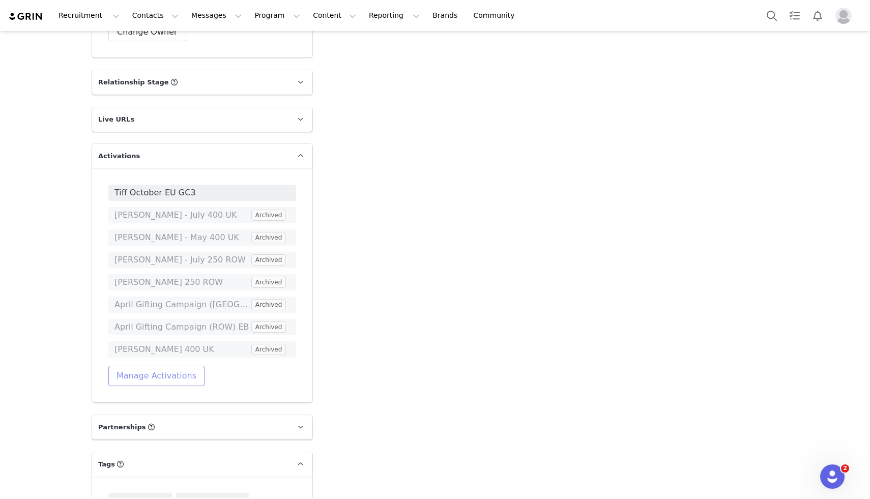
click at [128, 380] on button "Manage Activations" at bounding box center [156, 376] width 96 height 20
click at [123, 411] on div "Select Activation" at bounding box center [110, 415] width 60 height 15
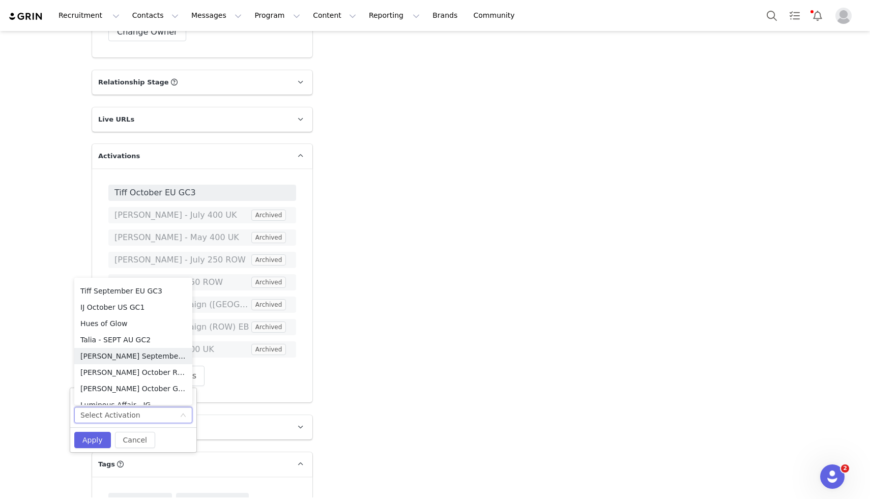
scroll to position [410, 0]
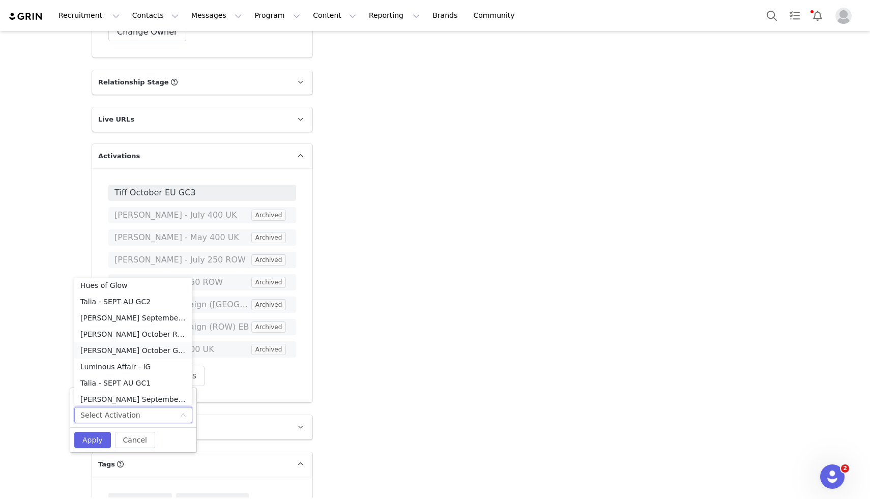
click at [96, 352] on li "[PERSON_NAME] October GC3 US" at bounding box center [133, 351] width 118 height 16
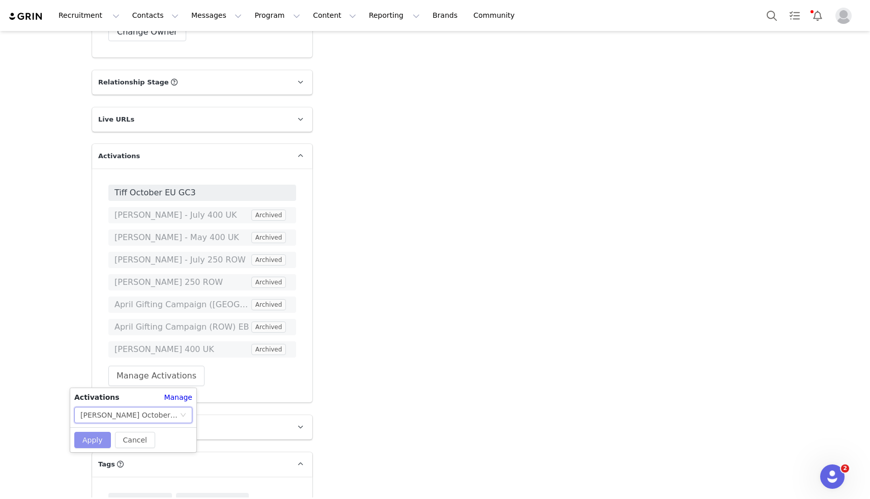
click at [100, 438] on button "Apply" at bounding box center [92, 440] width 37 height 16
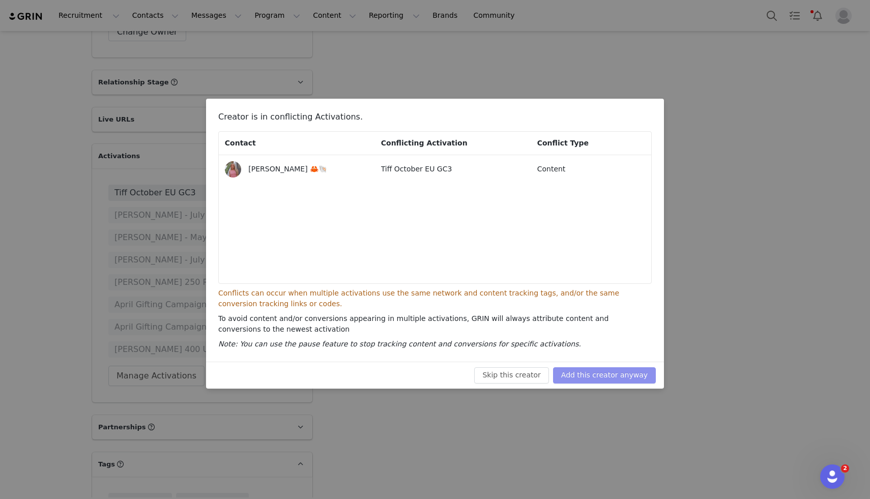
click at [581, 372] on button "Add this creator anyway" at bounding box center [604, 375] width 103 height 16
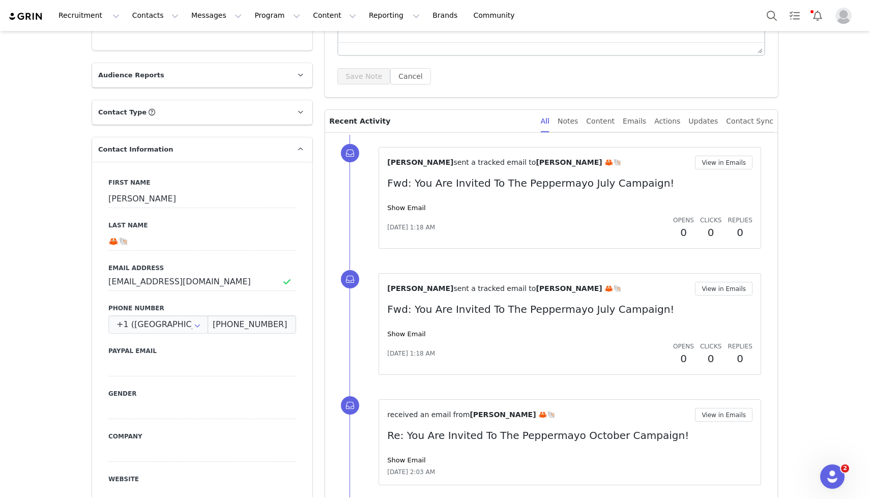
scroll to position [0, 0]
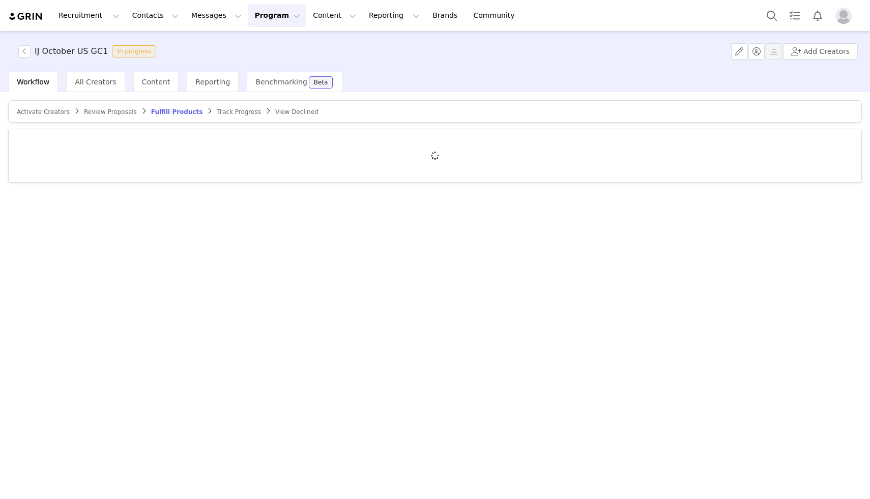
click at [103, 115] on span "Review Proposals" at bounding box center [110, 111] width 53 height 7
click at [119, 111] on span "Review Proposals" at bounding box center [110, 111] width 53 height 7
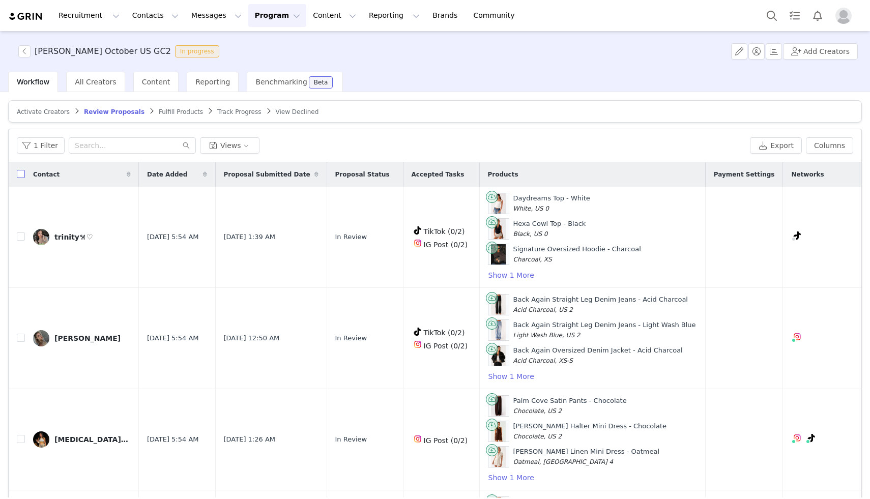
click at [19, 178] on label at bounding box center [21, 174] width 8 height 11
click at [19, 178] on input "checkbox" at bounding box center [21, 174] width 8 height 8
checkbox input "true"
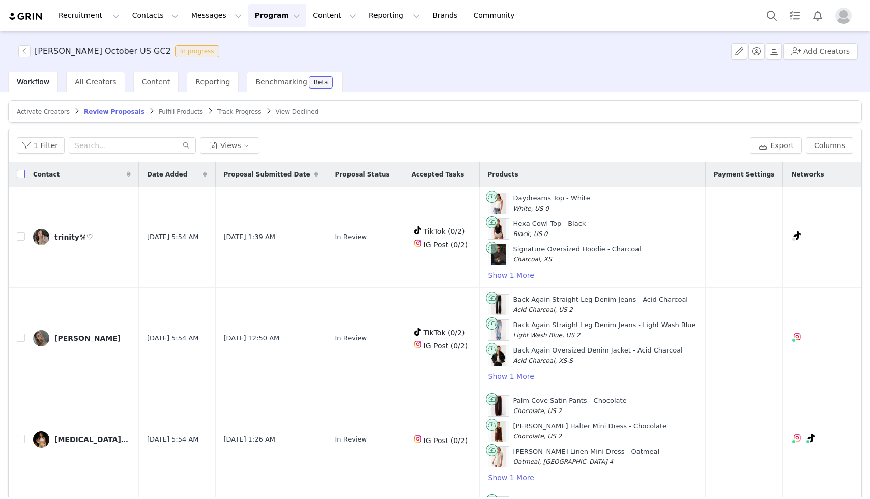
checkbox input "true"
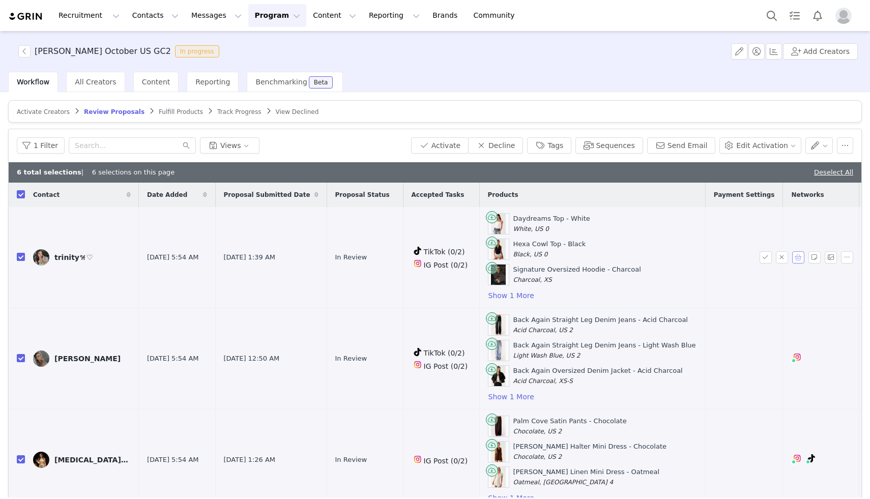
click at [802, 260] on button "button" at bounding box center [798, 257] width 12 height 12
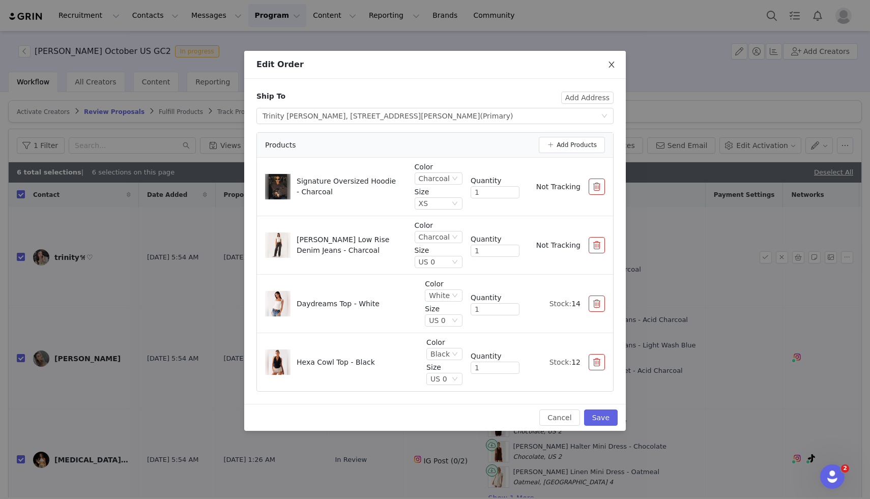
click at [611, 63] on icon "icon: close" at bounding box center [612, 65] width 8 height 8
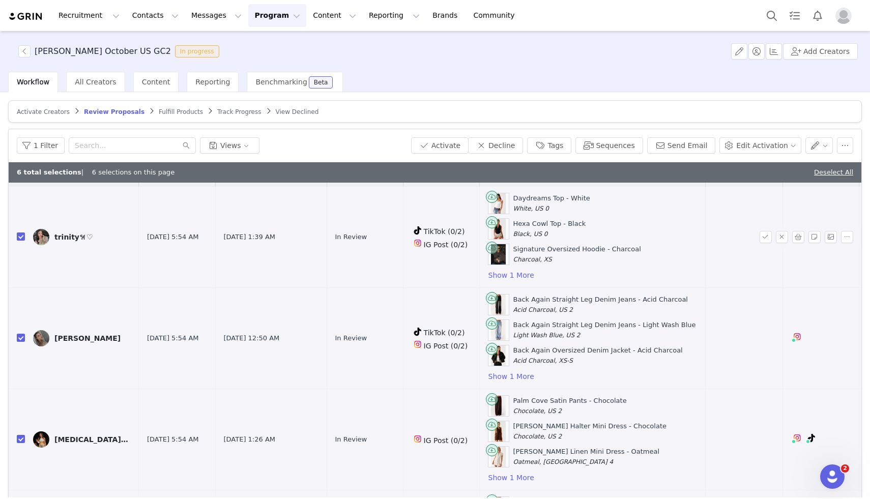
scroll to position [21, 0]
click at [796, 335] on button "button" at bounding box center [798, 337] width 12 height 12
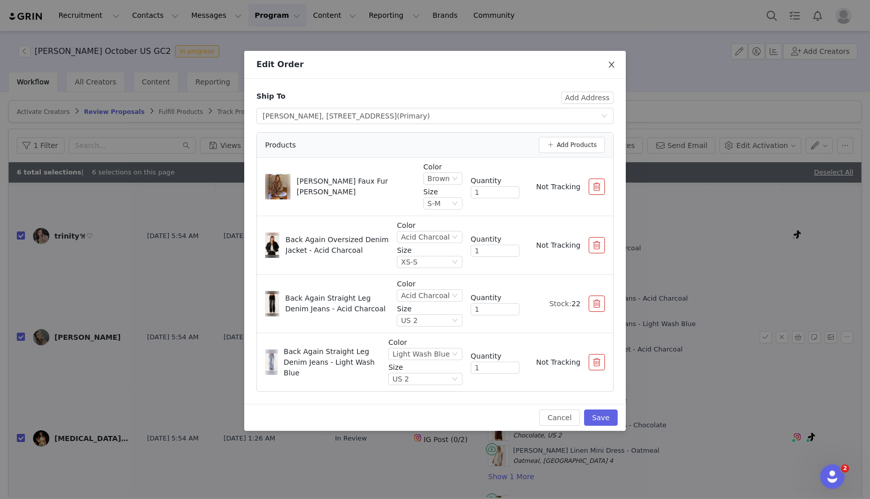
click at [607, 65] on span "Close" at bounding box center [612, 65] width 29 height 29
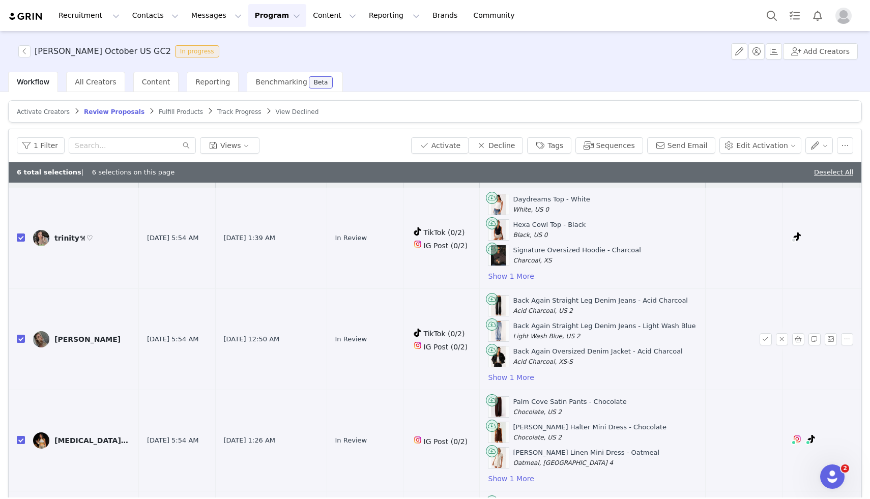
scroll to position [0, 0]
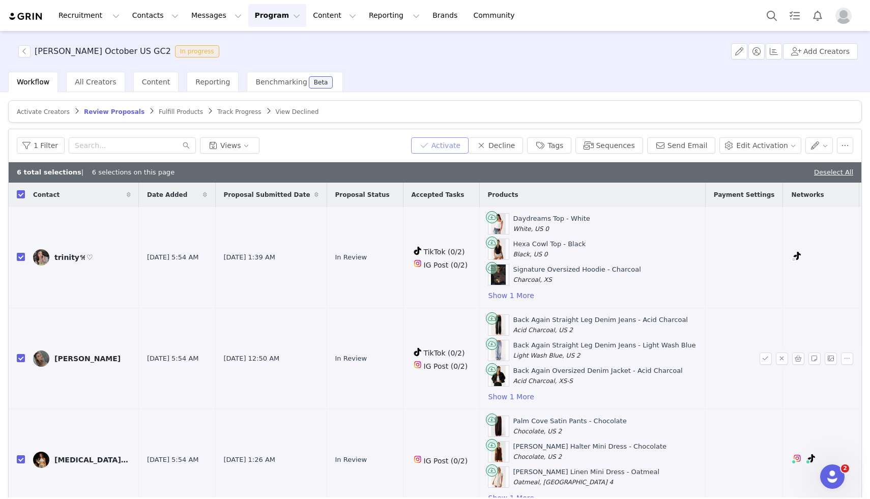
click at [464, 147] on button "Activate" at bounding box center [440, 145] width 58 height 16
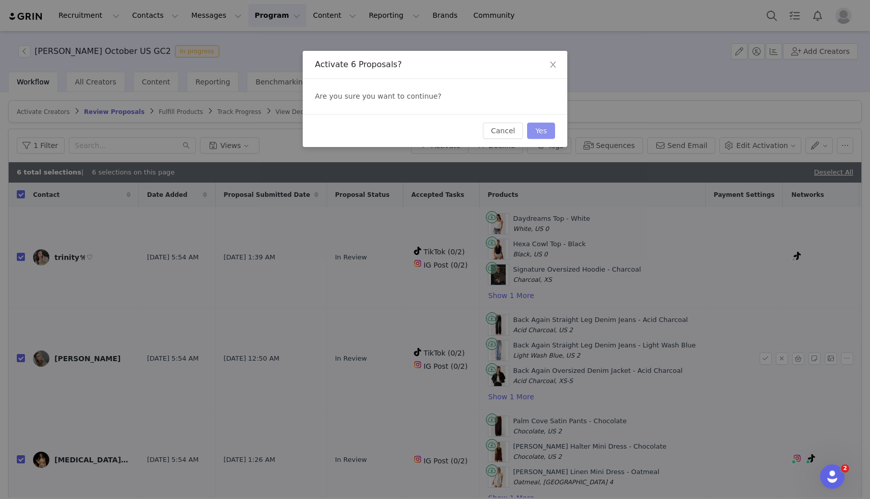
click at [535, 132] on button "Yes" at bounding box center [541, 131] width 28 height 16
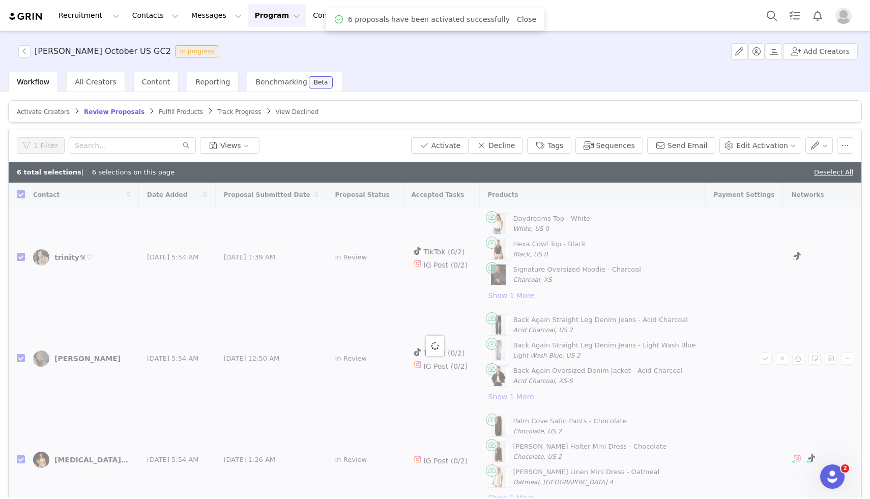
click at [165, 113] on span "Fulfill Products" at bounding box center [181, 111] width 44 height 7
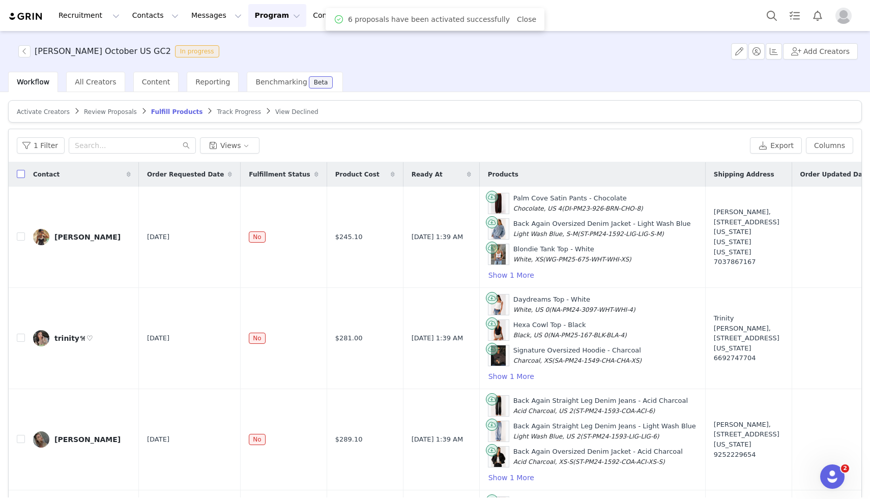
click at [23, 172] on input "checkbox" at bounding box center [21, 174] width 8 height 8
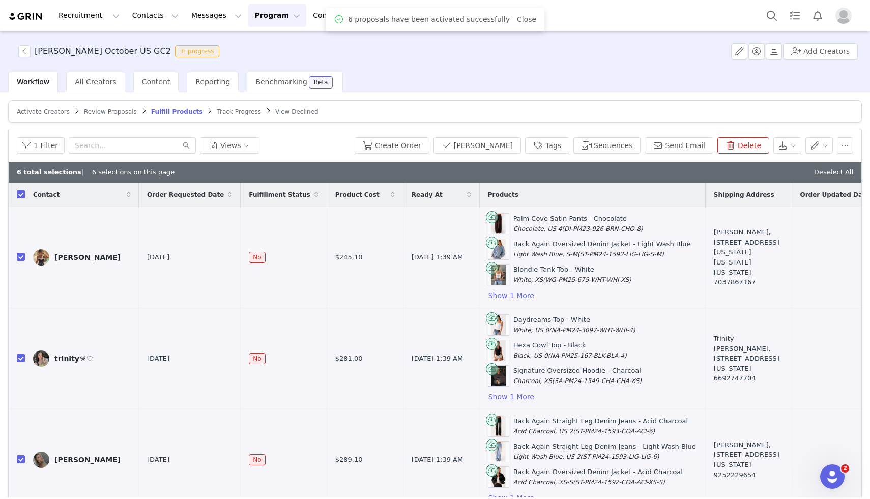
checkbox input "true"
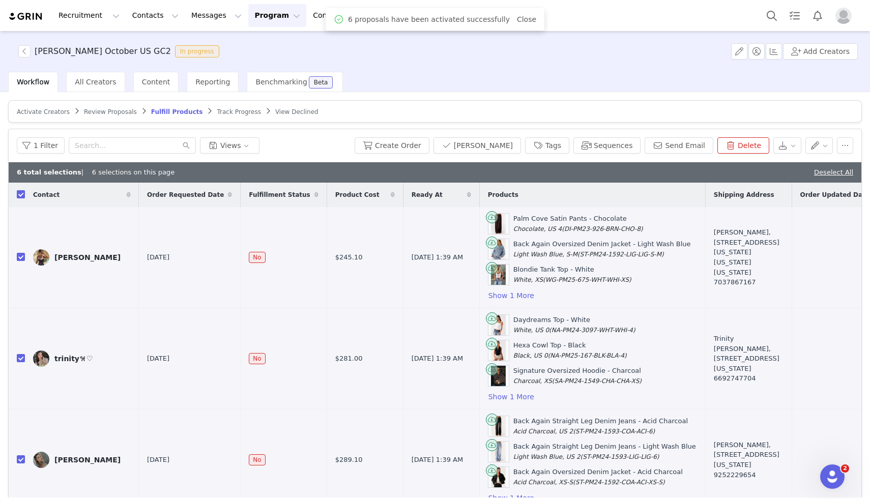
checkbox input "true"
click at [430, 143] on button "Create Order" at bounding box center [392, 145] width 75 height 16
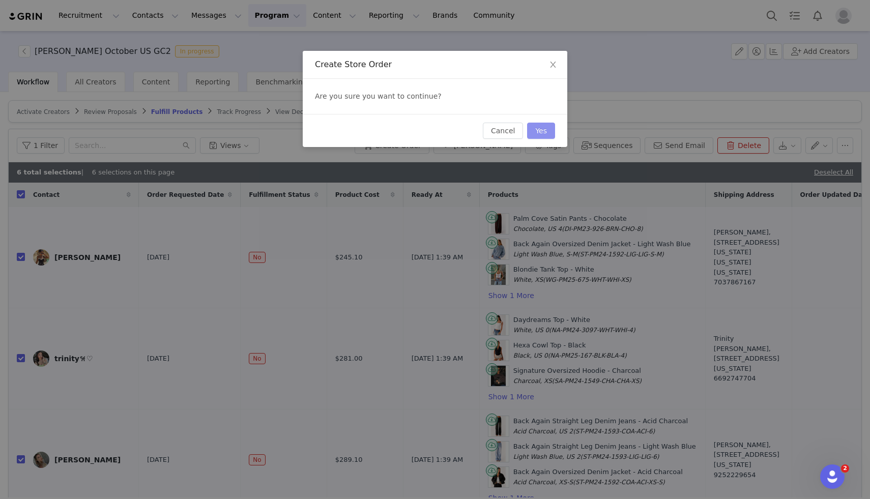
click at [533, 133] on button "Yes" at bounding box center [541, 131] width 28 height 16
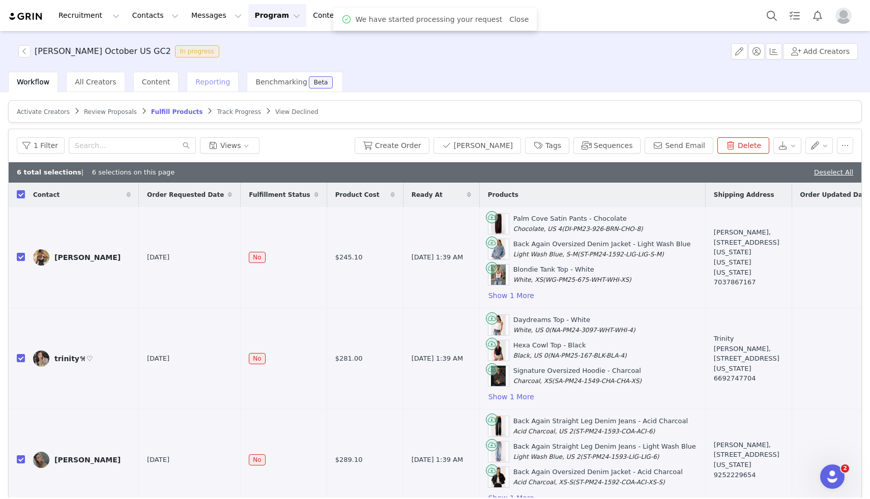
click at [204, 81] on span "Reporting" at bounding box center [212, 82] width 35 height 8
